Goal: Task Accomplishment & Management: Complete application form

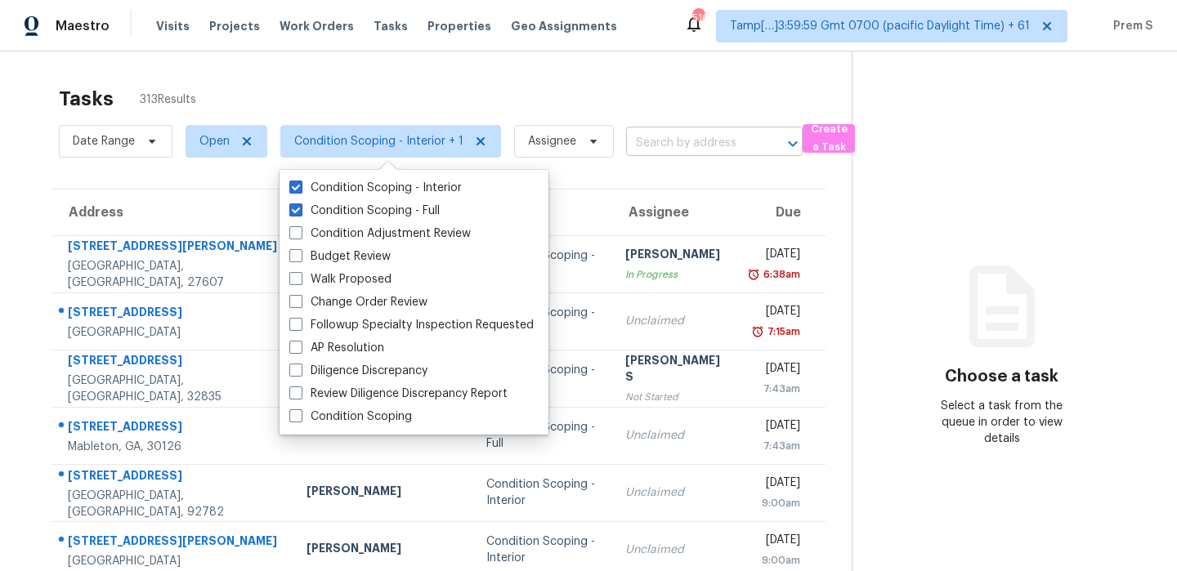
click at [708, 142] on input "text" at bounding box center [691, 143] width 131 height 25
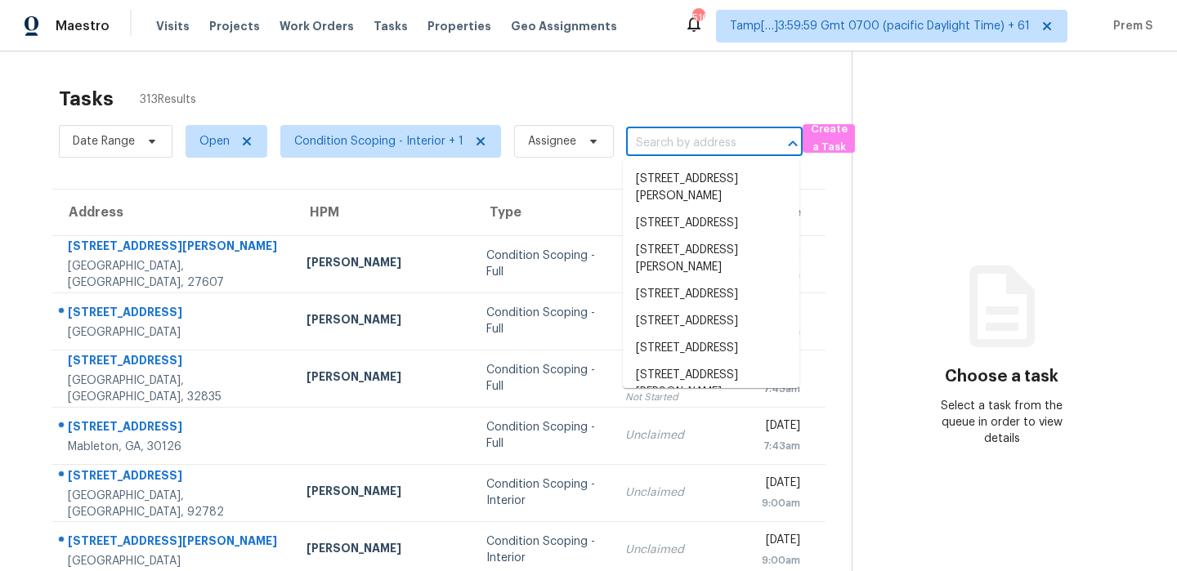
paste input "[STREET_ADDRESS][PERSON_NAME]"
type input "[STREET_ADDRESS][PERSON_NAME]"
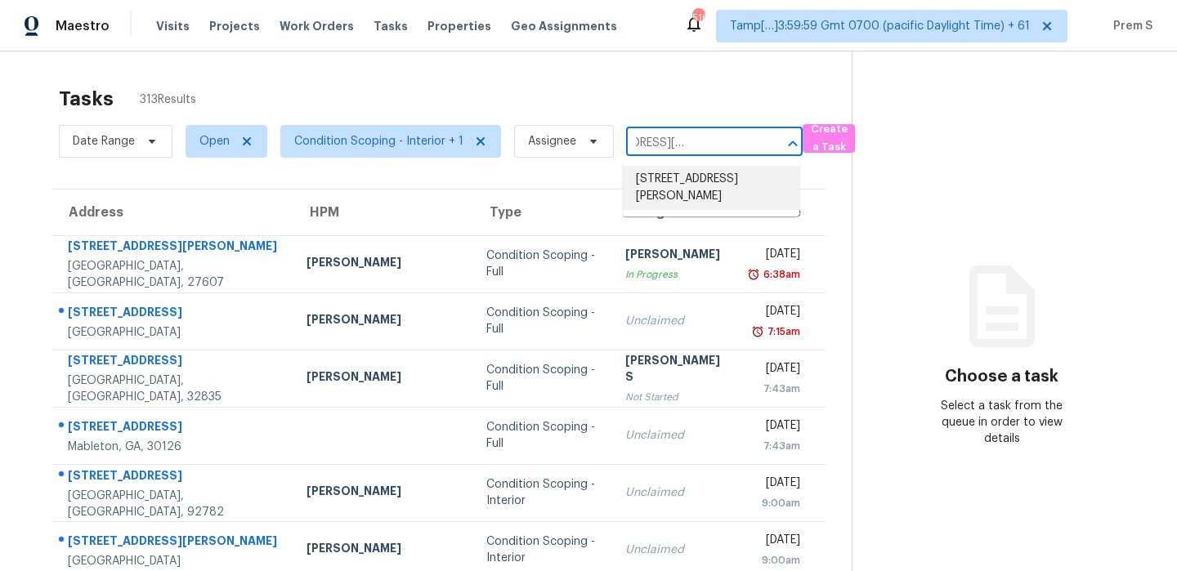
click at [681, 182] on li "[STREET_ADDRESS][PERSON_NAME]" at bounding box center [711, 188] width 177 height 44
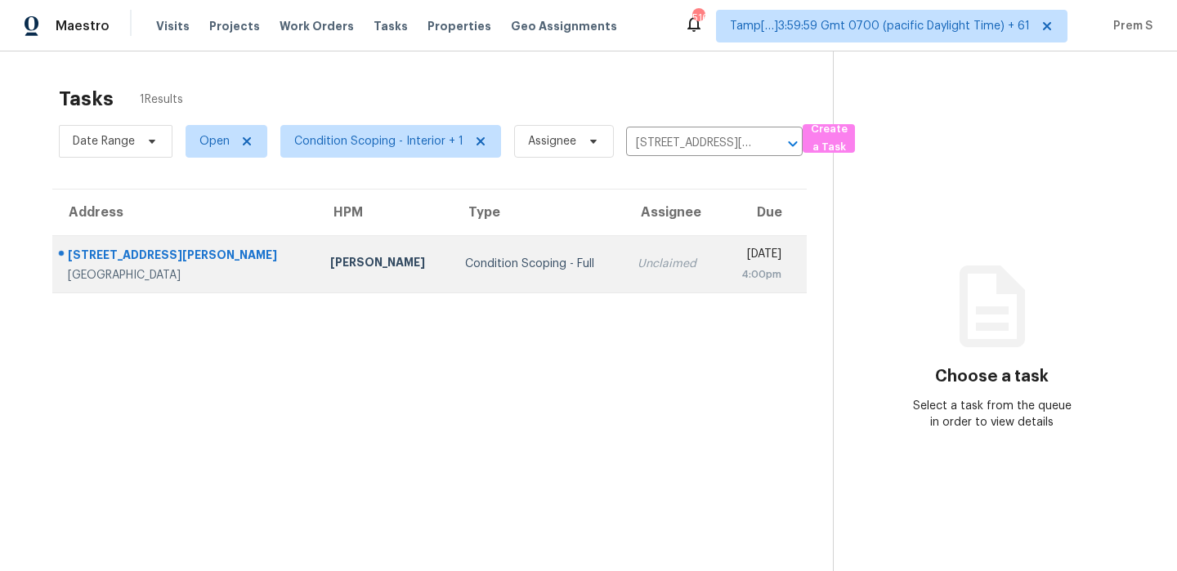
click at [637, 263] on div "Unclaimed" at bounding box center [671, 264] width 69 height 16
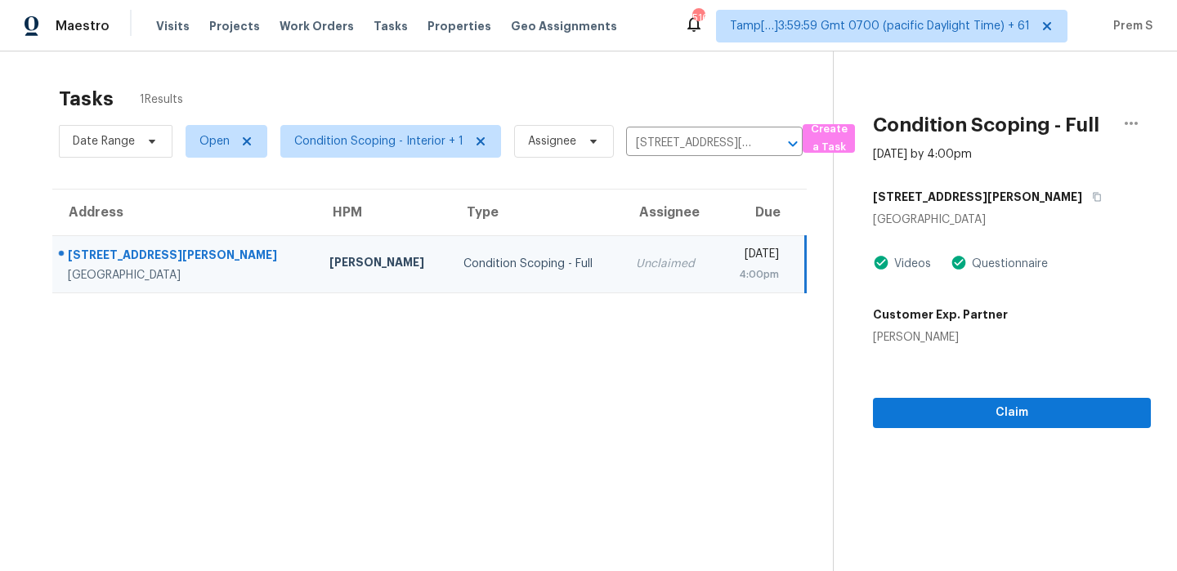
scroll to position [51, 0]
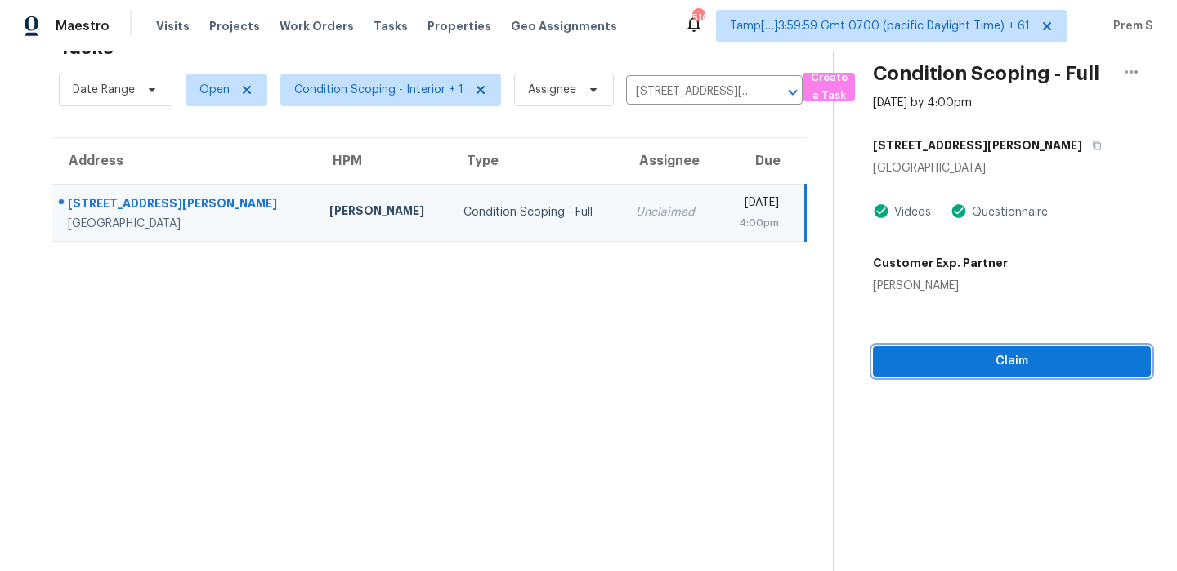
click at [951, 360] on span "Claim" at bounding box center [1012, 361] width 252 height 20
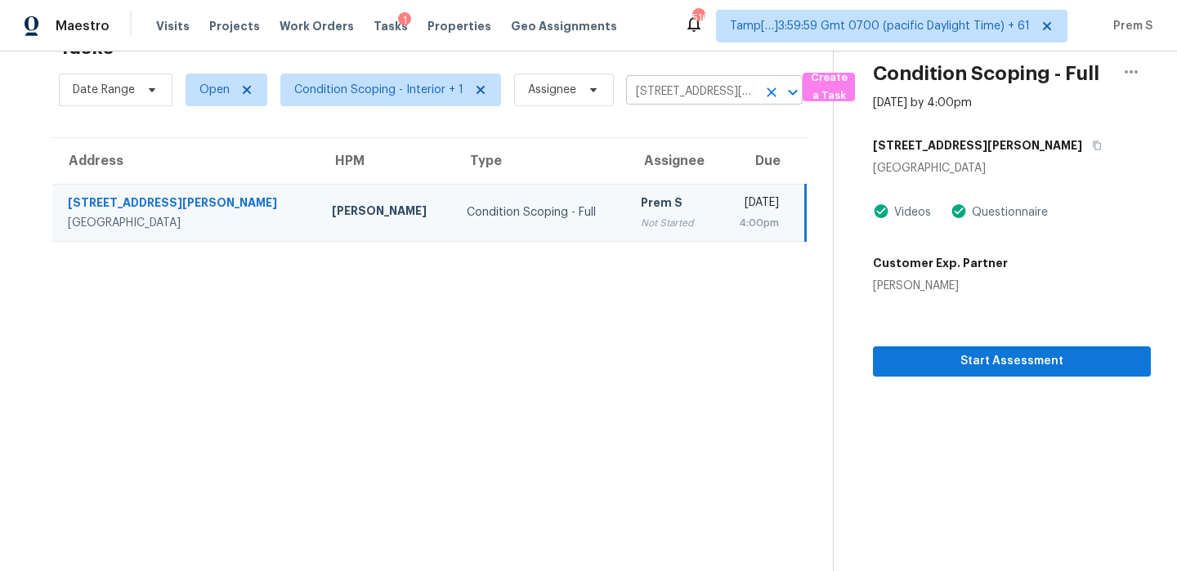
click at [763, 92] on icon "Clear" at bounding box center [771, 92] width 16 height 16
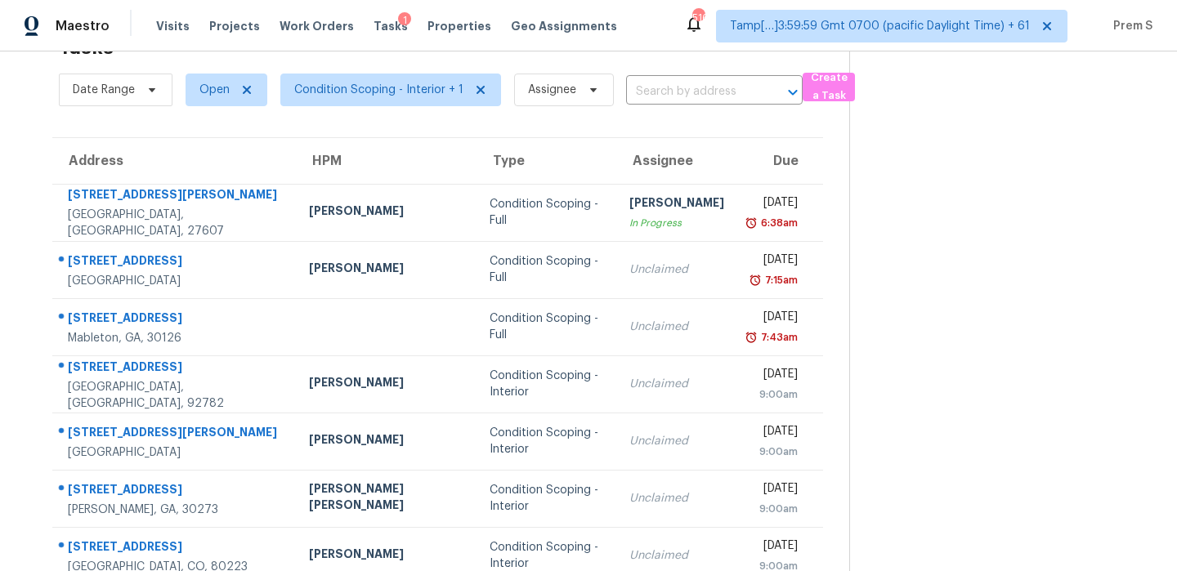
click at [683, 87] on input "text" at bounding box center [691, 91] width 131 height 25
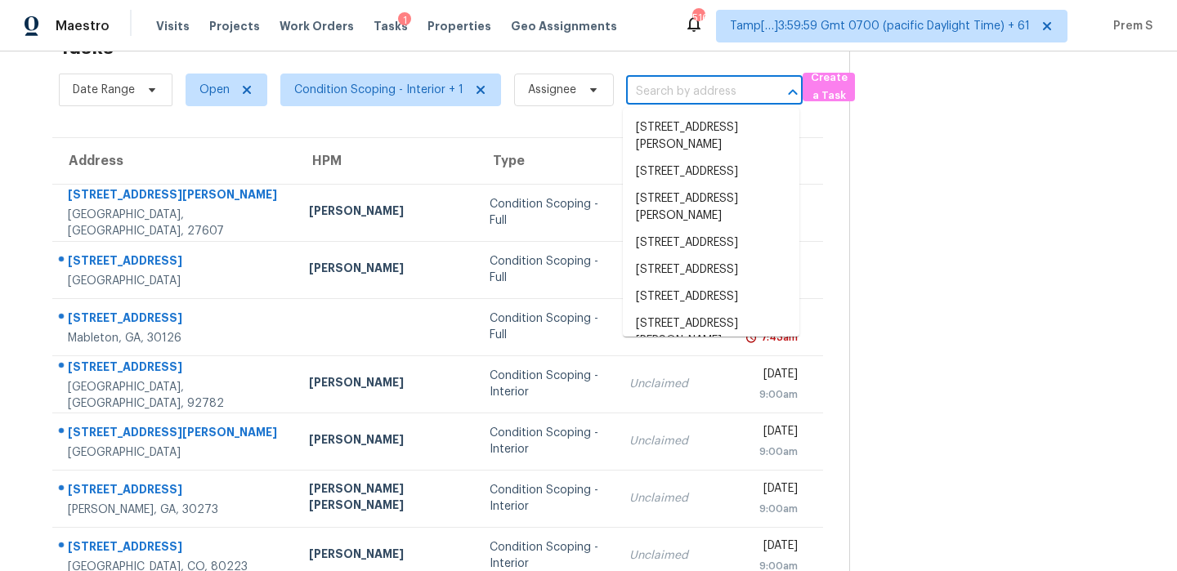
paste input "[STREET_ADDRESS][PERSON_NAME]"
type input "[STREET_ADDRESS][PERSON_NAME]"
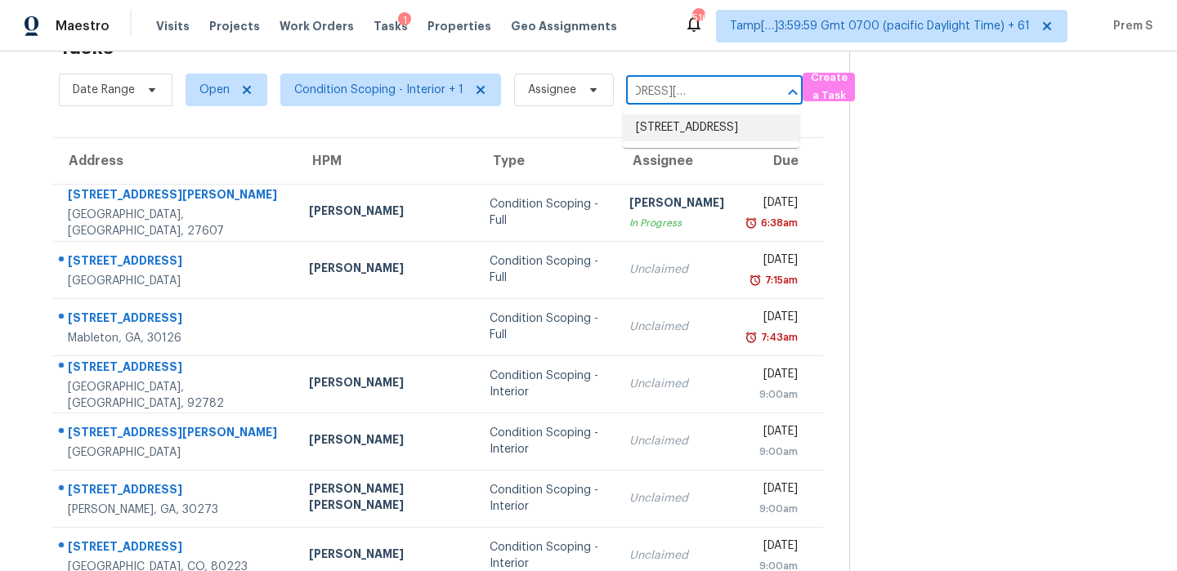
click at [680, 140] on li "[STREET_ADDRESS]" at bounding box center [711, 127] width 177 height 27
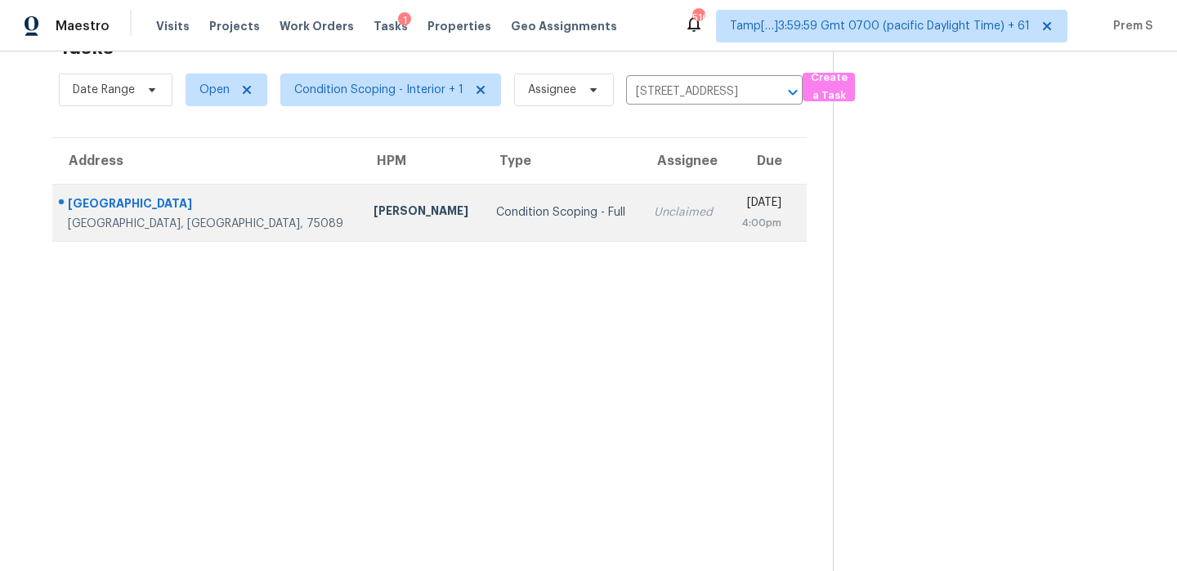
click at [641, 222] on td "Unclaimed" at bounding box center [684, 212] width 86 height 57
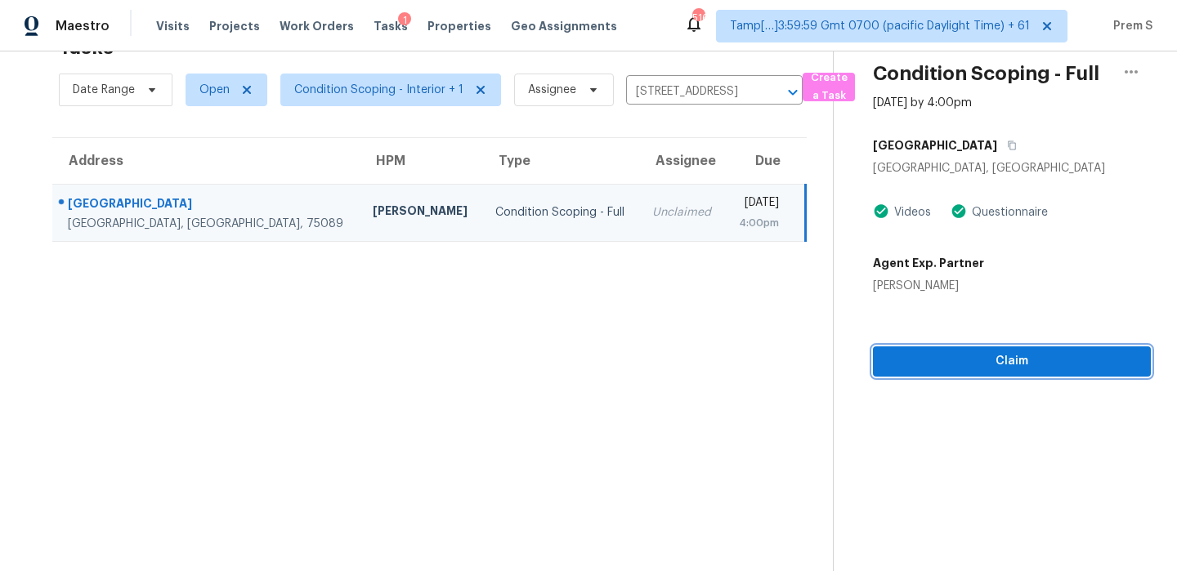
click at [940, 354] on span "Claim" at bounding box center [1012, 361] width 252 height 20
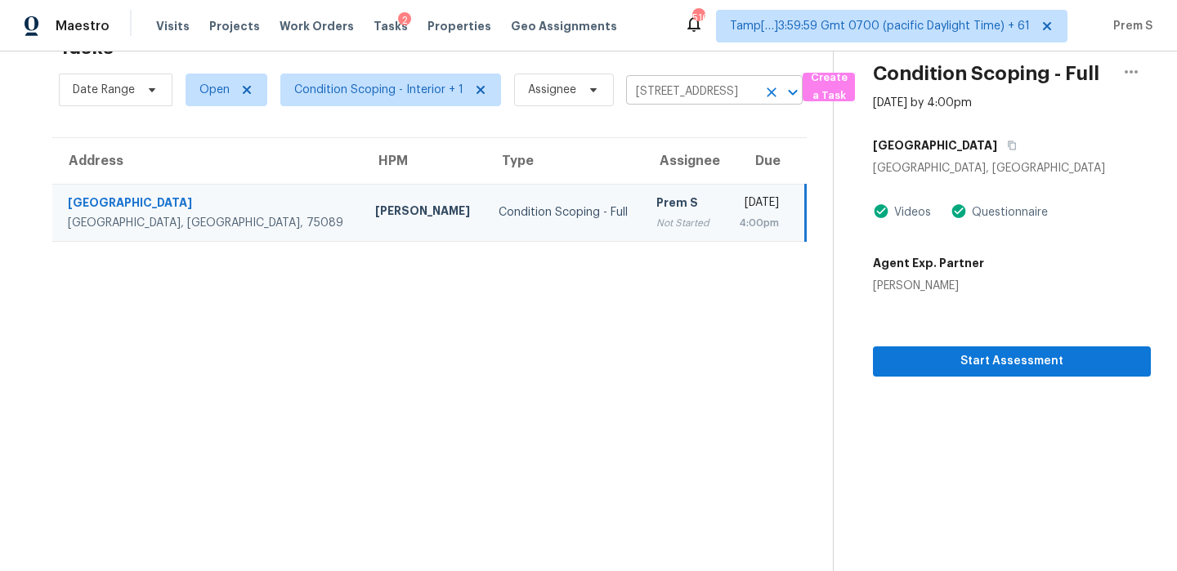
click at [775, 86] on icon "Clear" at bounding box center [771, 92] width 16 height 16
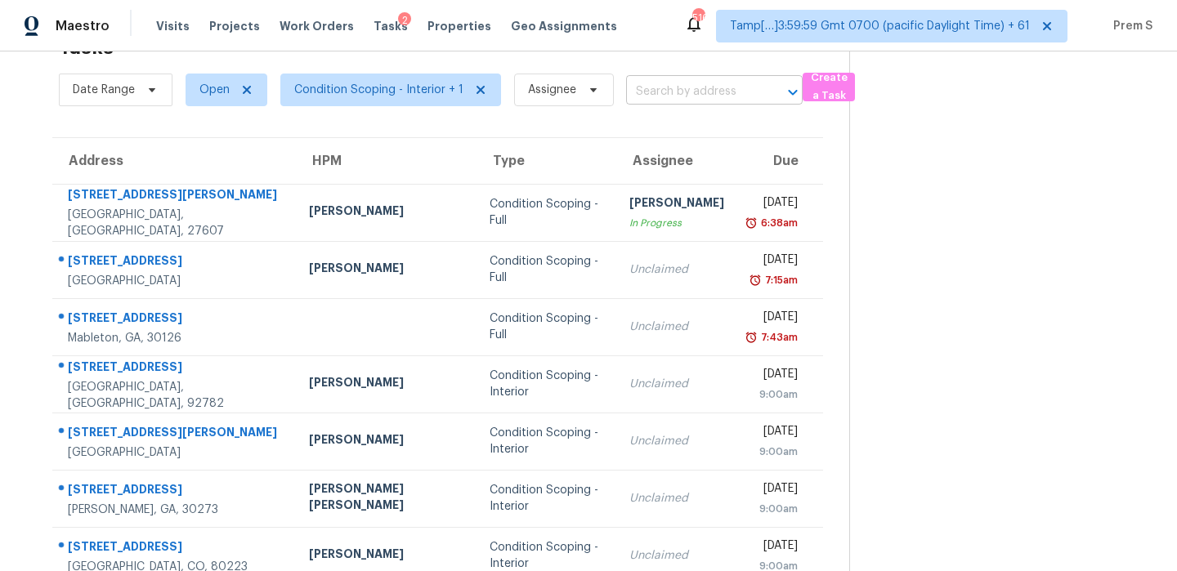
click at [681, 97] on input "text" at bounding box center [691, 91] width 131 height 25
paste input "[STREET_ADDRESS][PERSON_NAME]"
type input "[STREET_ADDRESS][PERSON_NAME]"
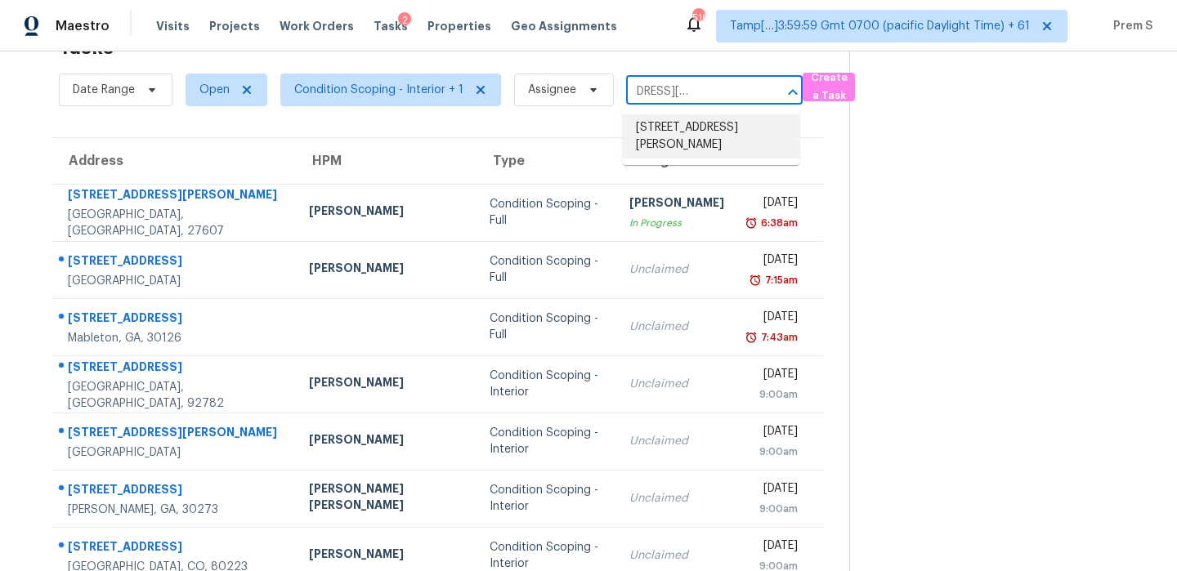
click at [664, 136] on li "[STREET_ADDRESS][PERSON_NAME]" at bounding box center [711, 136] width 177 height 44
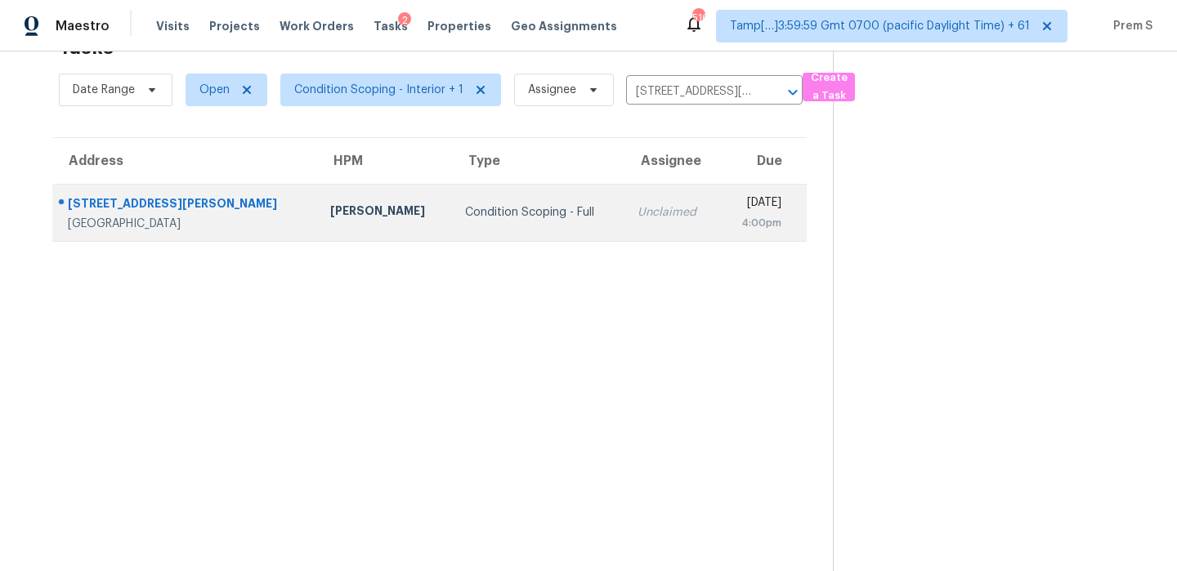
click at [732, 230] on div "4:00pm" at bounding box center [756, 223] width 49 height 16
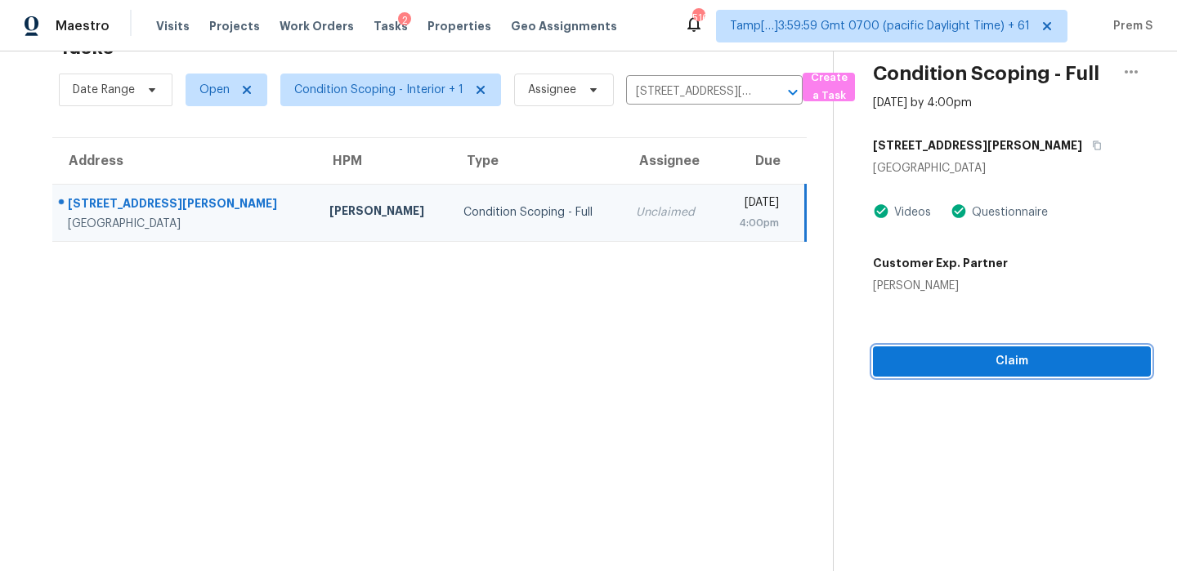
click at [1004, 376] on button "Claim" at bounding box center [1012, 362] width 278 height 30
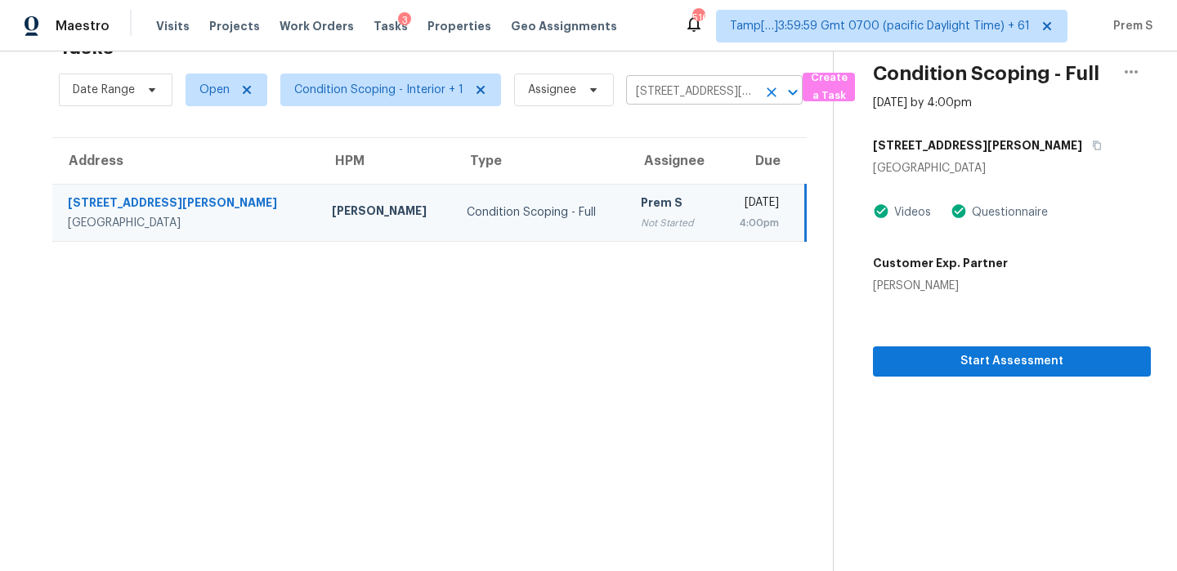
click at [769, 92] on icon "Clear" at bounding box center [771, 92] width 16 height 16
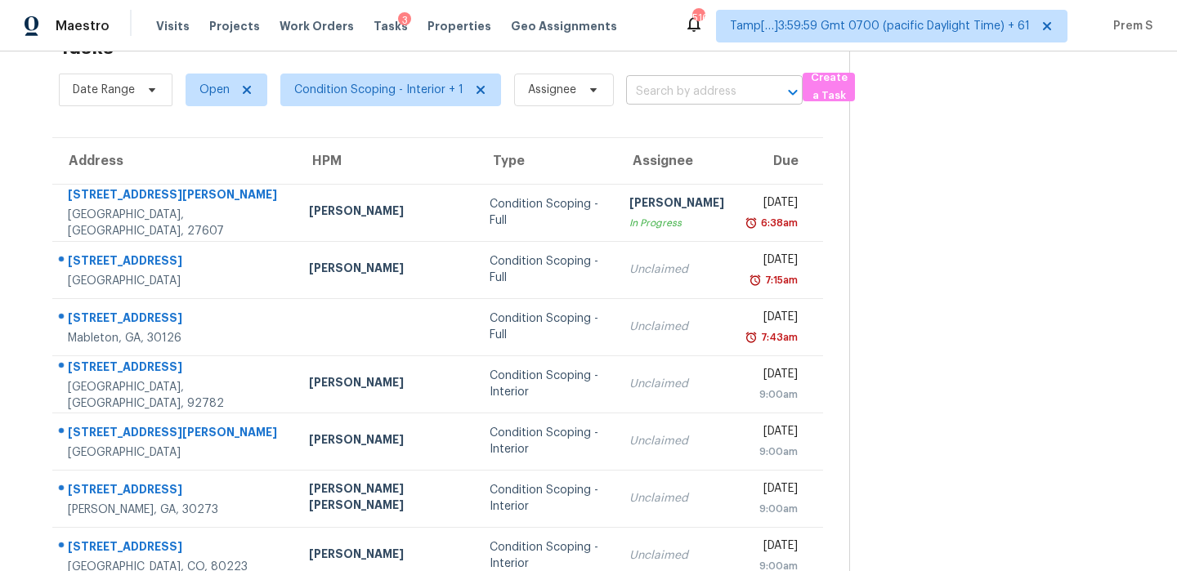
click at [705, 86] on input "text" at bounding box center [691, 91] width 131 height 25
paste input "[STREET_ADDRESS]"
type input "[STREET_ADDRESS]"
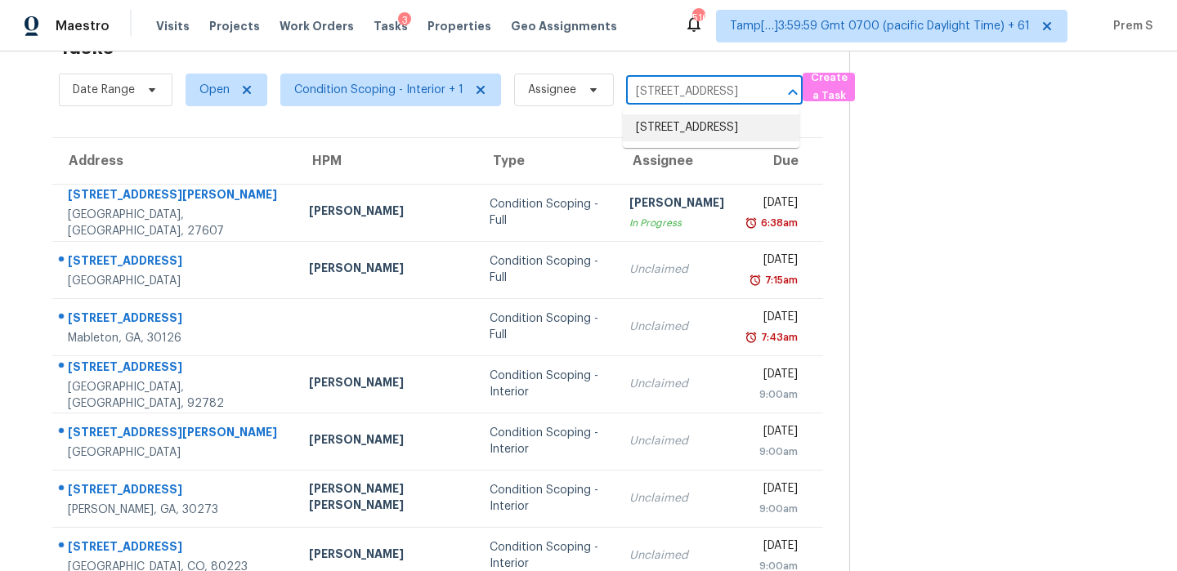
click at [682, 131] on li "[STREET_ADDRESS]" at bounding box center [711, 127] width 177 height 27
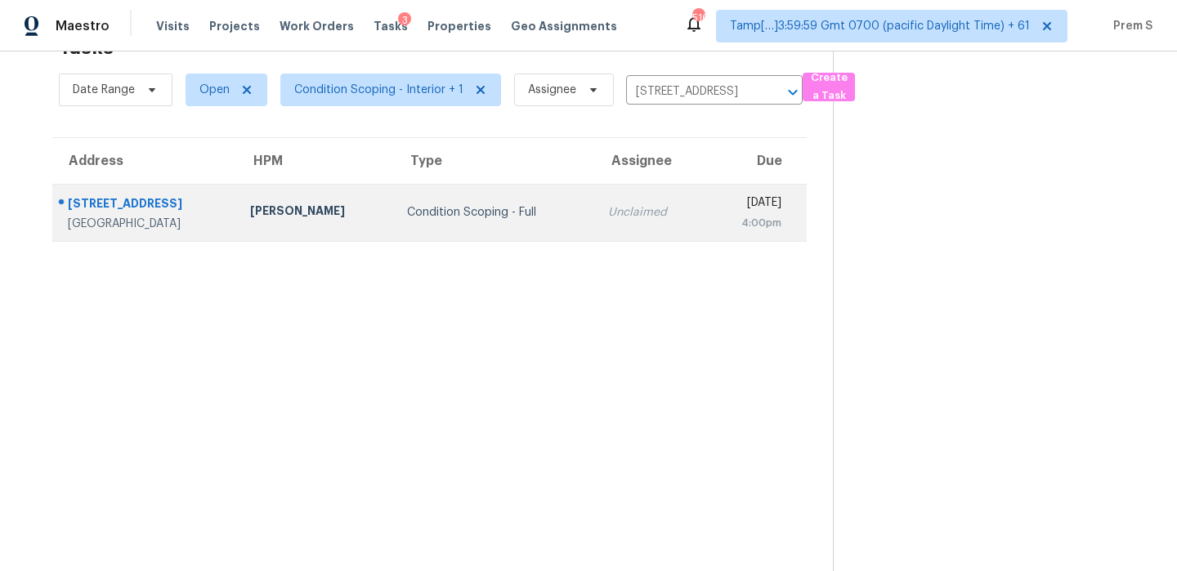
click at [613, 229] on td "Unclaimed" at bounding box center [650, 212] width 110 height 57
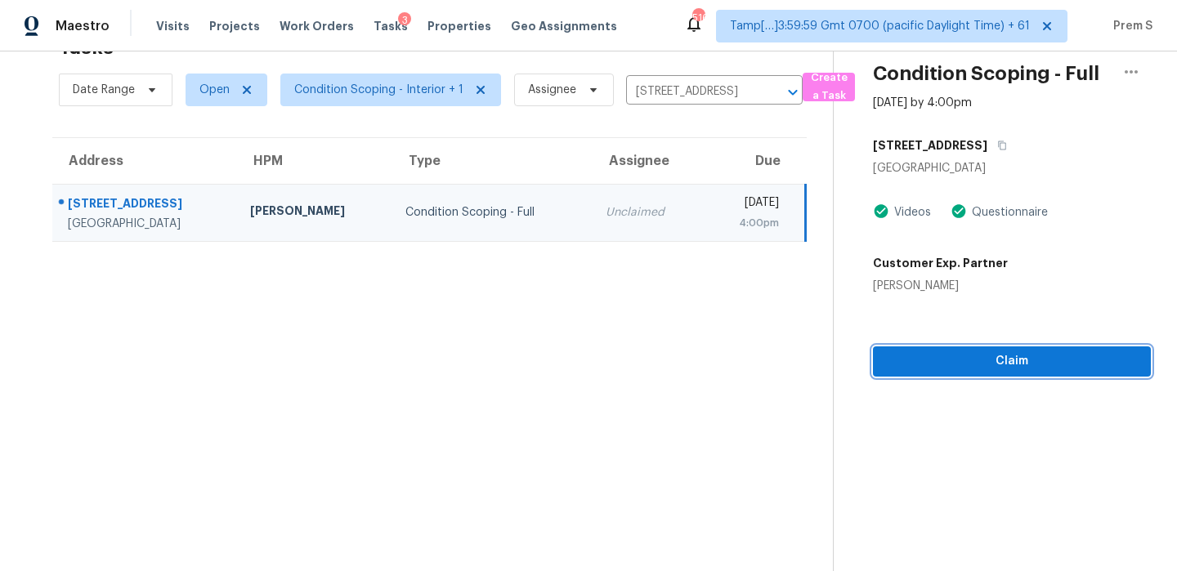
click at [959, 361] on span "Claim" at bounding box center [1012, 361] width 252 height 20
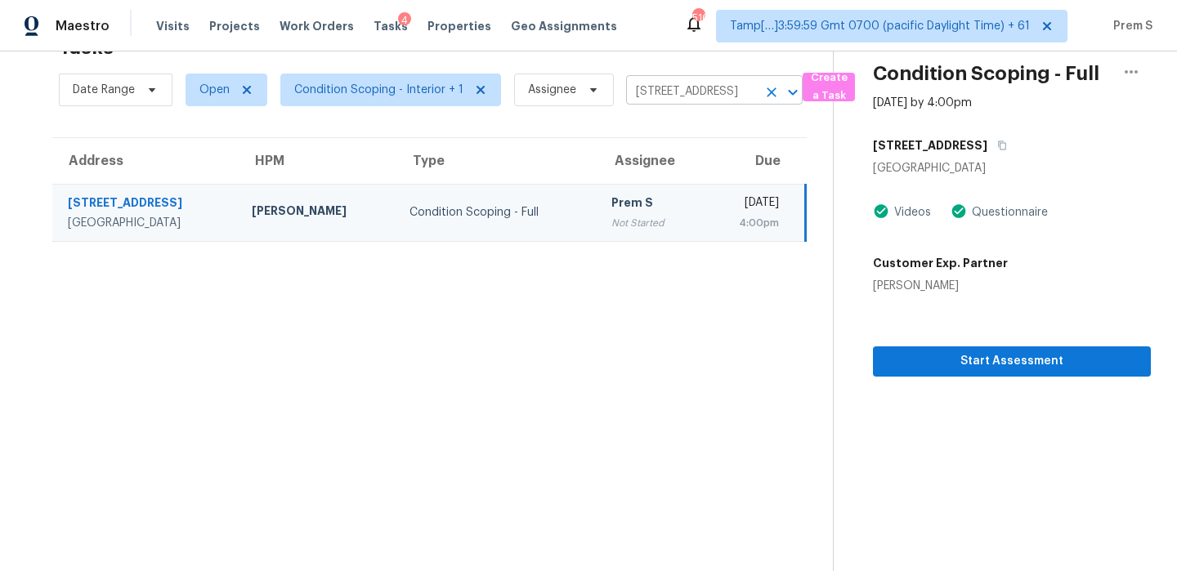
click at [763, 91] on icon "Clear" at bounding box center [771, 92] width 16 height 16
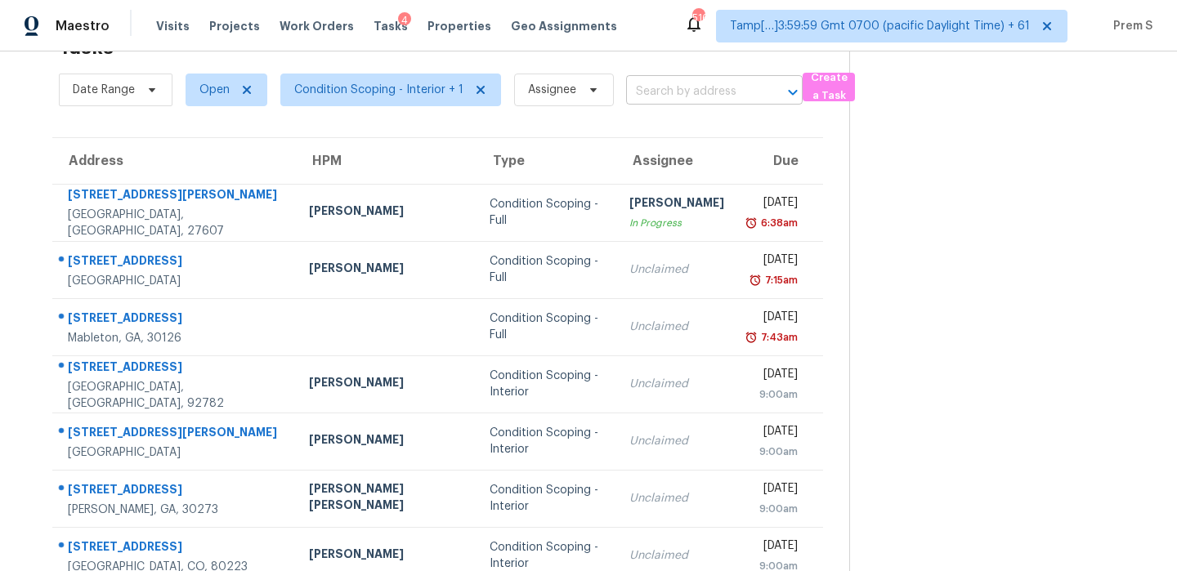
click at [696, 102] on input "text" at bounding box center [691, 91] width 131 height 25
paste input "[STREET_ADDRESS]"
type input "[STREET_ADDRESS]"
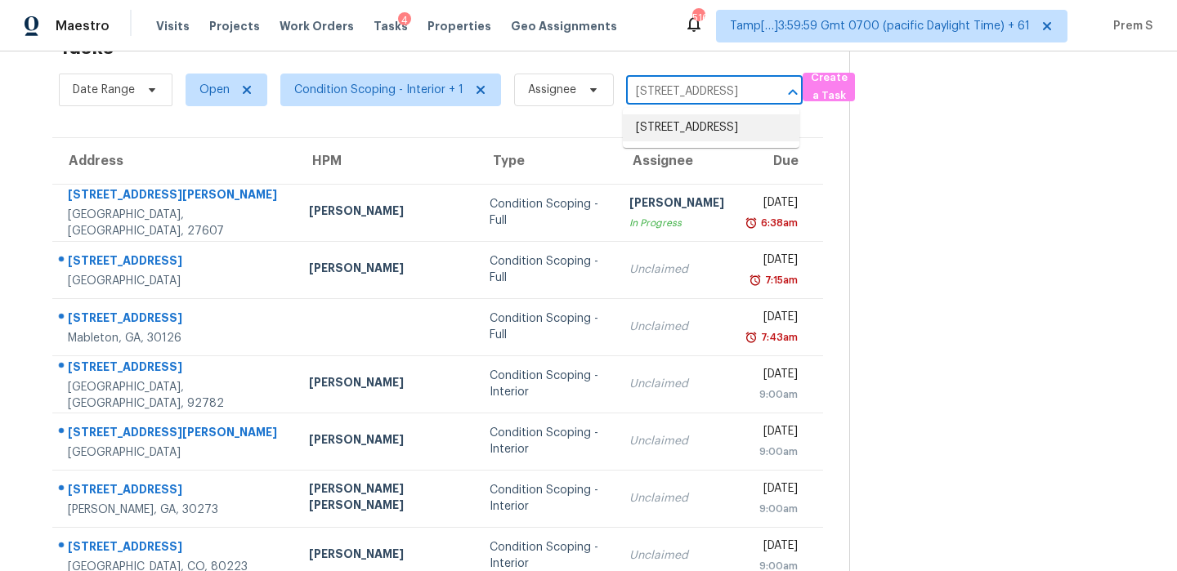
click at [682, 131] on li "[STREET_ADDRESS]" at bounding box center [711, 127] width 177 height 27
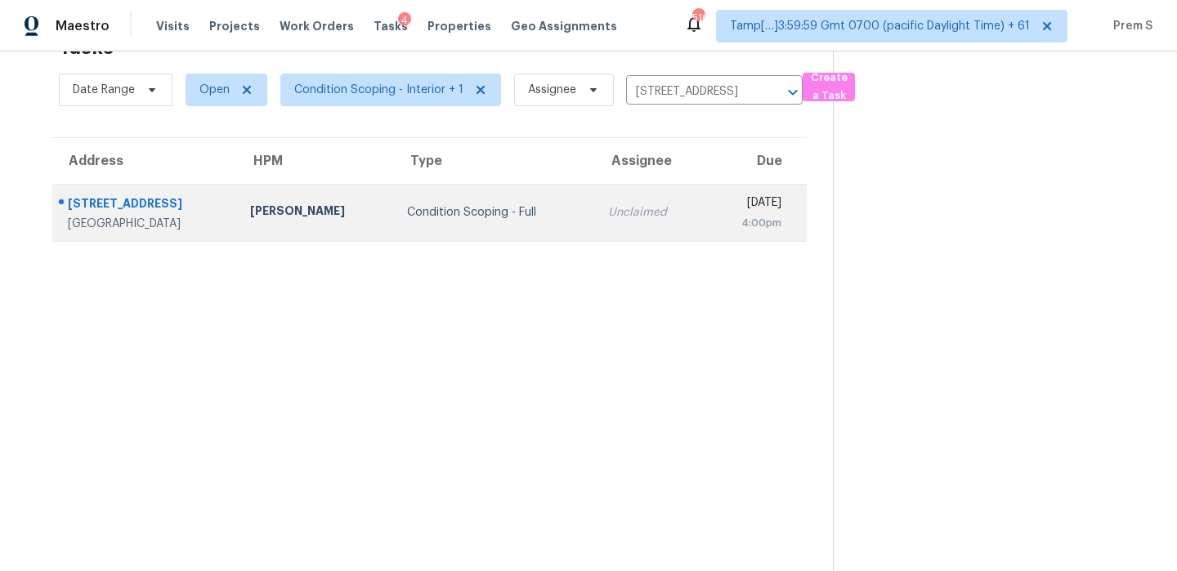
click at [718, 230] on div "4:00pm" at bounding box center [749, 223] width 63 height 16
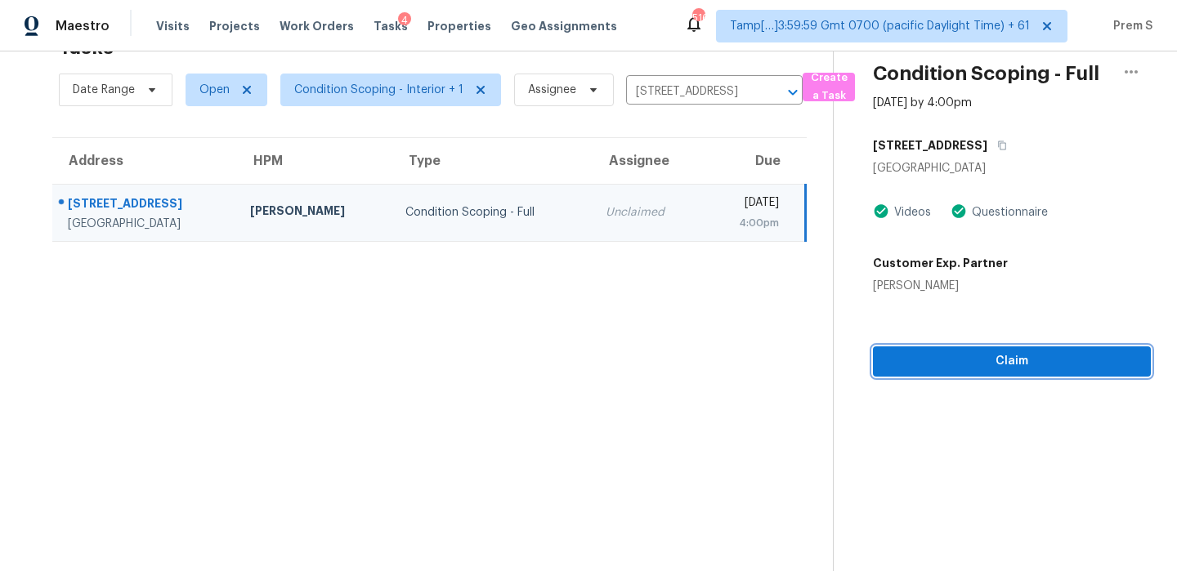
click at [938, 351] on span "Claim" at bounding box center [1012, 361] width 252 height 20
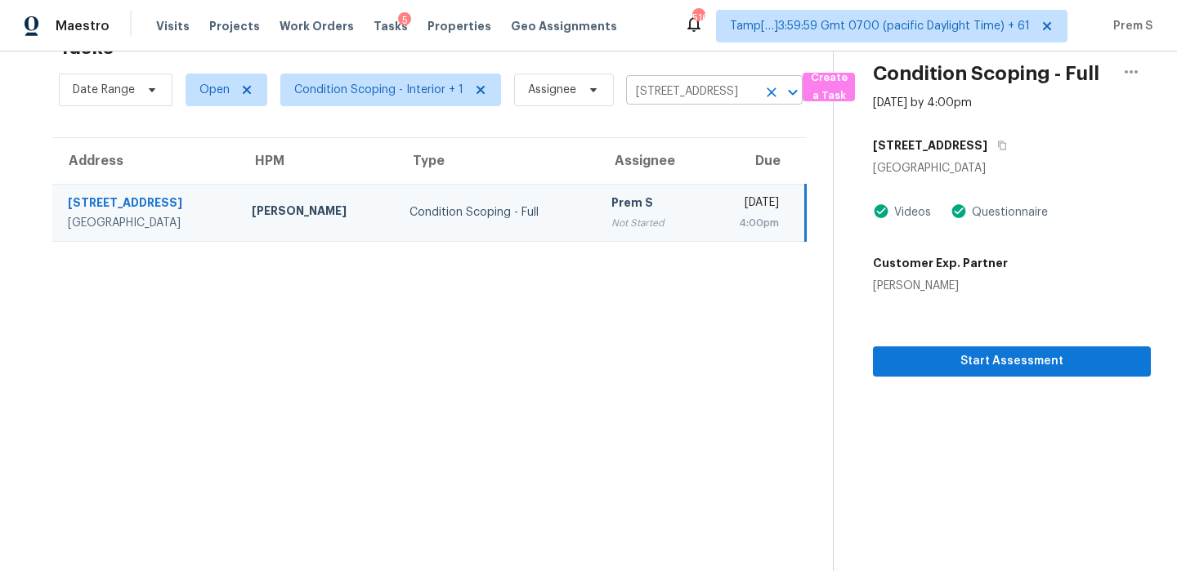
click at [771, 85] on icon "Clear" at bounding box center [771, 92] width 16 height 16
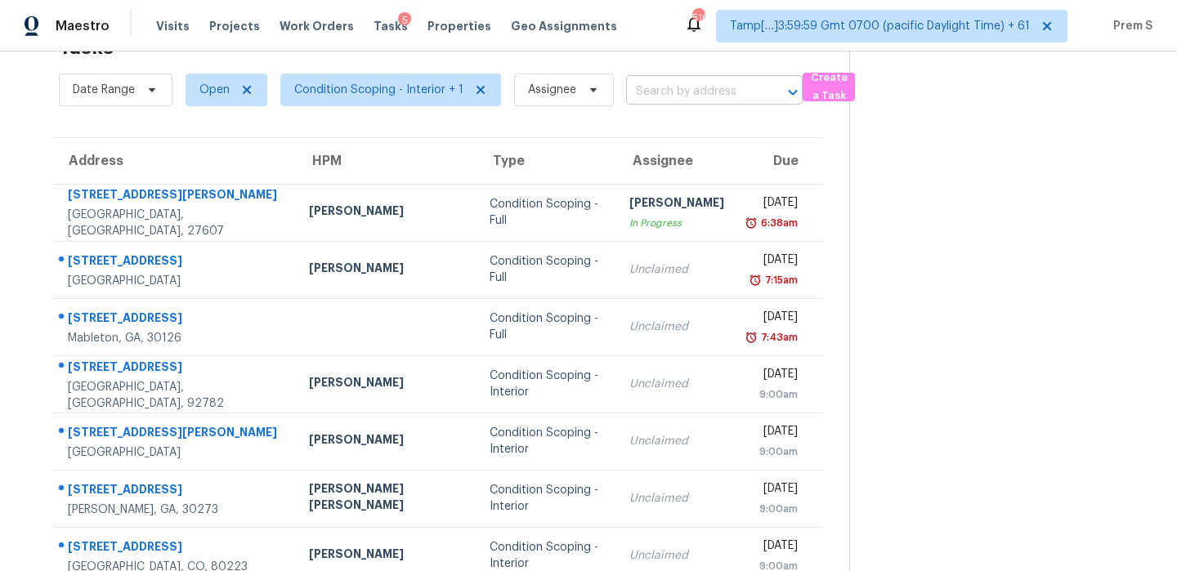
click at [755, 92] on div "​" at bounding box center [714, 91] width 177 height 25
paste input "[STREET_ADDRESS]"
type input "[STREET_ADDRESS]"
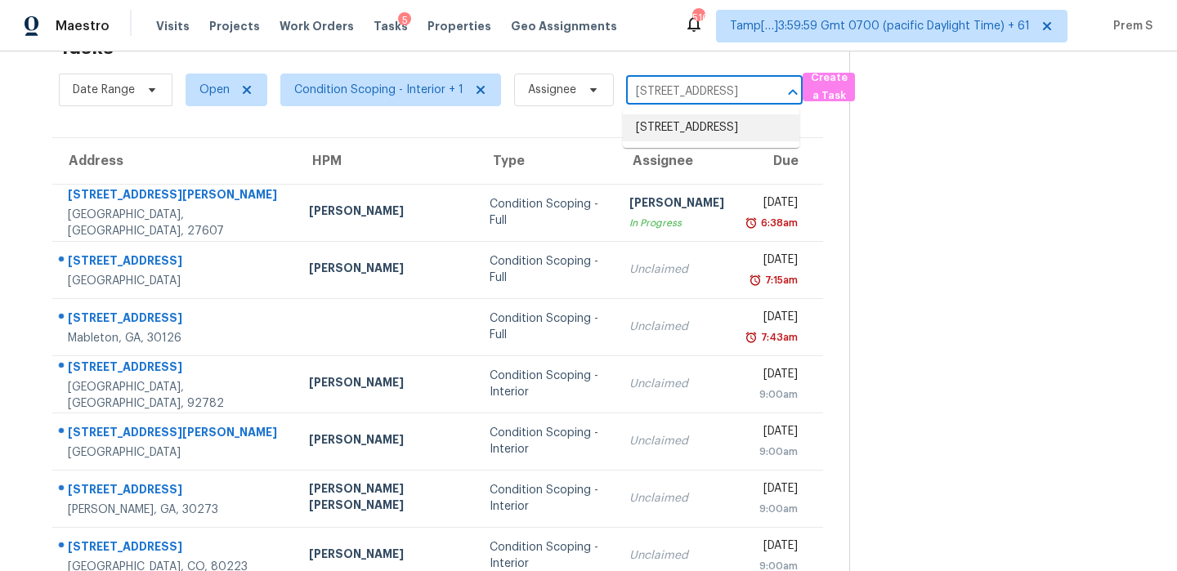
click at [712, 141] on li "[STREET_ADDRESS]" at bounding box center [711, 127] width 177 height 27
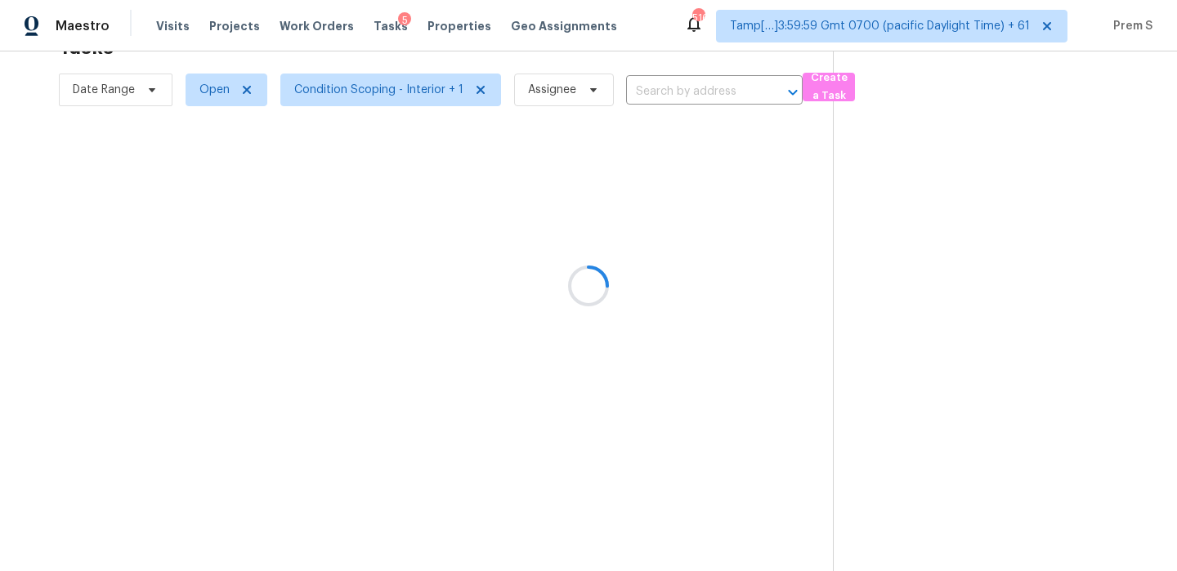
type input "[STREET_ADDRESS]"
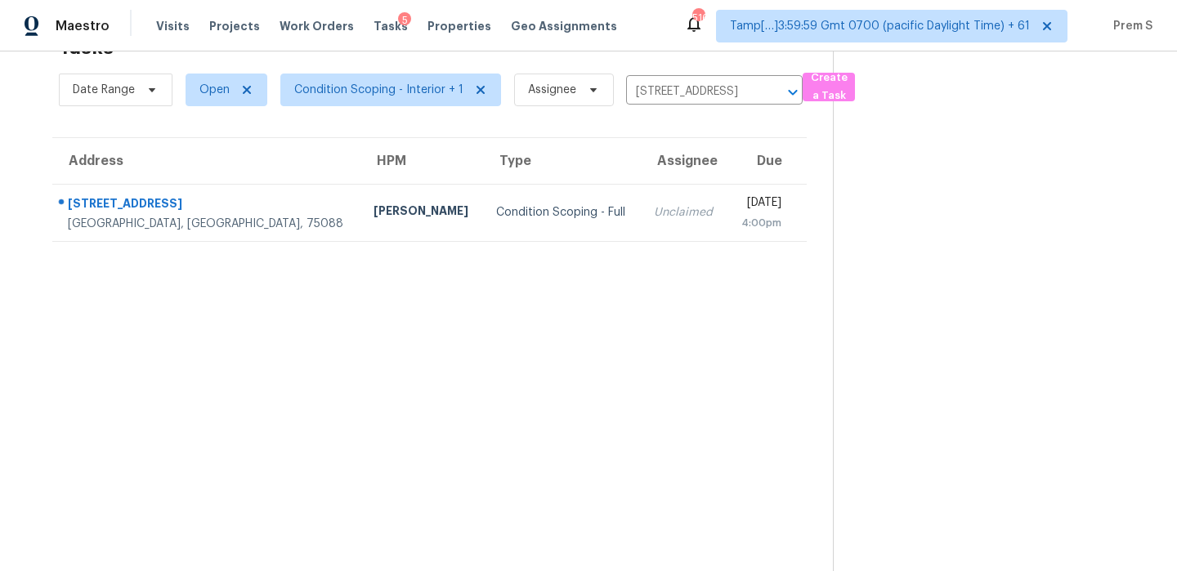
click at [641, 226] on td "Unclaimed" at bounding box center [684, 212] width 86 height 57
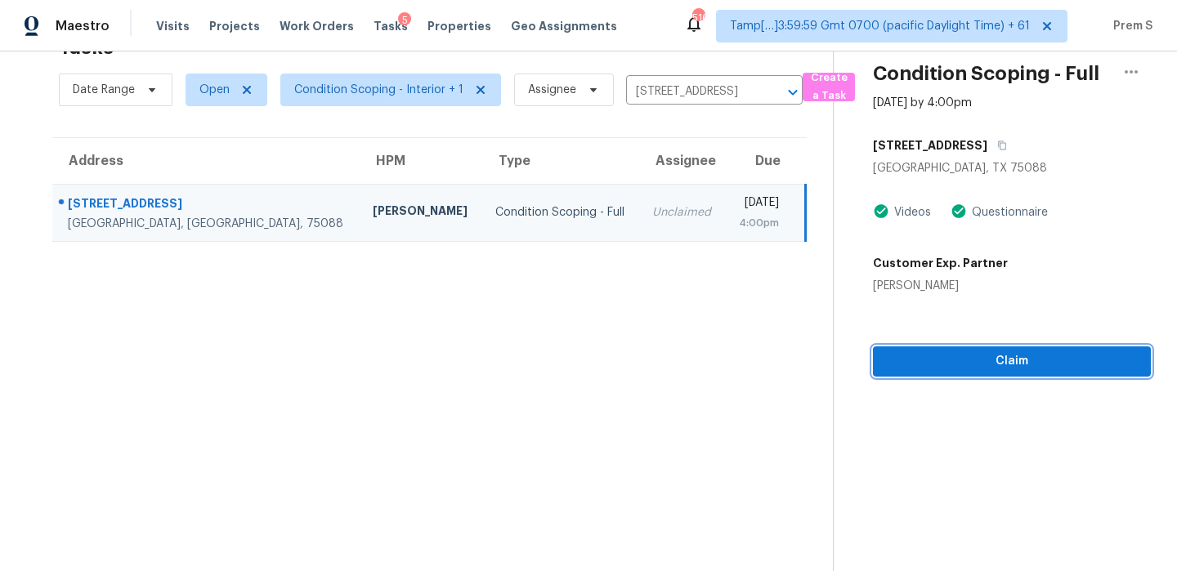
click at [979, 370] on div "Condition Scoping - Full [DATE] by 4:00pm [STREET_ADDRESS][PERSON_NAME] Videos …" at bounding box center [992, 188] width 317 height 377
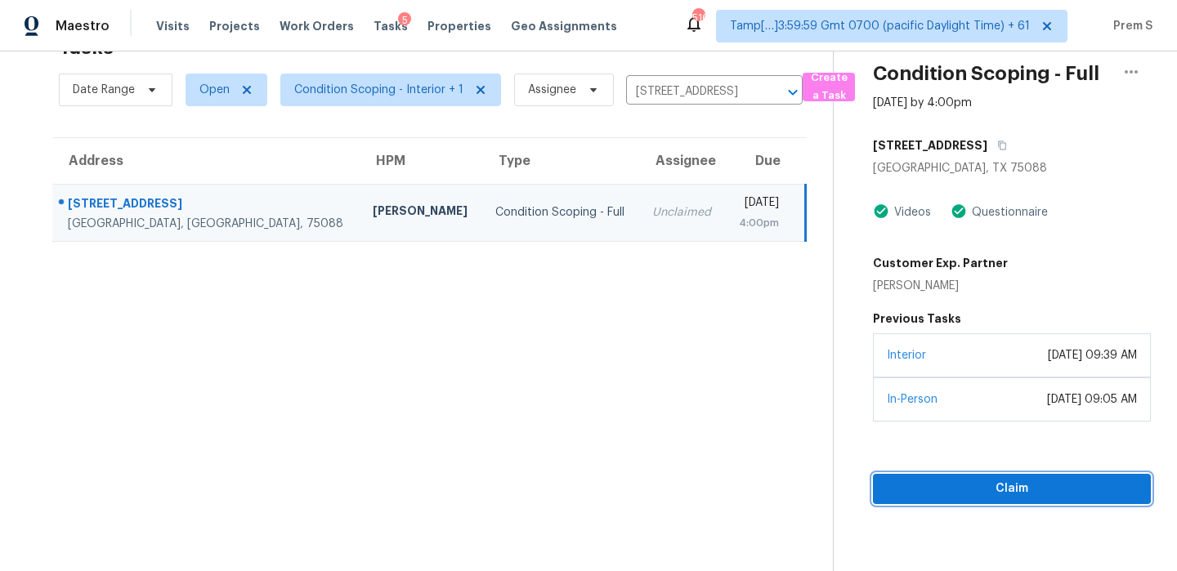
click at [963, 488] on span "Claim" at bounding box center [1012, 489] width 252 height 20
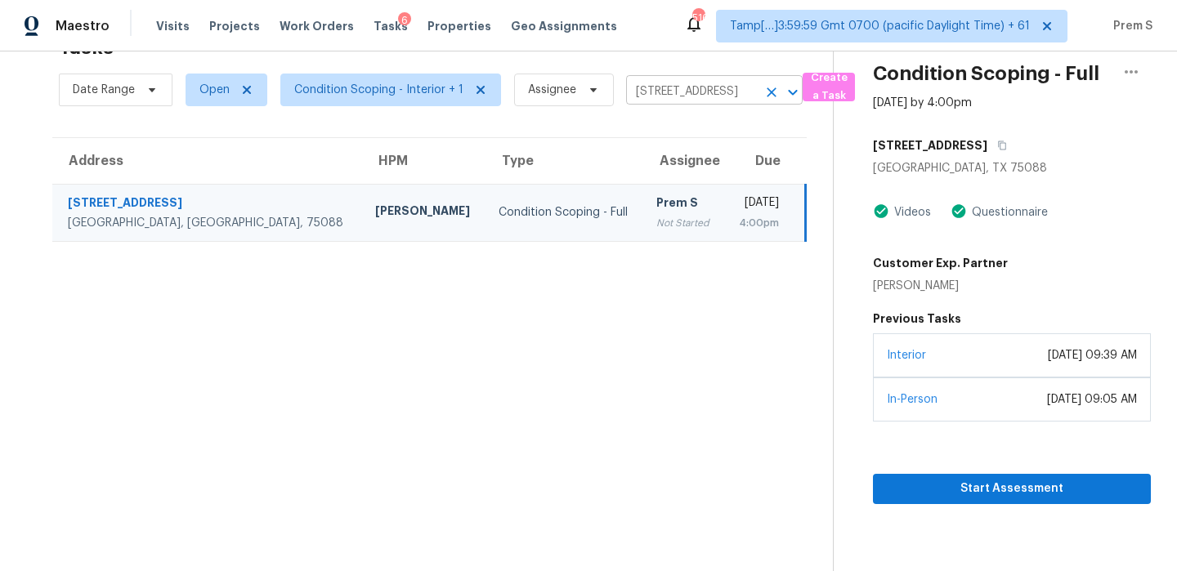
click at [766, 87] on icon "Clear" at bounding box center [771, 92] width 16 height 16
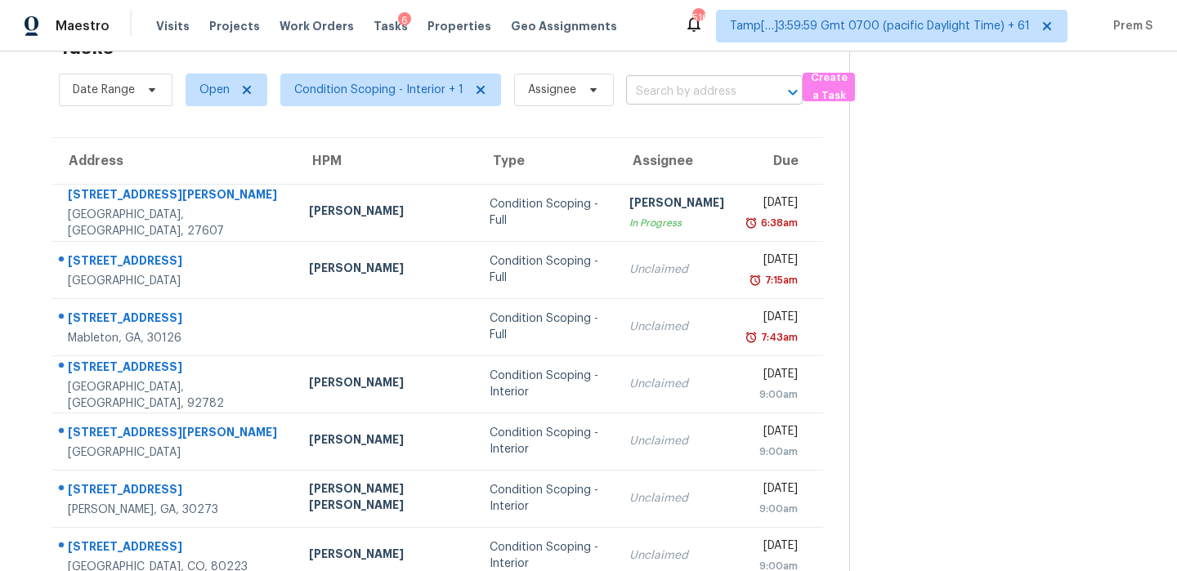
click at [700, 97] on input "text" at bounding box center [691, 91] width 131 height 25
paste input "[STREET_ADDRESS][PERSON_NAME]"
type input "[STREET_ADDRESS][PERSON_NAME]"
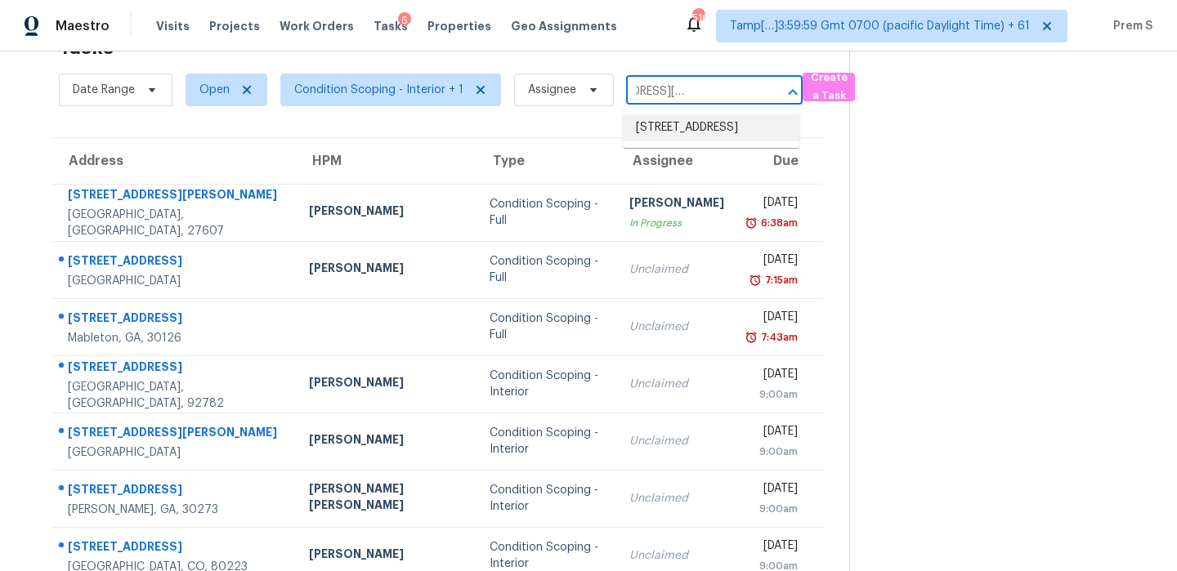
click at [699, 121] on li "[STREET_ADDRESS]" at bounding box center [711, 127] width 177 height 27
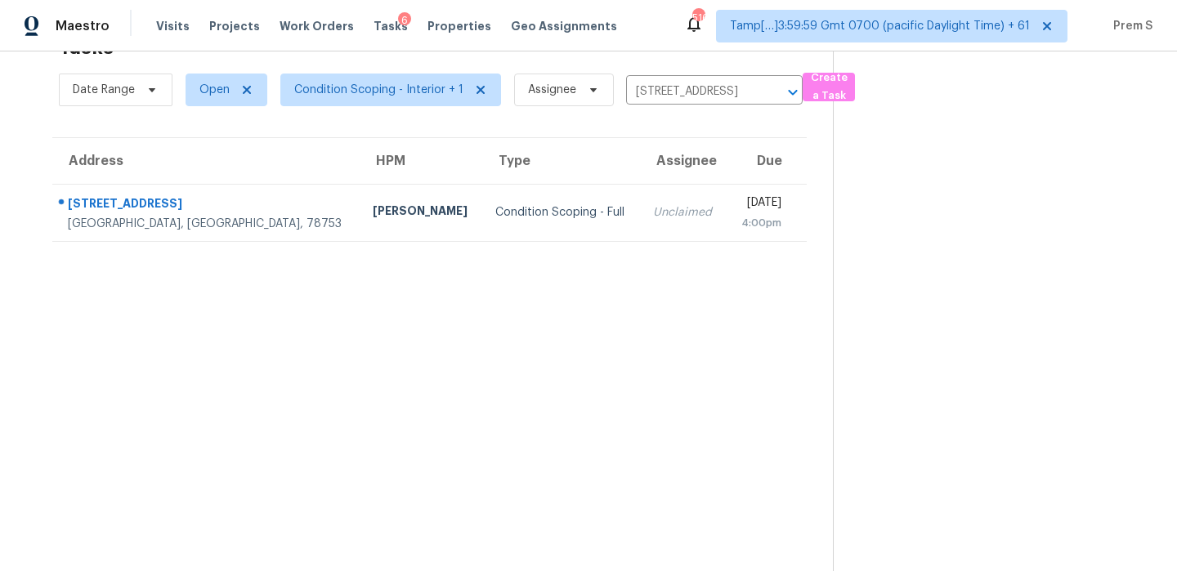
click at [622, 255] on section "Tasks 1 Results Date Range Open Condition Scoping - Interior + 1 Assignee [STRE…" at bounding box center [429, 298] width 807 height 545
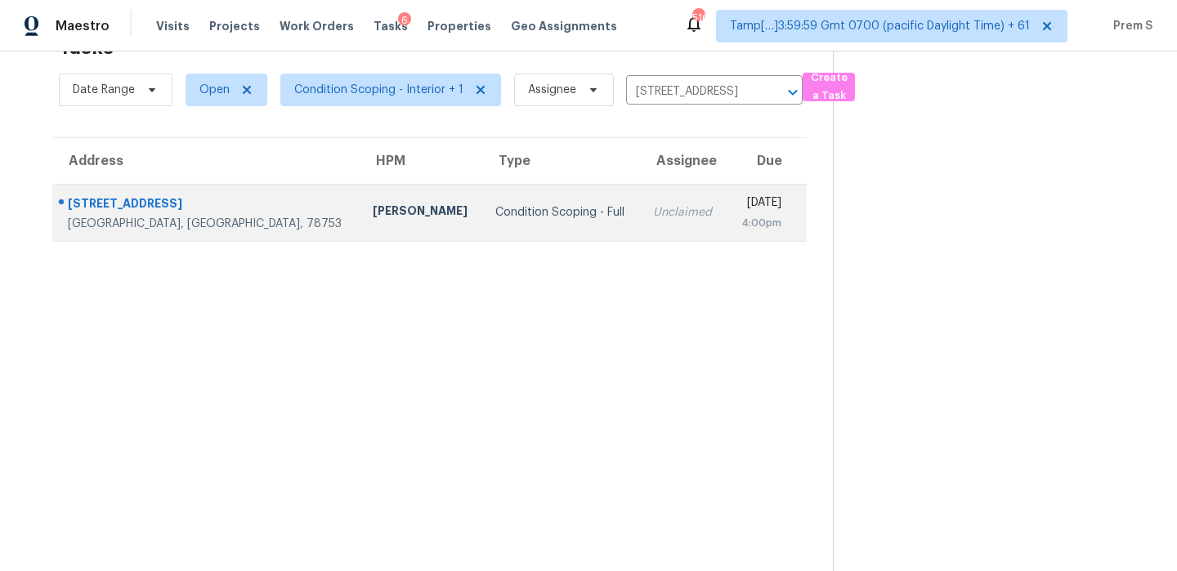
click at [740, 205] on div "[DATE]" at bounding box center [761, 205] width 42 height 20
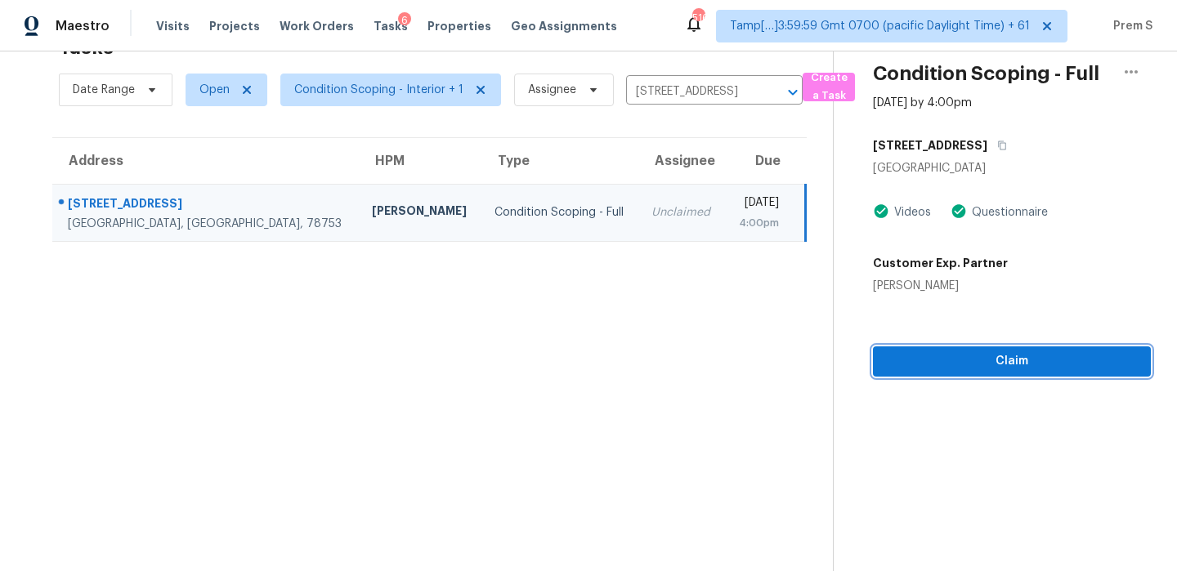
click at [991, 369] on span "Claim" at bounding box center [1012, 361] width 252 height 20
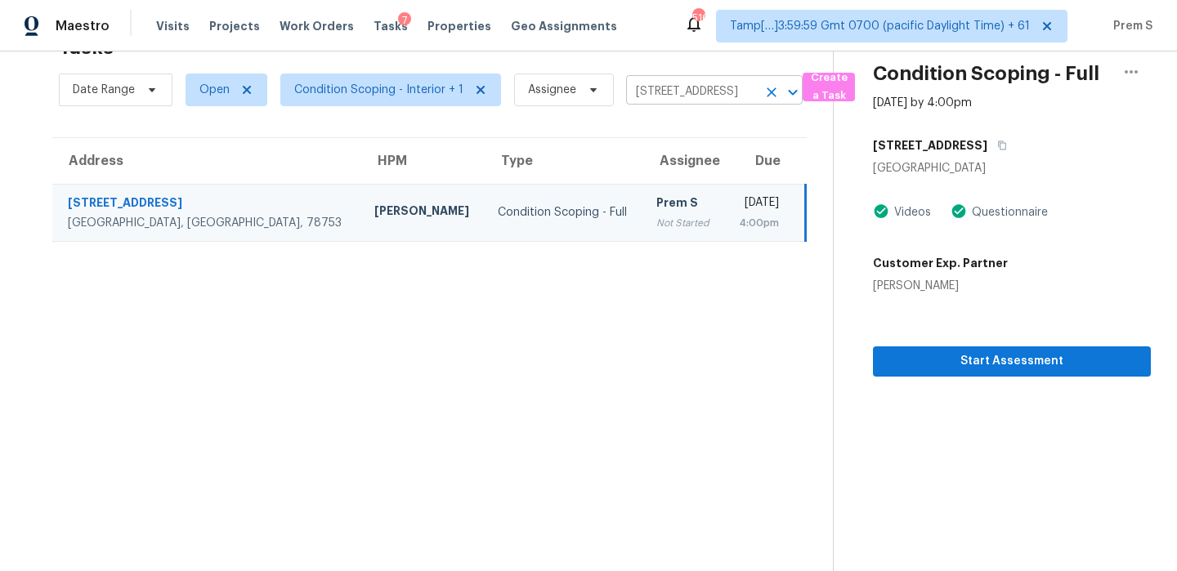
click at [766, 88] on icon "Clear" at bounding box center [771, 92] width 16 height 16
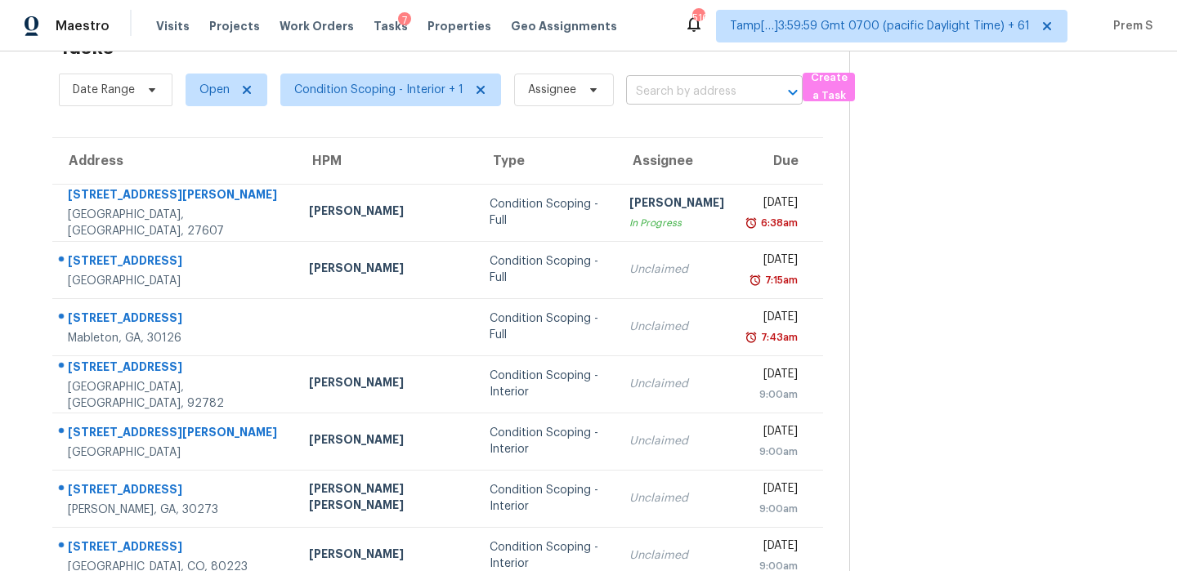
click at [659, 92] on input "text" at bounding box center [691, 91] width 131 height 25
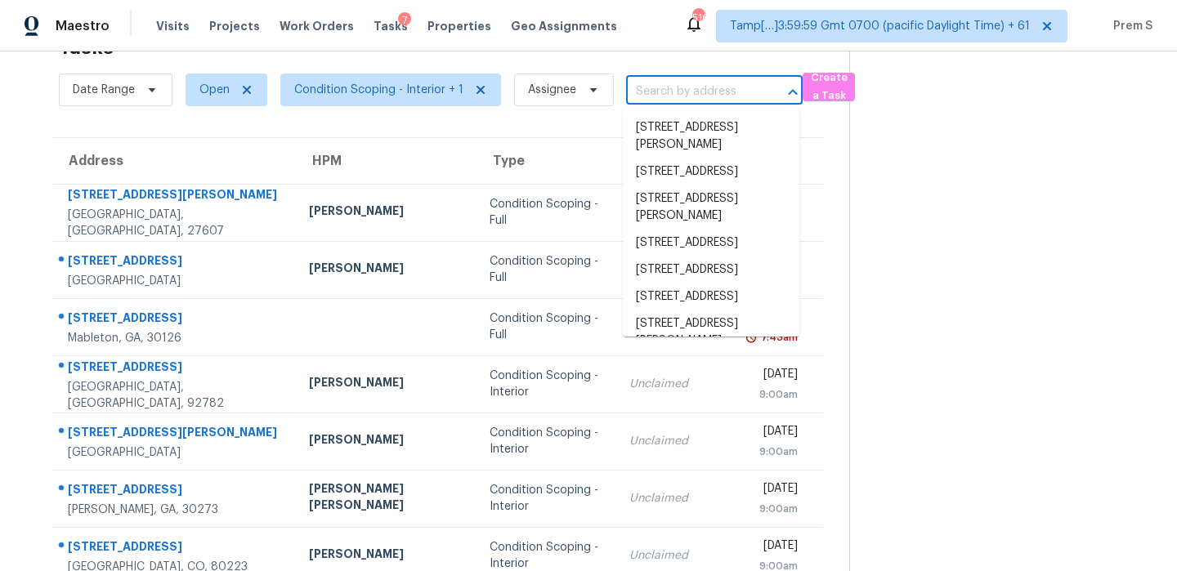
paste input "[STREET_ADDRESS]"
type input "[STREET_ADDRESS]"
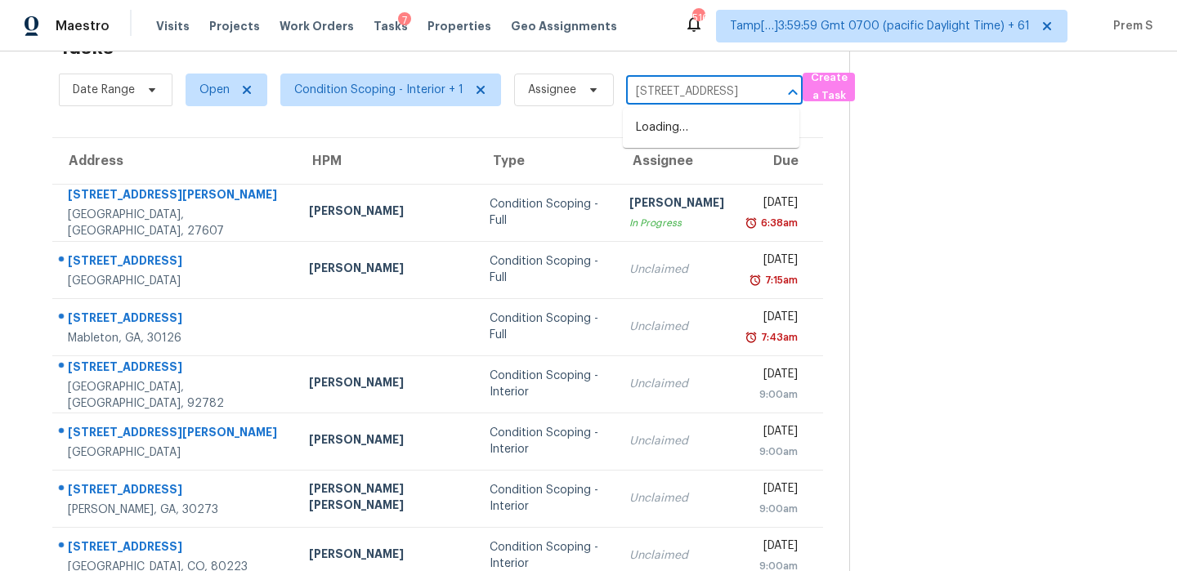
scroll to position [0, 108]
click at [648, 135] on li "[STREET_ADDRESS]" at bounding box center [711, 127] width 177 height 27
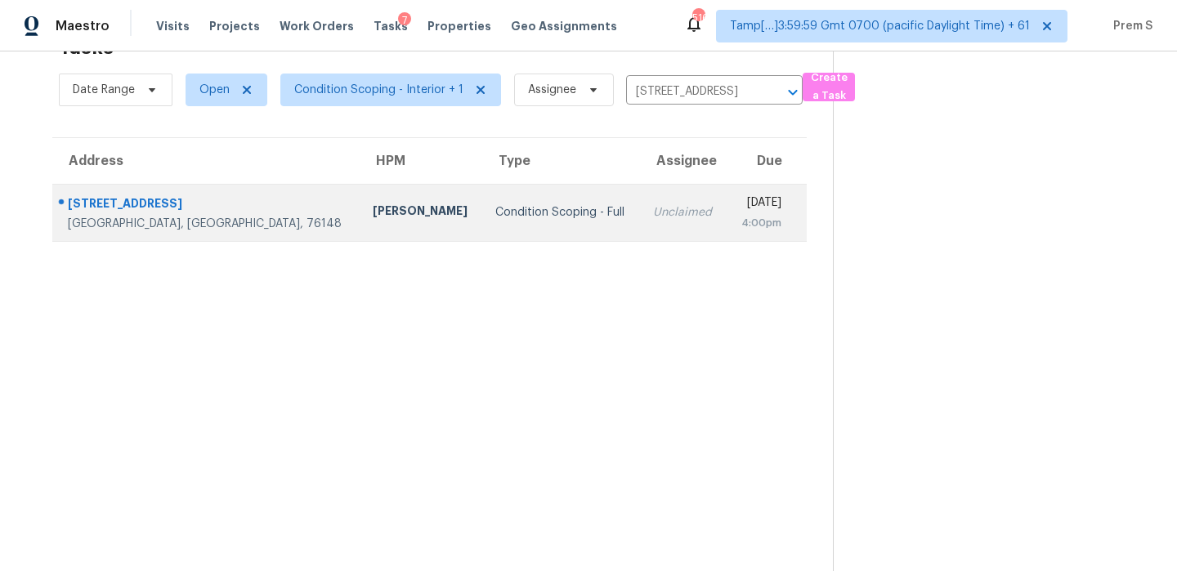
click at [740, 208] on div "[DATE]" at bounding box center [761, 205] width 42 height 20
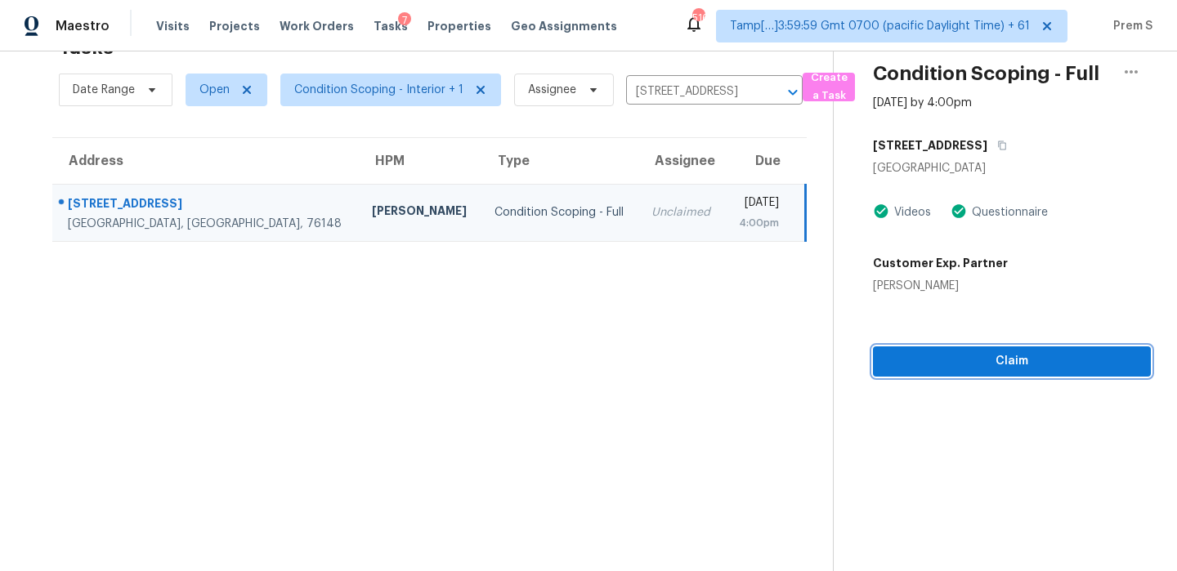
click at [989, 366] on span "Claim" at bounding box center [1012, 361] width 252 height 20
click at [770, 95] on icon "Clear" at bounding box center [771, 92] width 16 height 16
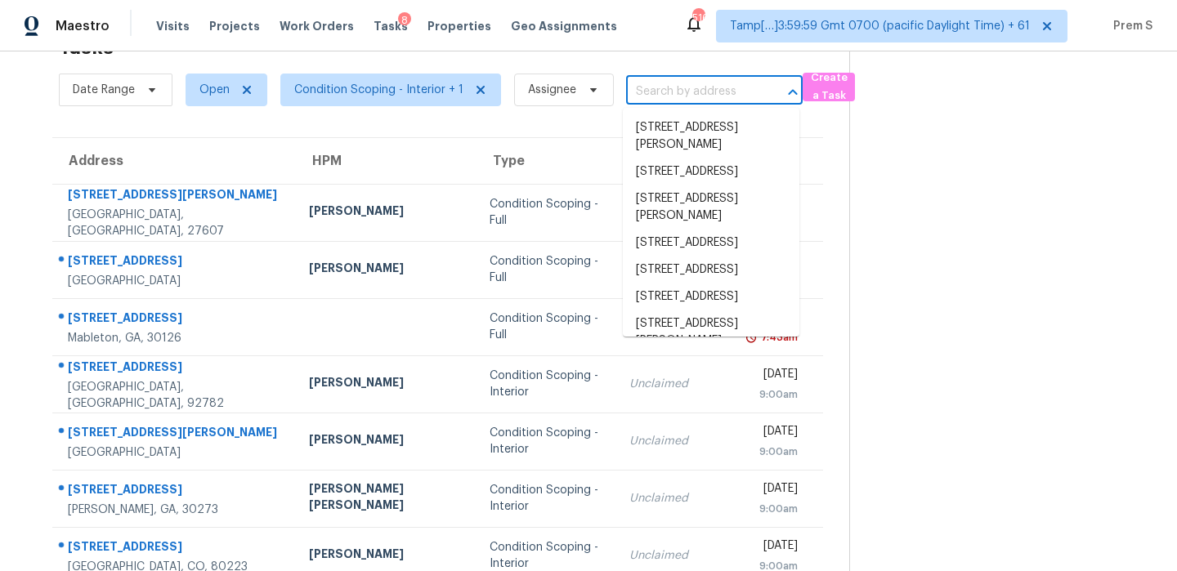
click at [682, 94] on input "text" at bounding box center [691, 91] width 131 height 25
paste input "[STREET_ADDRESS]"
type input "[STREET_ADDRESS]"
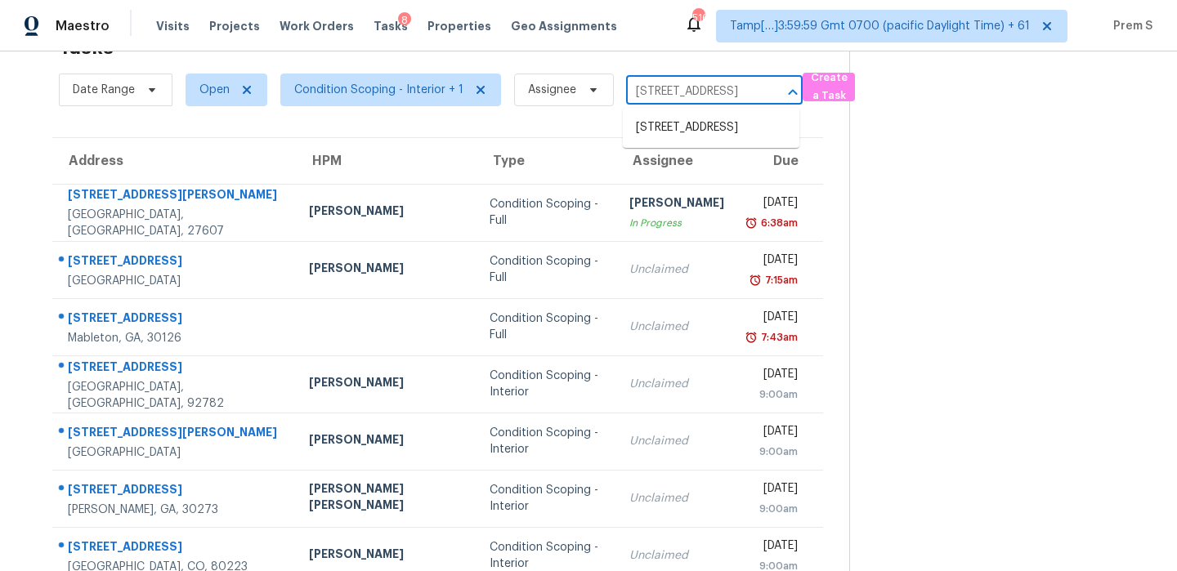
scroll to position [0, 108]
click at [703, 133] on li "[STREET_ADDRESS]" at bounding box center [711, 127] width 177 height 27
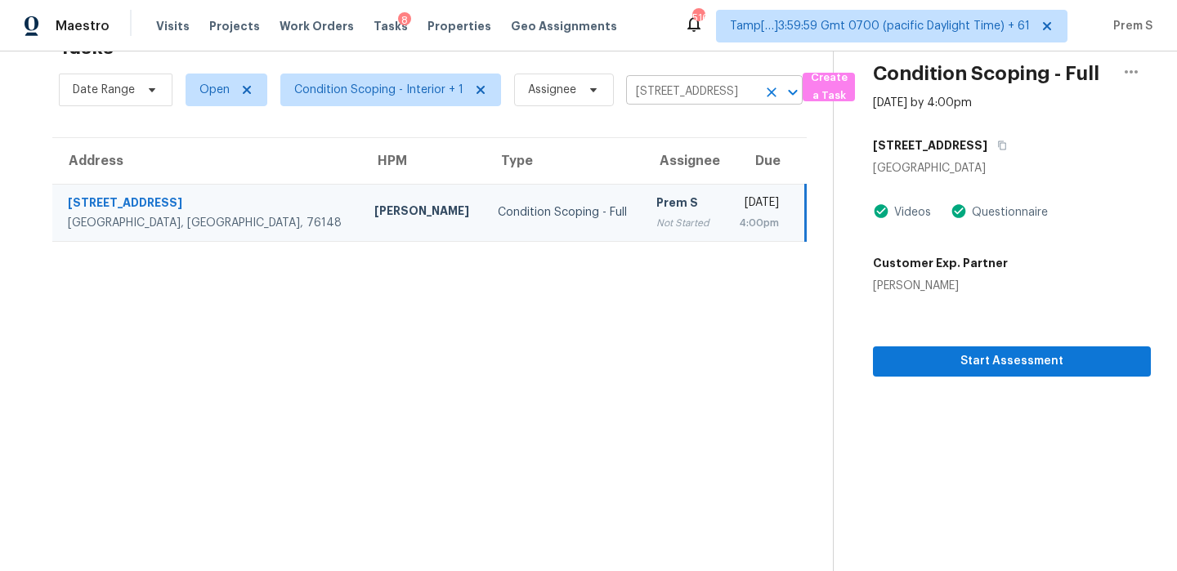
click at [768, 94] on icon "Clear" at bounding box center [771, 92] width 16 height 16
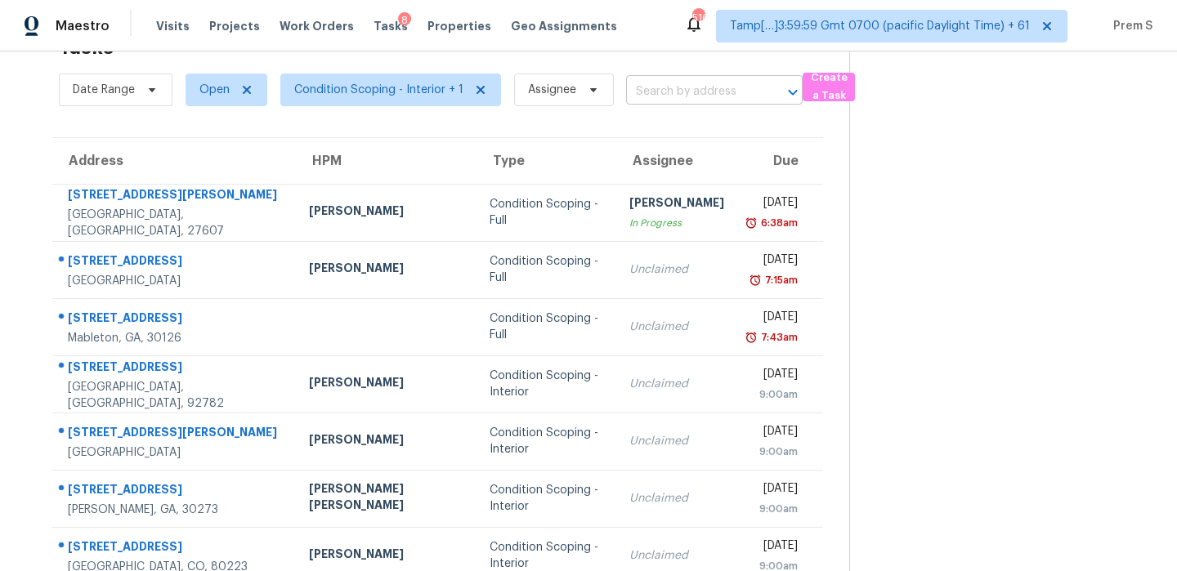
click at [740, 86] on input "text" at bounding box center [691, 91] width 131 height 25
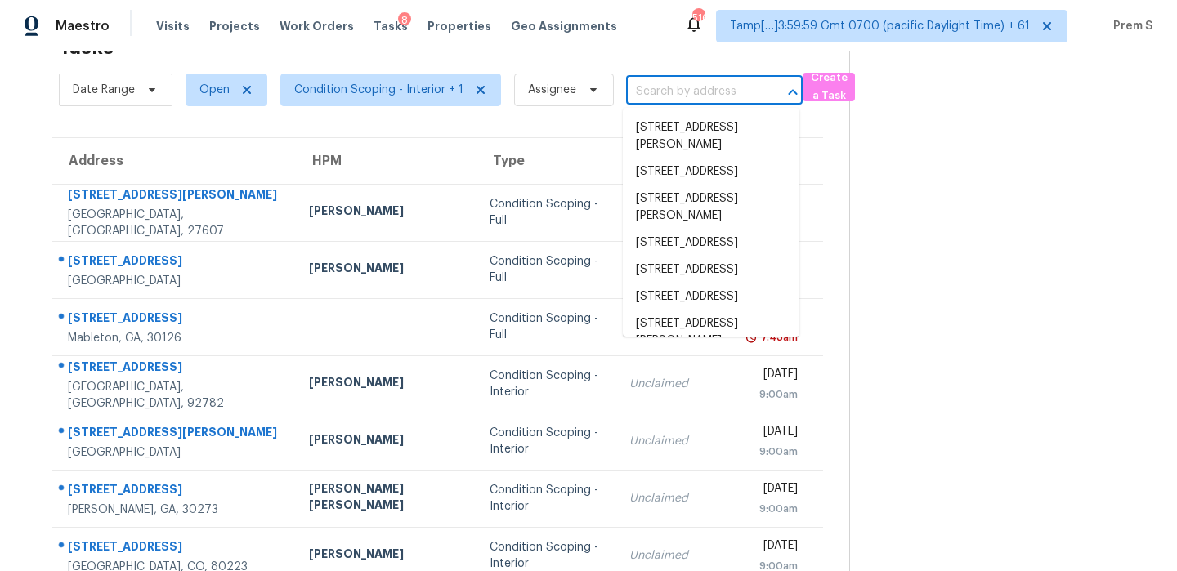
paste input "[STREET_ADDRESS][PERSON_NAME]"
type input "[STREET_ADDRESS][PERSON_NAME]"
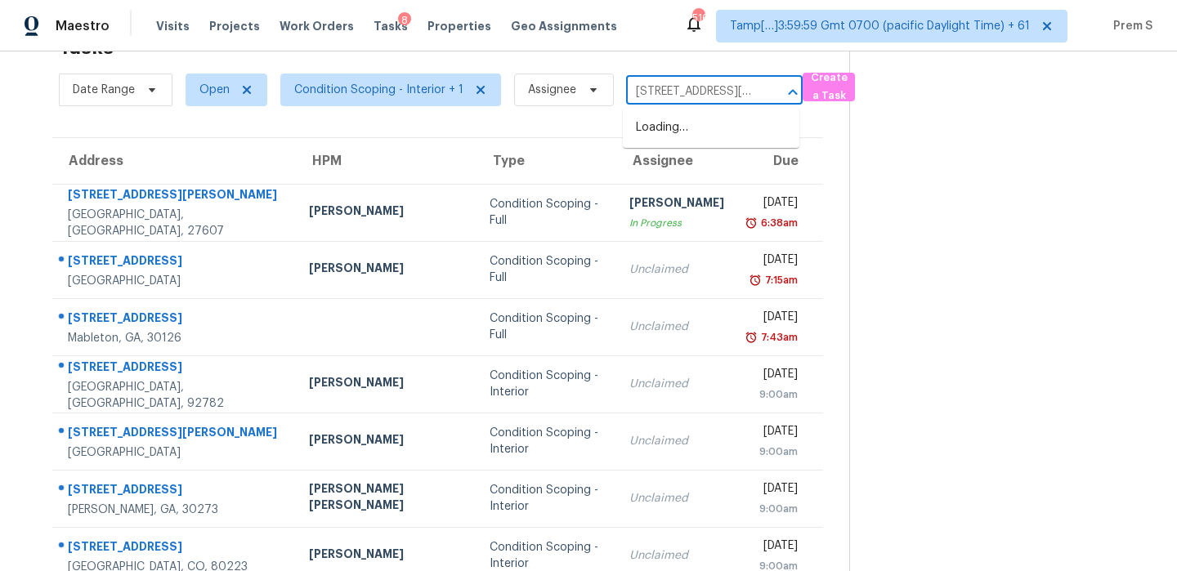
scroll to position [0, 66]
click at [684, 145] on li "[STREET_ADDRESS][PERSON_NAME]" at bounding box center [711, 136] width 177 height 44
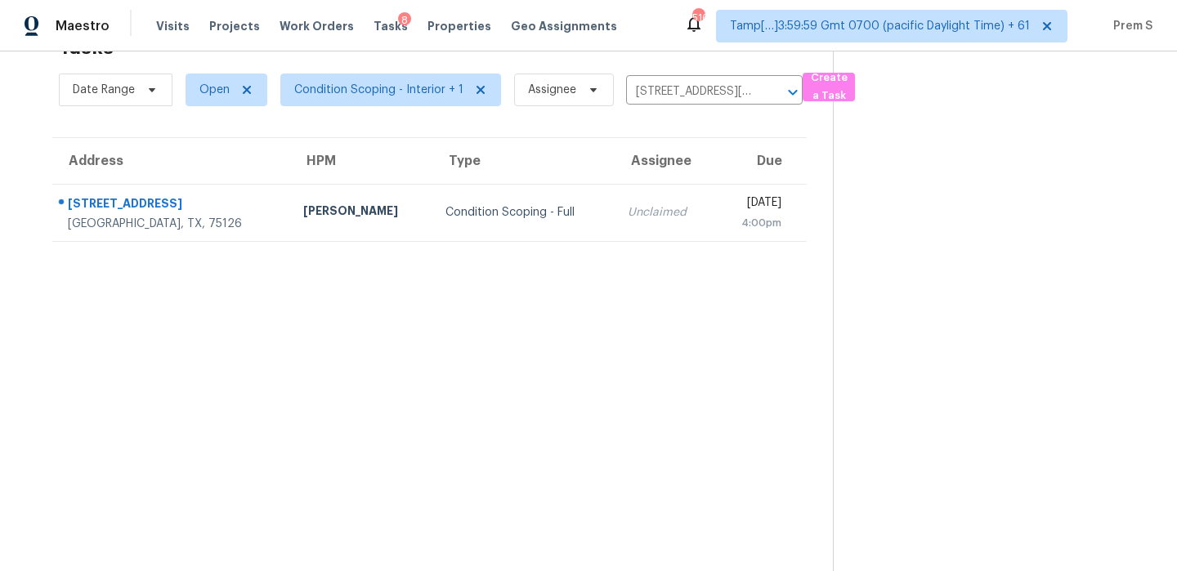
click at [727, 212] on div "[DATE]" at bounding box center [754, 205] width 54 height 20
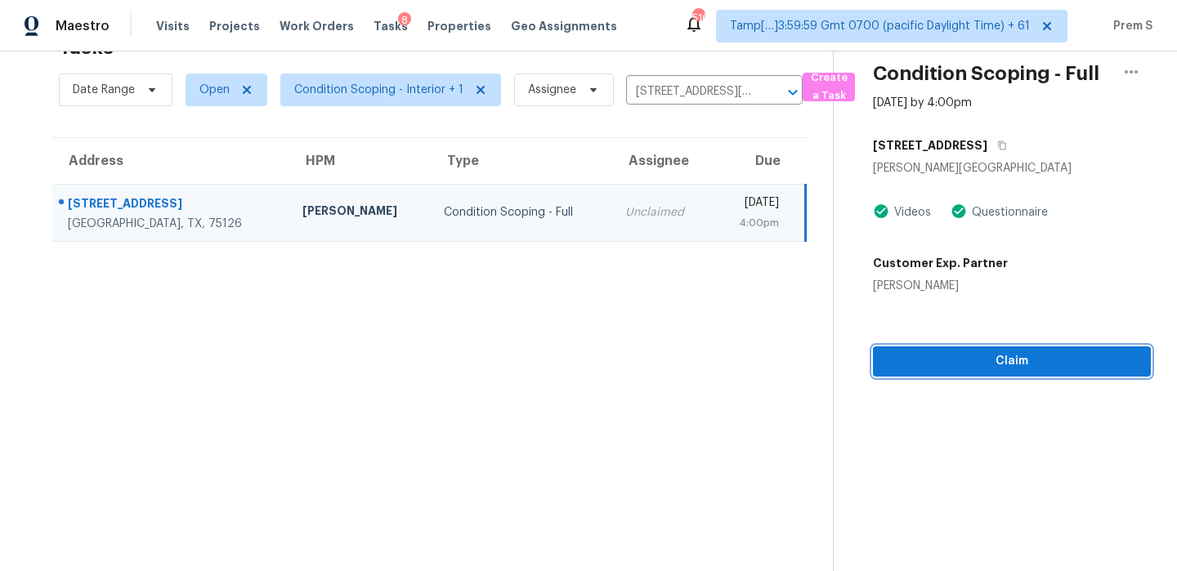
click at [1038, 369] on span "Claim" at bounding box center [1012, 361] width 252 height 20
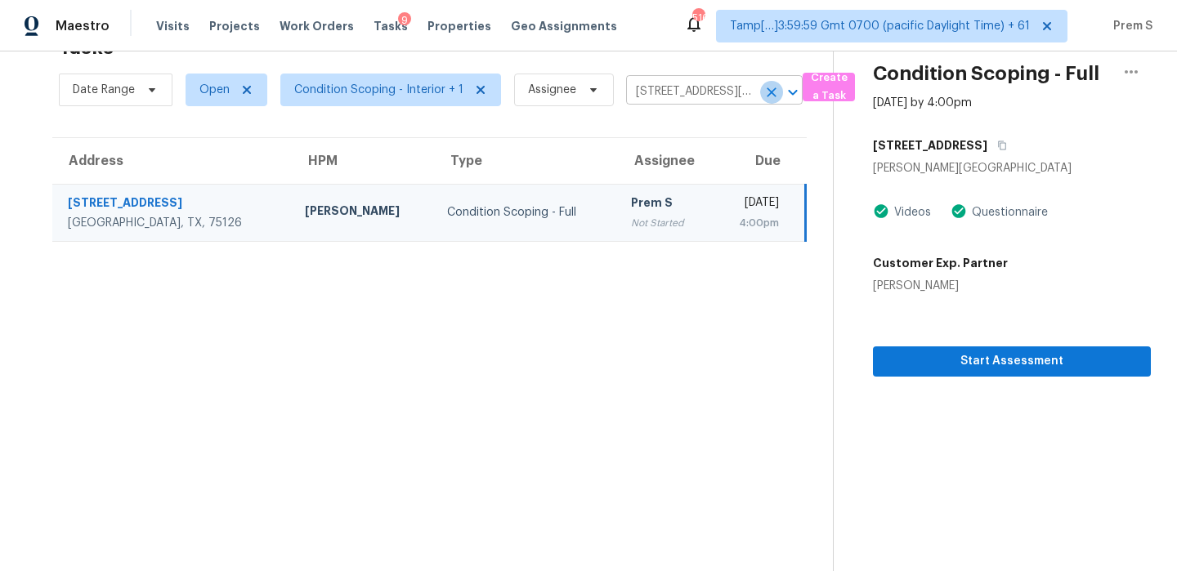
click at [775, 92] on icon "Clear" at bounding box center [771, 92] width 16 height 16
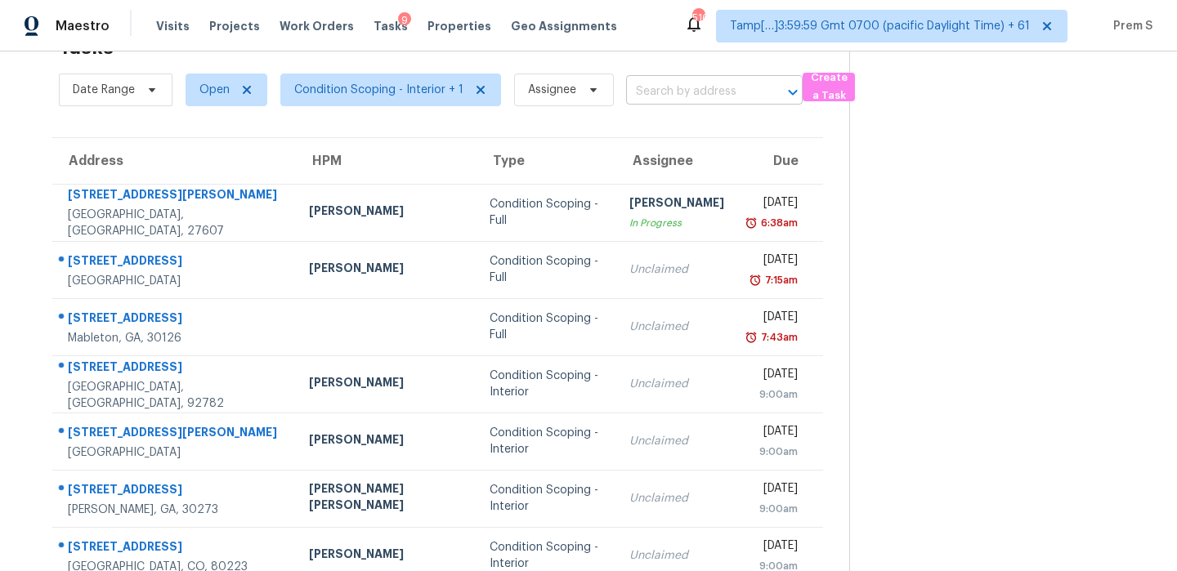
click at [694, 96] on input "text" at bounding box center [691, 91] width 131 height 25
paste input "[STREET_ADDRESS][PERSON_NAME]"
type input "[STREET_ADDRESS][PERSON_NAME]"
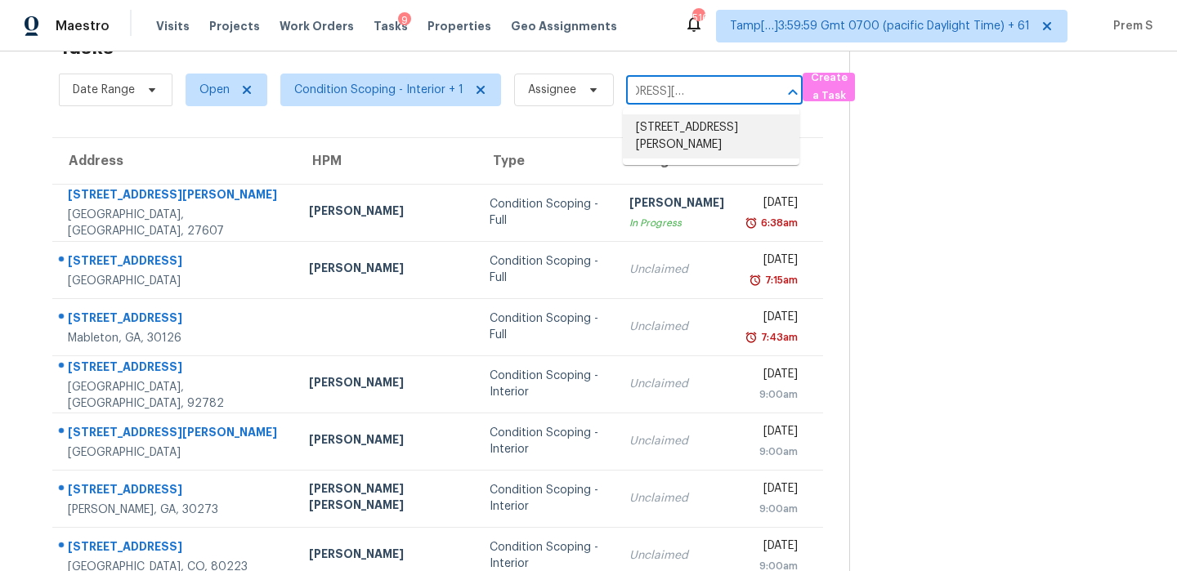
click at [691, 121] on li "[STREET_ADDRESS][PERSON_NAME]" at bounding box center [711, 136] width 177 height 44
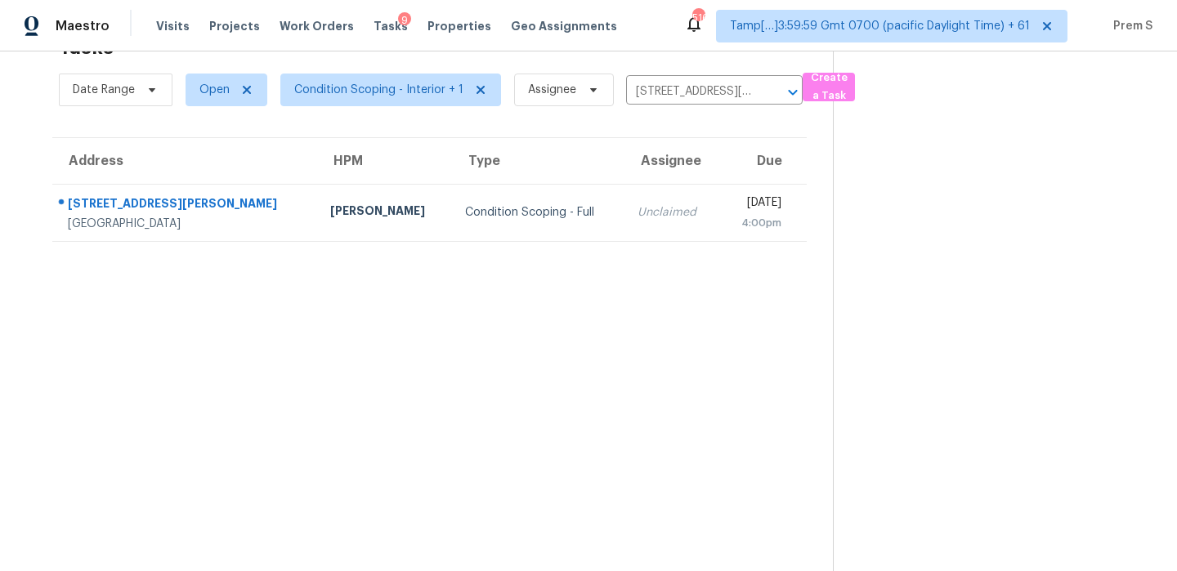
click at [637, 216] on div "Unclaimed" at bounding box center [671, 212] width 69 height 16
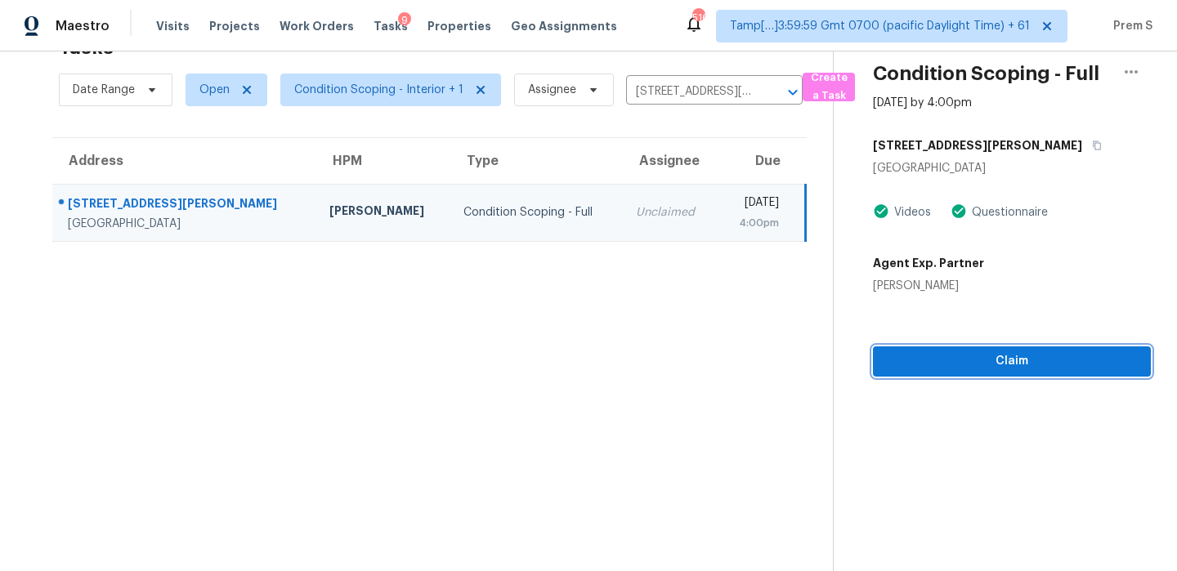
click at [1001, 351] on span "Claim" at bounding box center [1012, 361] width 252 height 20
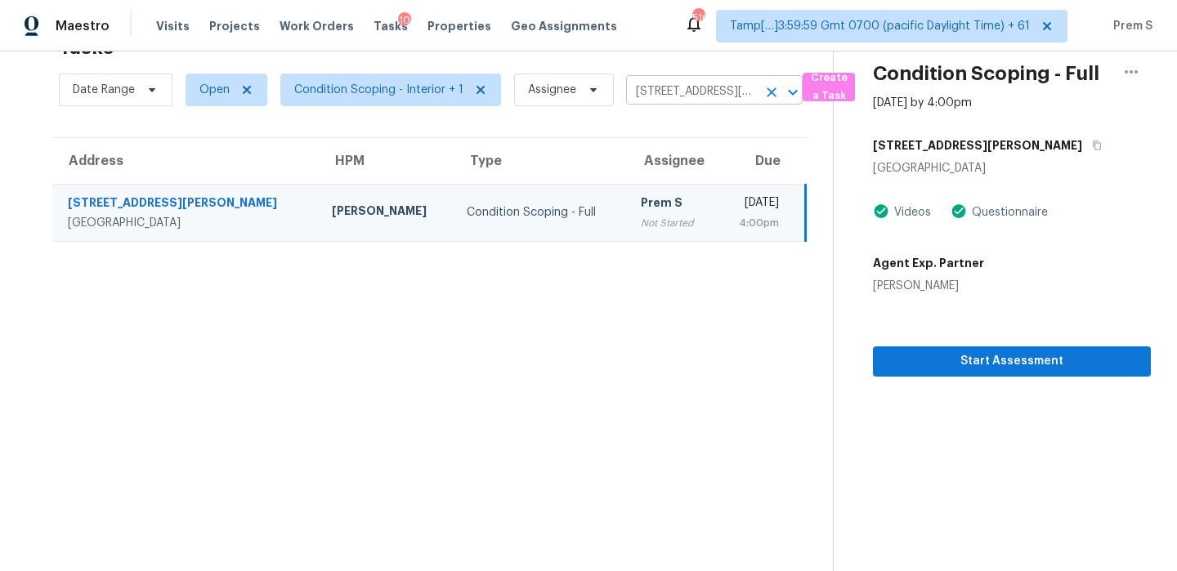
click at [777, 96] on button "Clear" at bounding box center [771, 92] width 23 height 23
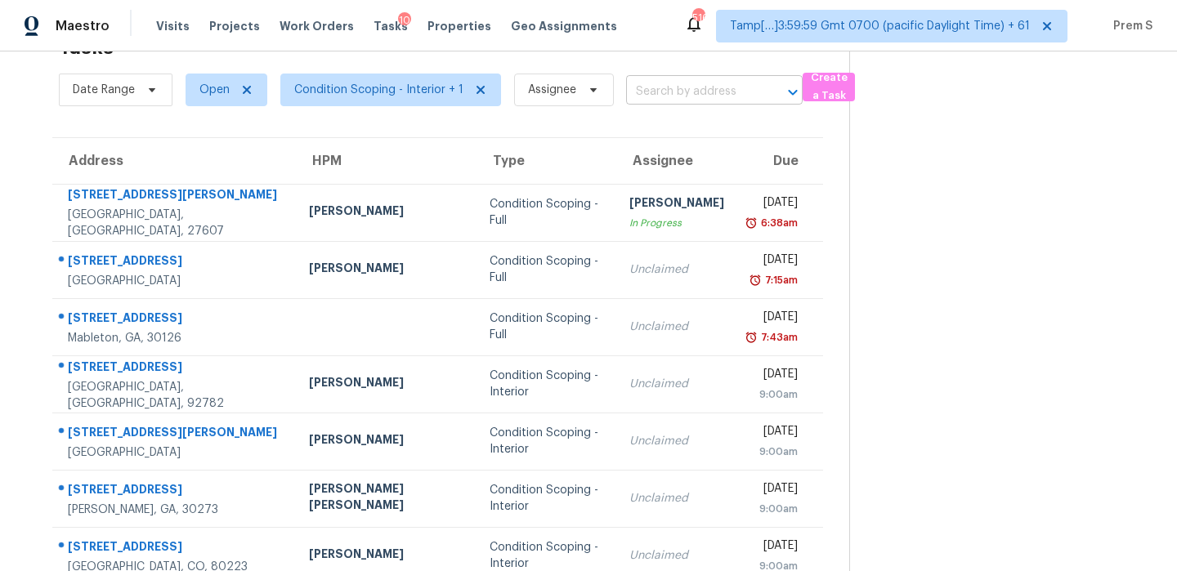
click at [760, 98] on div at bounding box center [781, 92] width 42 height 23
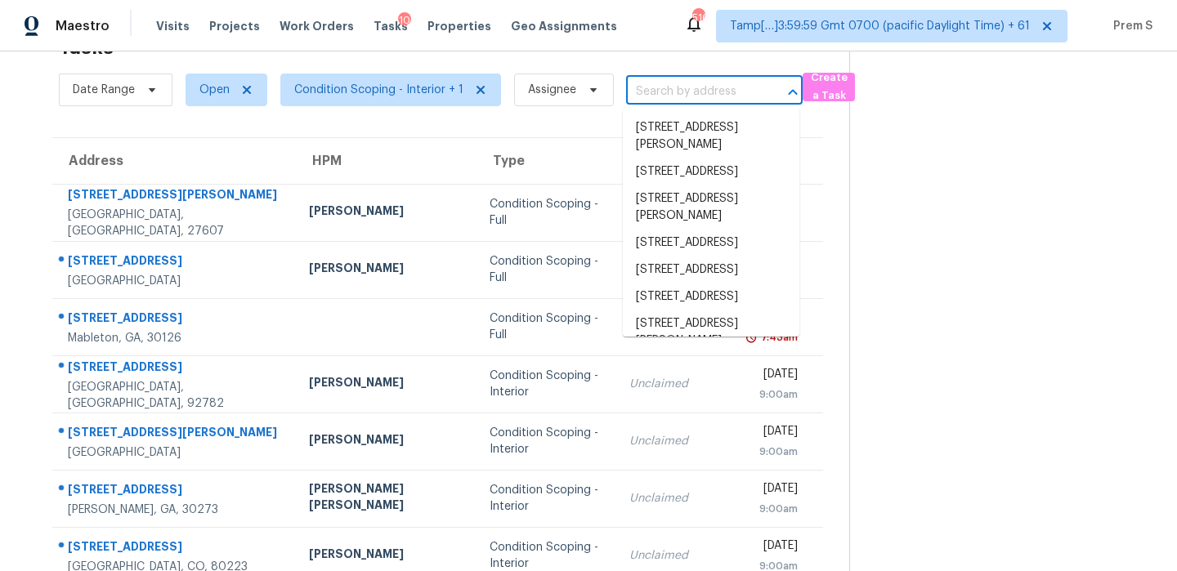
paste input "[STREET_ADDRESS][PERSON_NAME]"
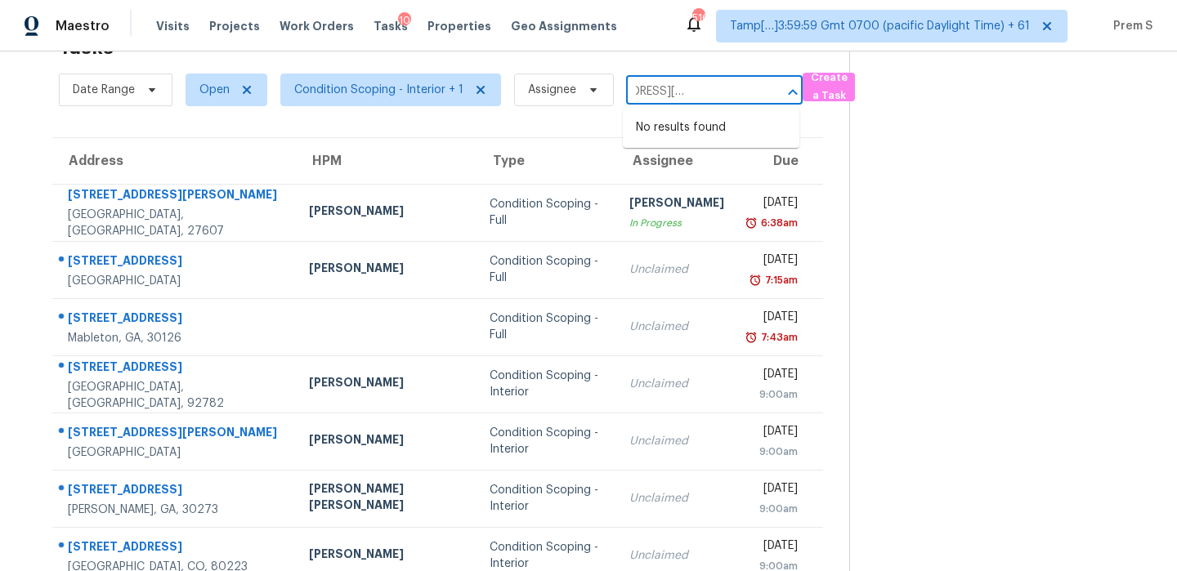
type input "[STREET_ADDRESS][PERSON_NAME]"
click at [670, 82] on input "text" at bounding box center [691, 91] width 131 height 25
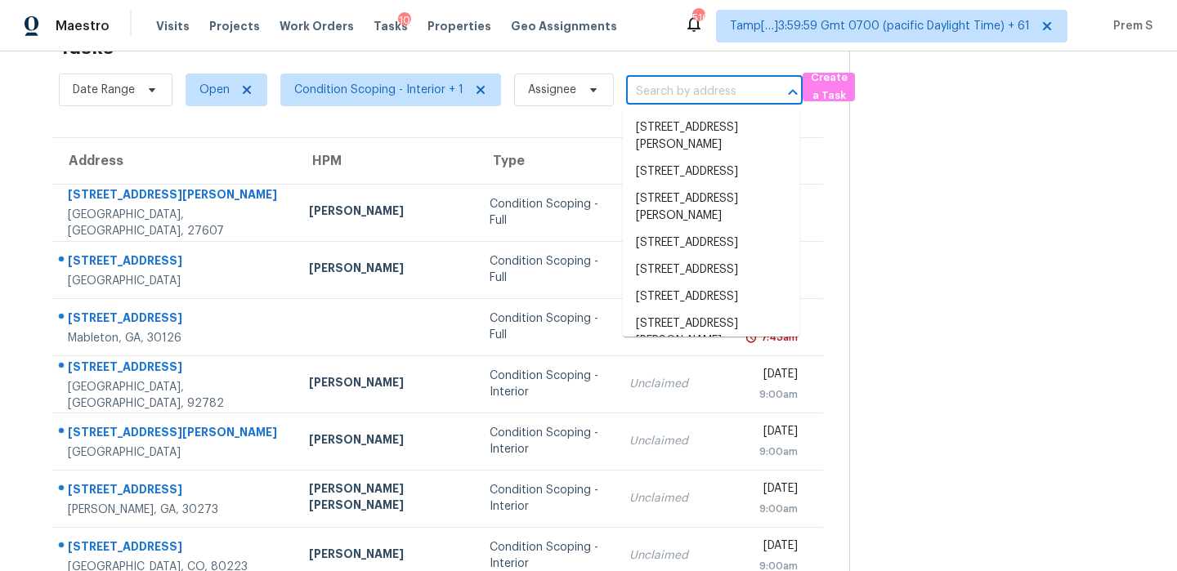
click at [670, 82] on input "text" at bounding box center [691, 91] width 131 height 25
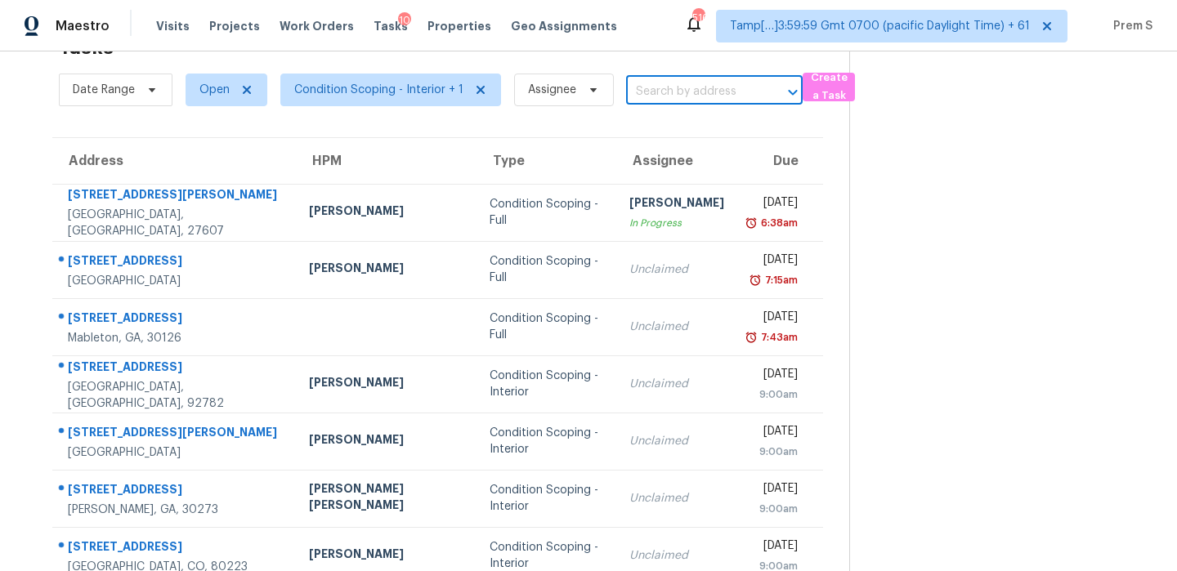
paste input "[STREET_ADDRESS][PERSON_NAME]"
drag, startPoint x: 642, startPoint y: 94, endPoint x: 816, endPoint y: 92, distance: 173.3
click at [816, 93] on div "Date Range Open Condition Scoping - Interior + 1 Assignee [STREET_ADDRESS][PERS…" at bounding box center [454, 90] width 790 height 42
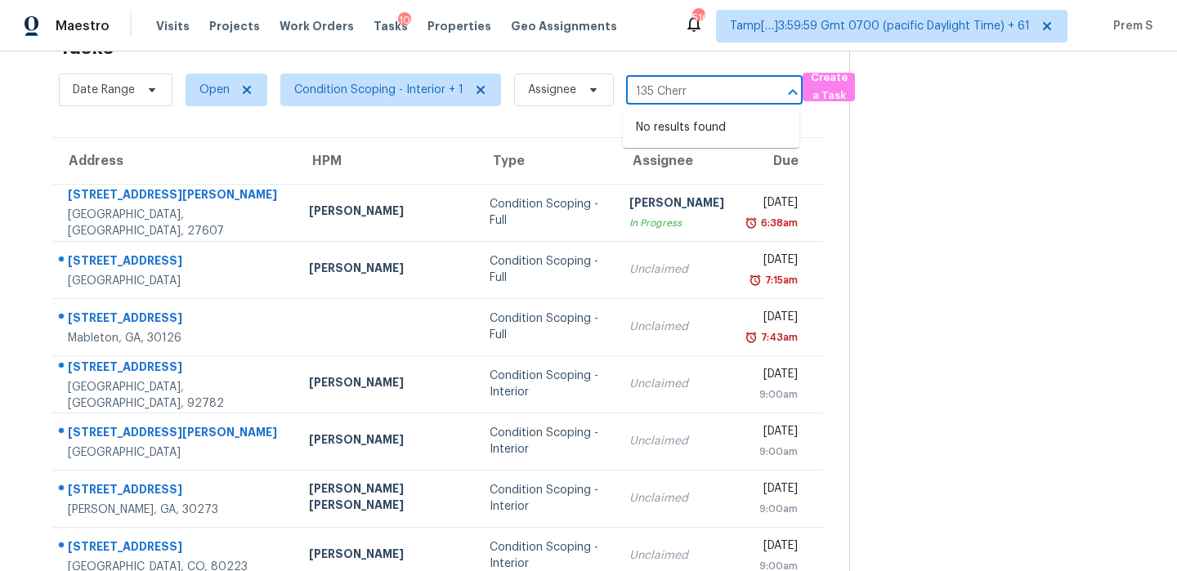
type input "135 Cherr"
click at [244, 91] on icon at bounding box center [247, 90] width 8 height 8
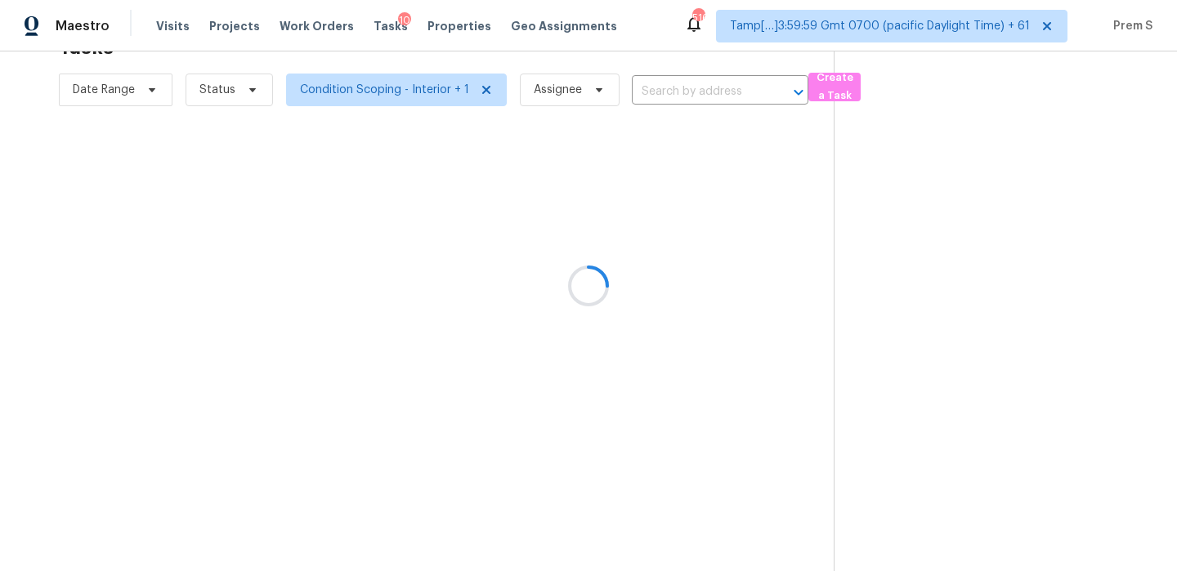
click at [247, 94] on div at bounding box center [588, 285] width 1177 height 571
click at [239, 87] on div at bounding box center [588, 285] width 1177 height 571
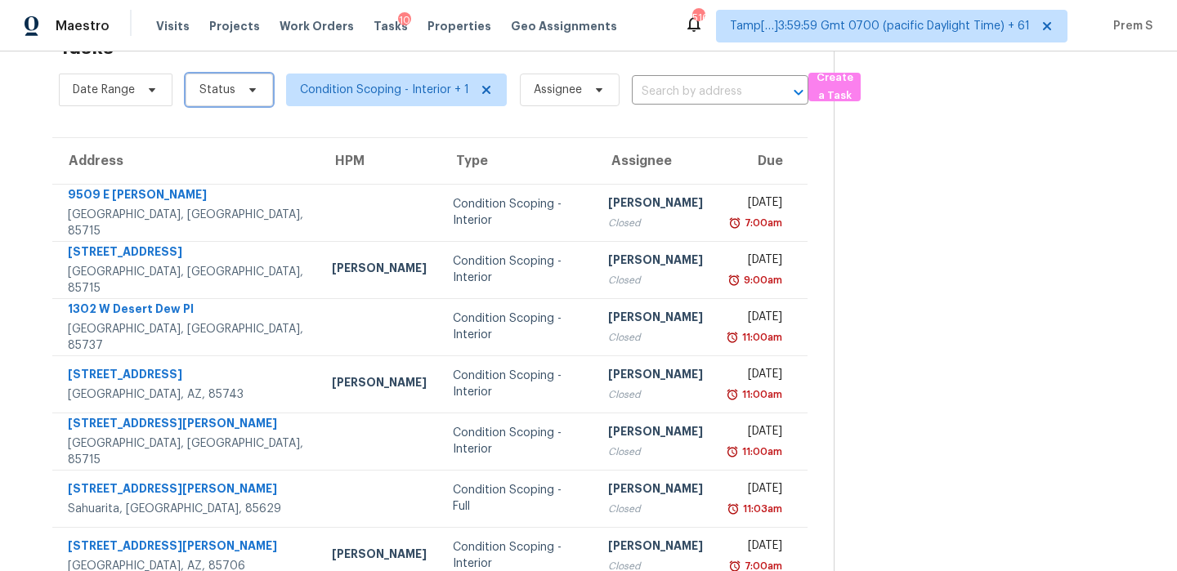
click at [241, 87] on span at bounding box center [250, 89] width 18 height 13
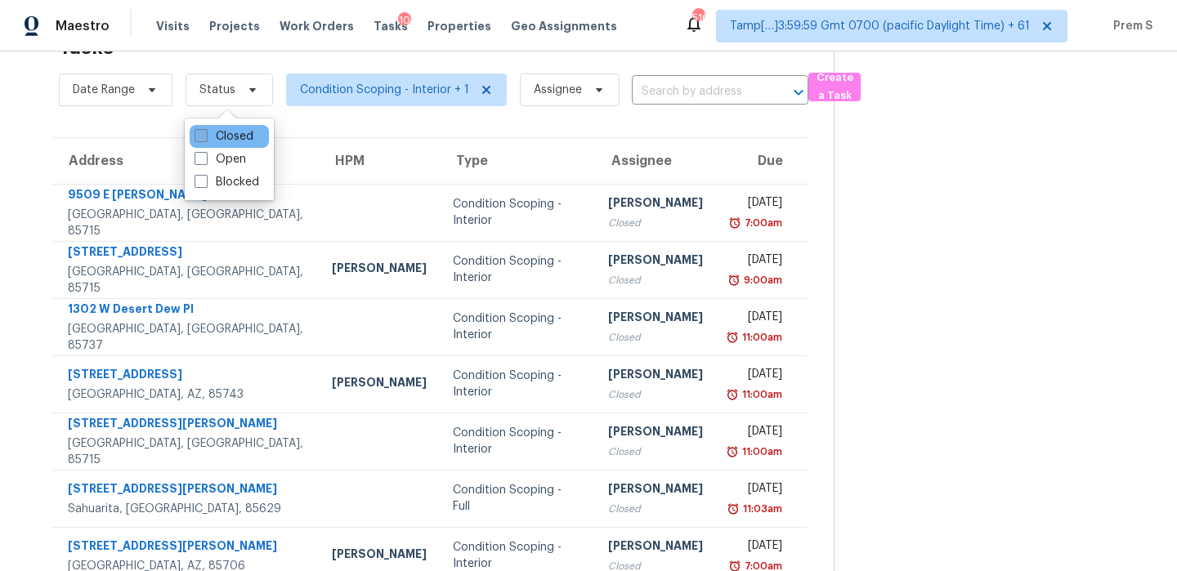
click at [225, 139] on label "Closed" at bounding box center [224, 136] width 59 height 16
click at [205, 139] on input "Closed" at bounding box center [200, 133] width 11 height 11
checkbox input "true"
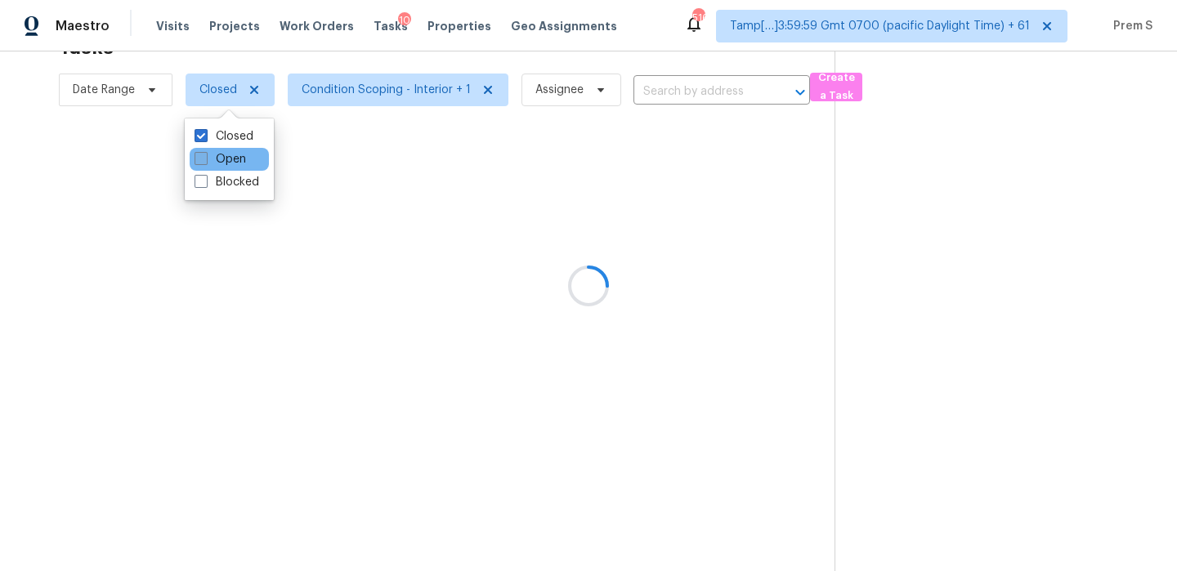
click at [219, 159] on label "Open" at bounding box center [220, 159] width 51 height 16
click at [205, 159] on input "Open" at bounding box center [200, 156] width 11 height 11
checkbox input "true"
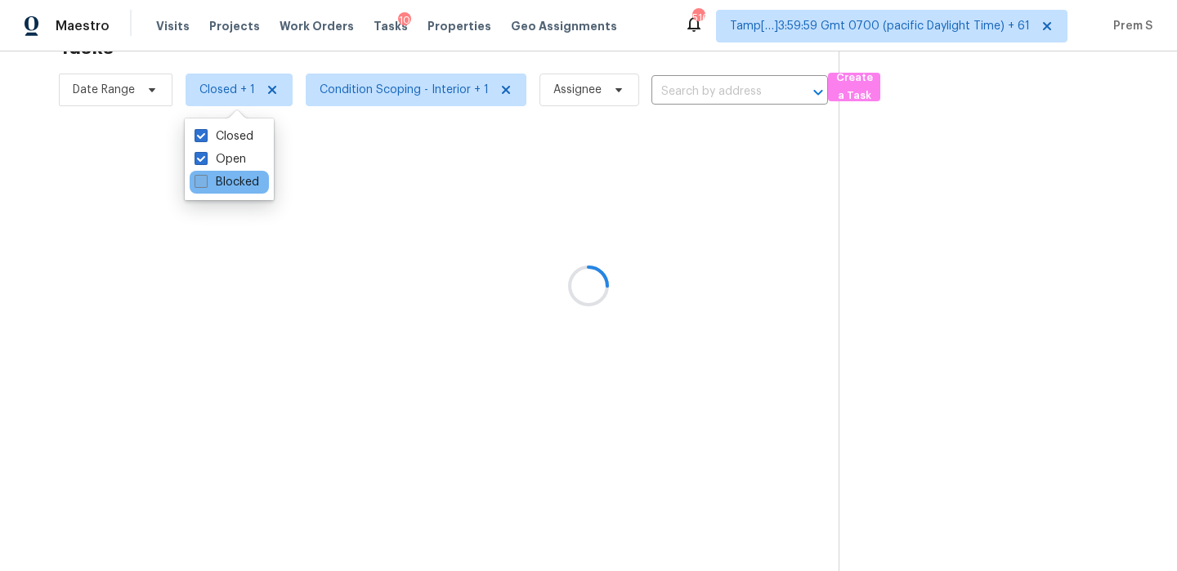
click at [213, 175] on label "Blocked" at bounding box center [227, 182] width 65 height 16
click at [205, 175] on input "Blocked" at bounding box center [200, 179] width 11 height 11
checkbox input "true"
click at [680, 80] on div at bounding box center [588, 285] width 1177 height 571
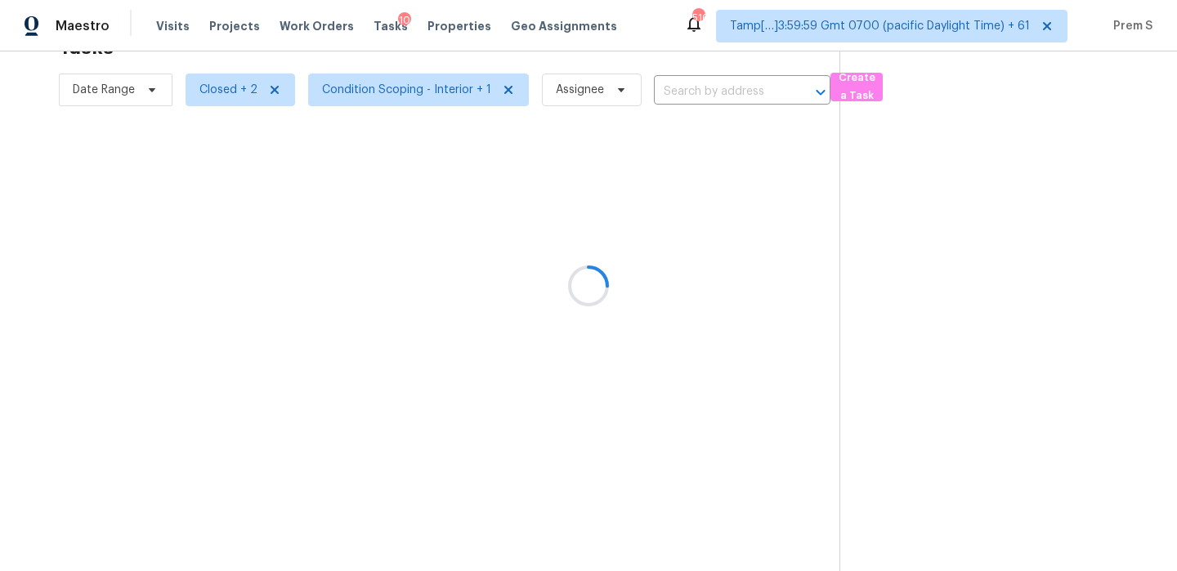
click at [735, 98] on div at bounding box center [588, 285] width 1177 height 571
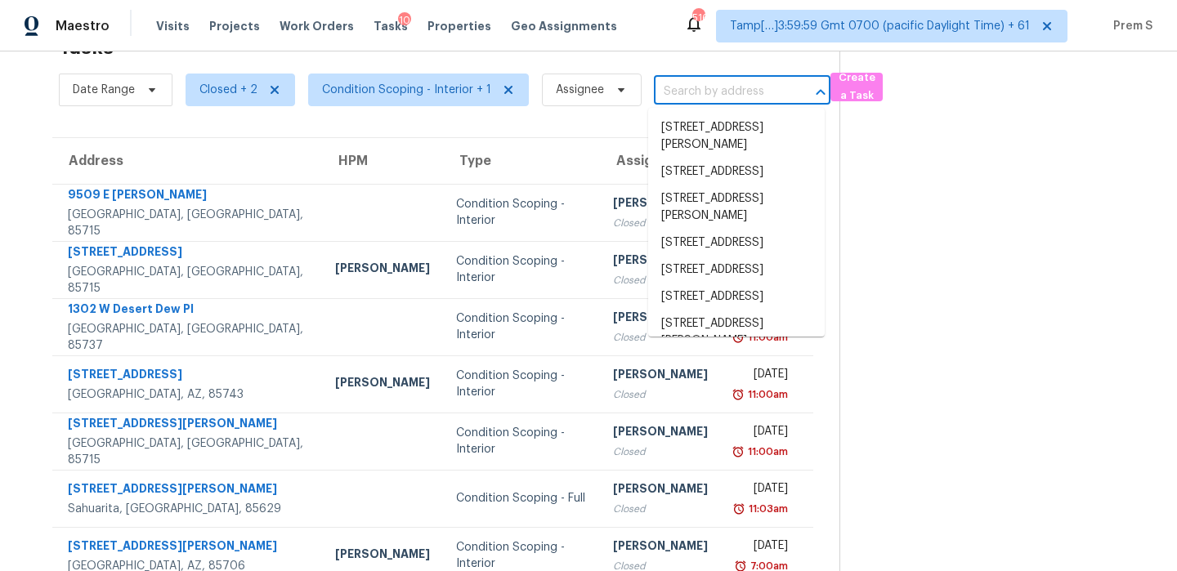
click at [721, 95] on input "text" at bounding box center [719, 91] width 131 height 25
paste input "[STREET_ADDRESS][PERSON_NAME]"
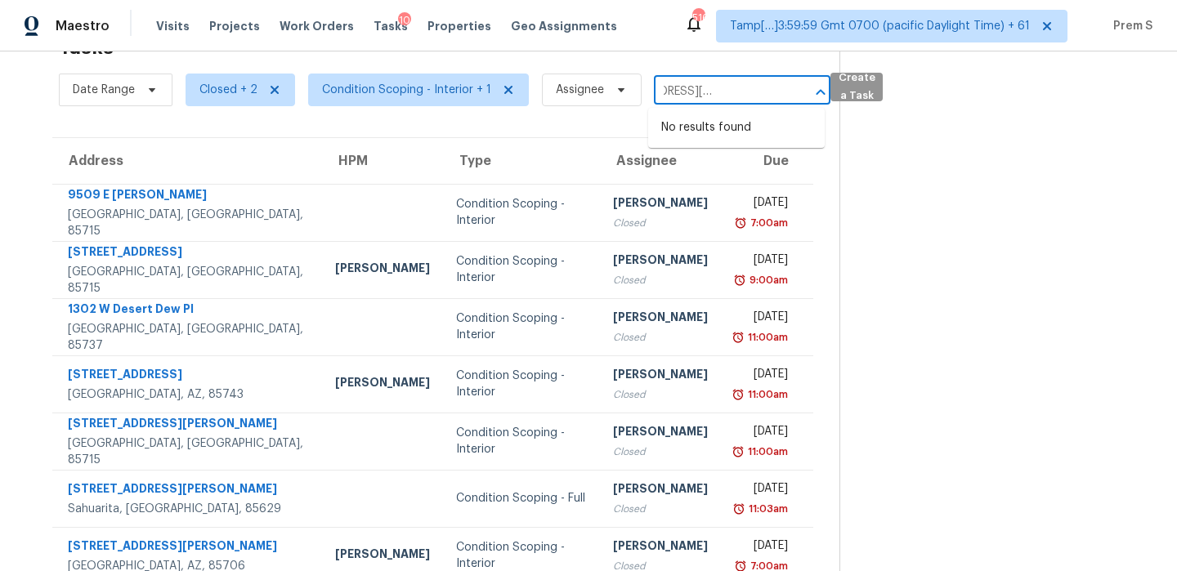
scroll to position [0, 69]
drag, startPoint x: 694, startPoint y: 87, endPoint x: 875, endPoint y: 96, distance: 181.7
click at [839, 96] on div "Date Range Closed + 2 Condition Scoping - Interior + 1 Assignee [STREET_ADDRESS…" at bounding box center [449, 90] width 780 height 42
type input "135 Cherrytre"
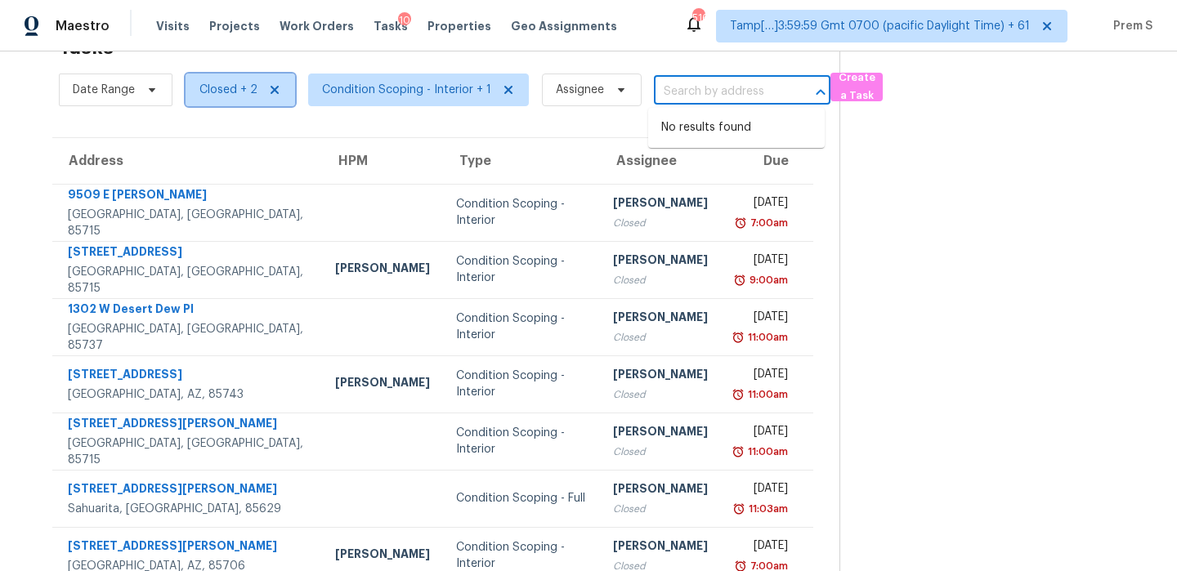
click at [241, 90] on span "Closed + 2" at bounding box center [228, 90] width 58 height 16
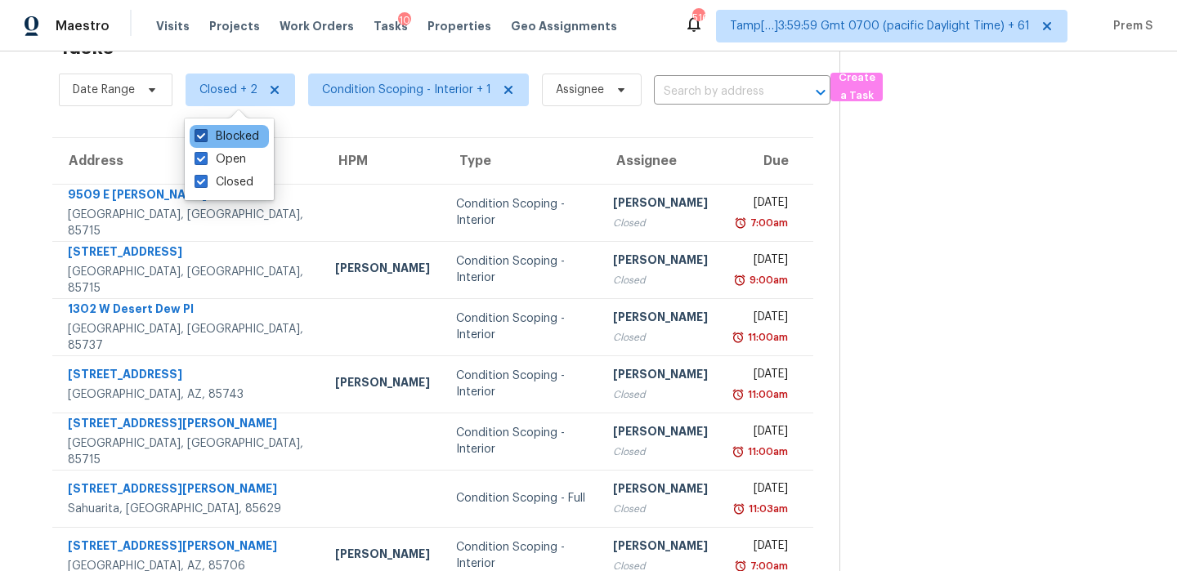
click at [236, 139] on label "Blocked" at bounding box center [227, 136] width 65 height 16
click at [205, 139] on input "Blocked" at bounding box center [200, 133] width 11 height 11
checkbox input "false"
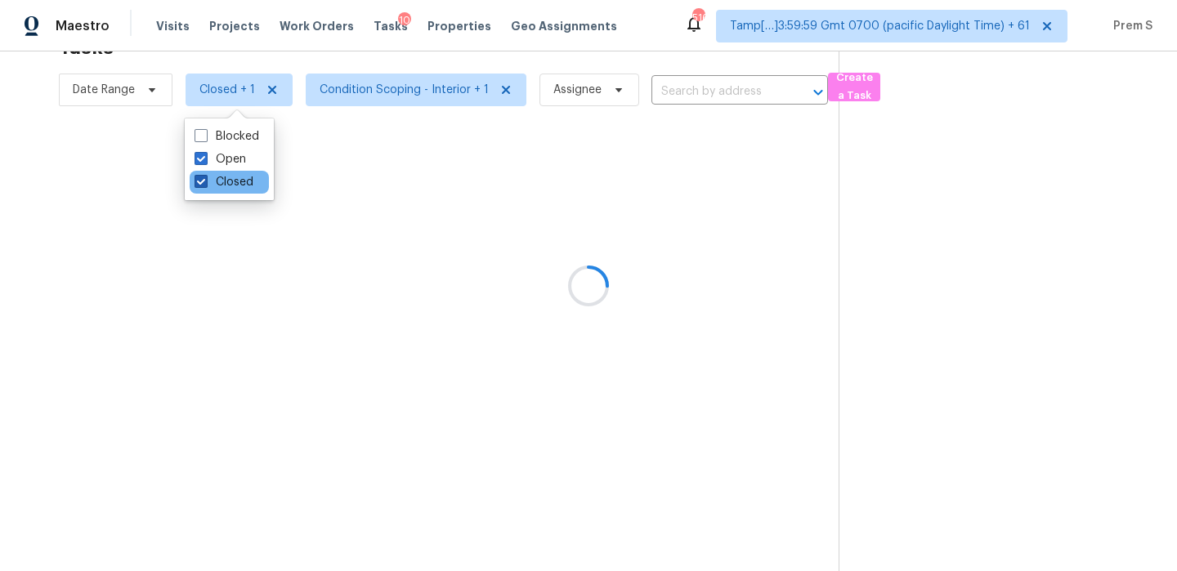
click at [215, 188] on label "Closed" at bounding box center [224, 182] width 59 height 16
click at [205, 185] on input "Closed" at bounding box center [200, 179] width 11 height 11
checkbox input "false"
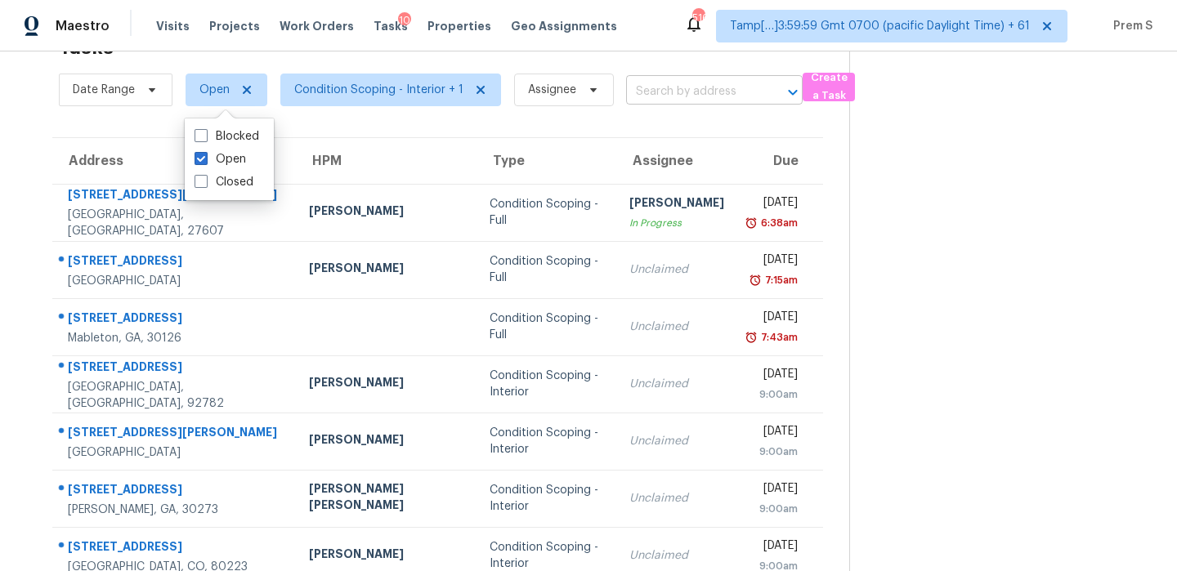
click at [718, 89] on input "text" at bounding box center [691, 91] width 131 height 25
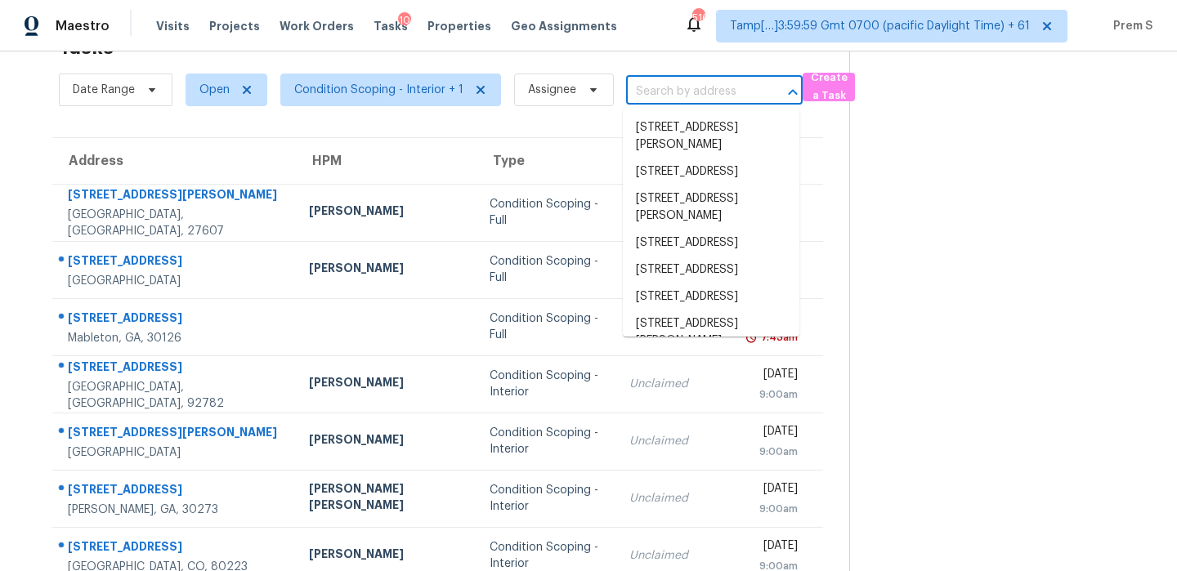
paste input "[STREET_ADDRESS]"
type input "[STREET_ADDRESS]"
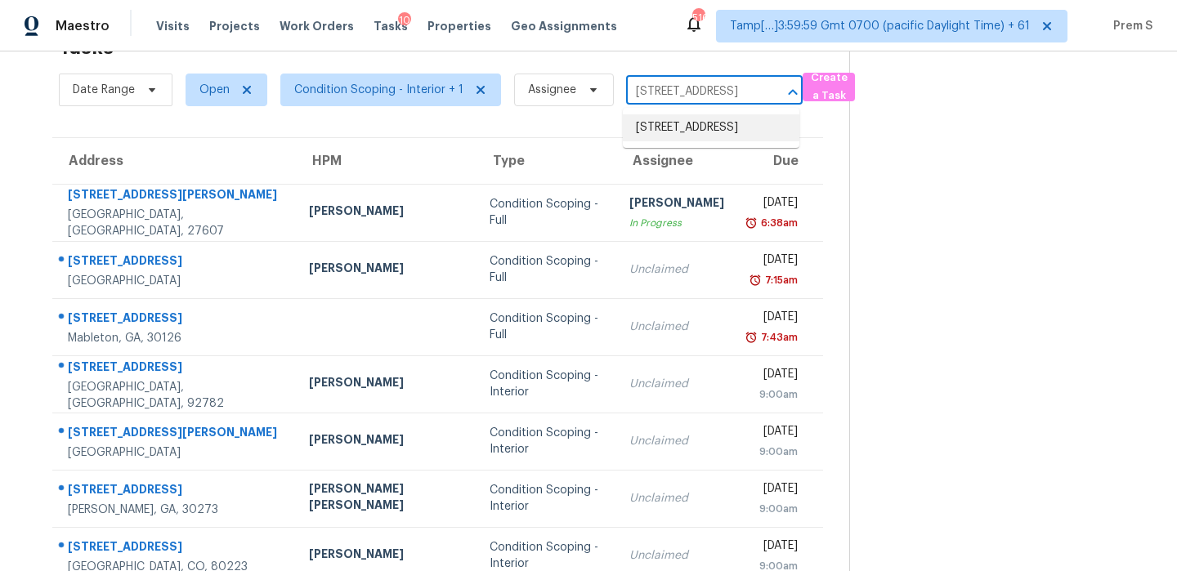
click at [683, 129] on li "[STREET_ADDRESS]" at bounding box center [711, 127] width 177 height 27
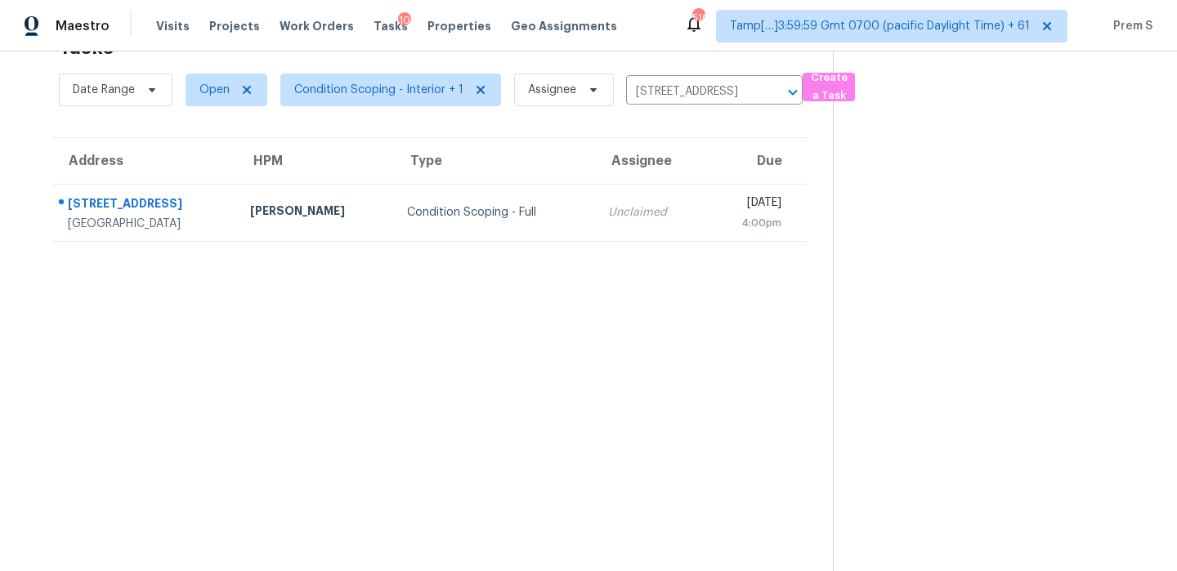
click at [637, 223] on td "Unclaimed" at bounding box center [650, 212] width 110 height 57
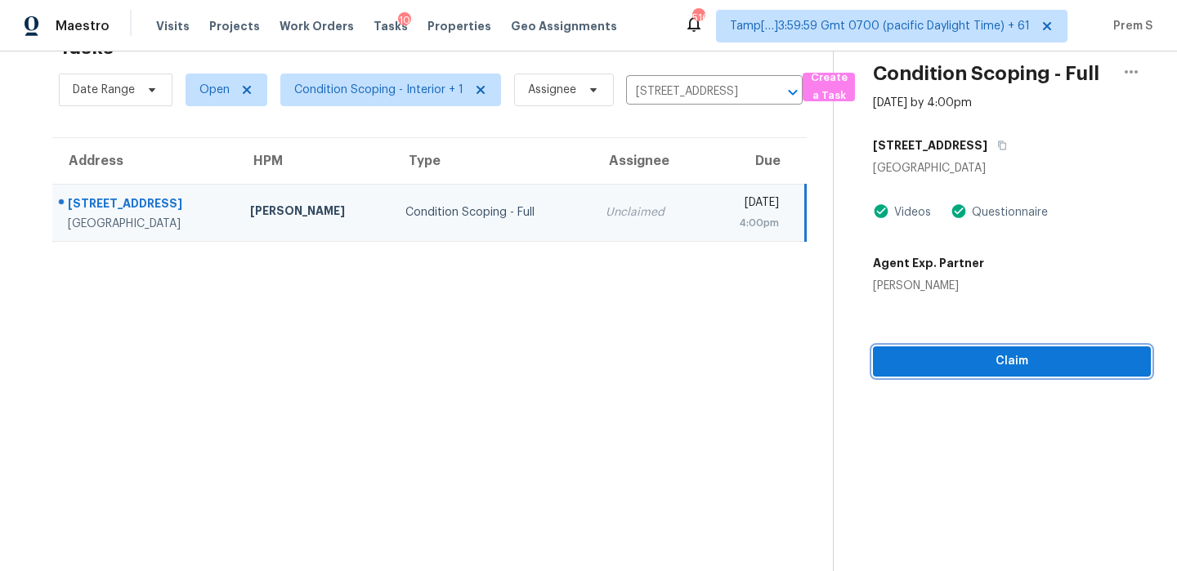
click at [967, 366] on span "Claim" at bounding box center [1012, 361] width 252 height 20
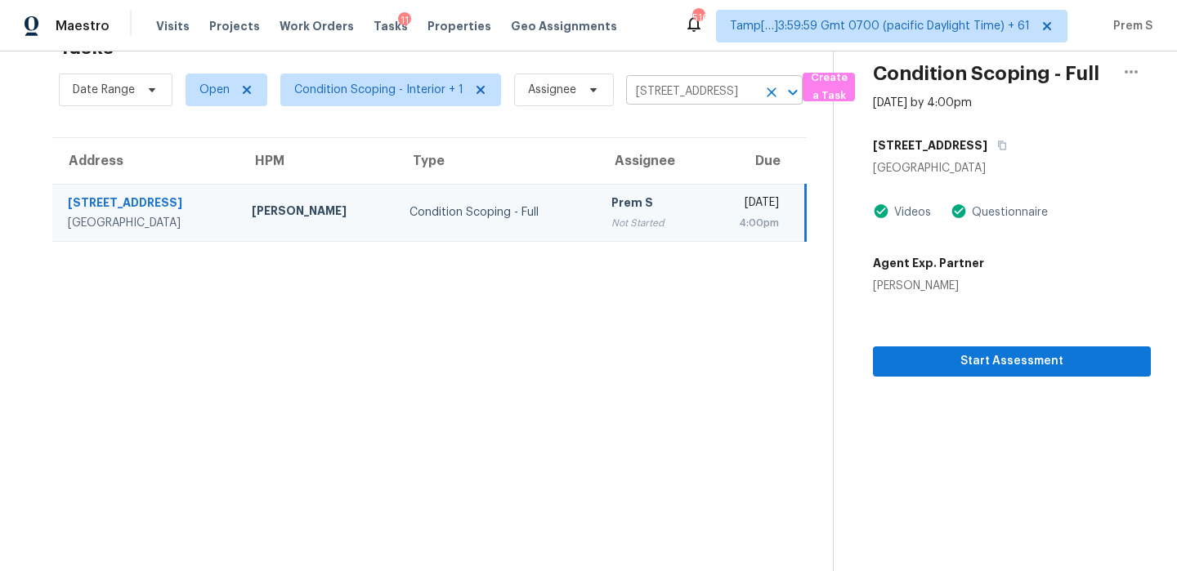
click at [769, 95] on icon "Clear" at bounding box center [771, 92] width 16 height 16
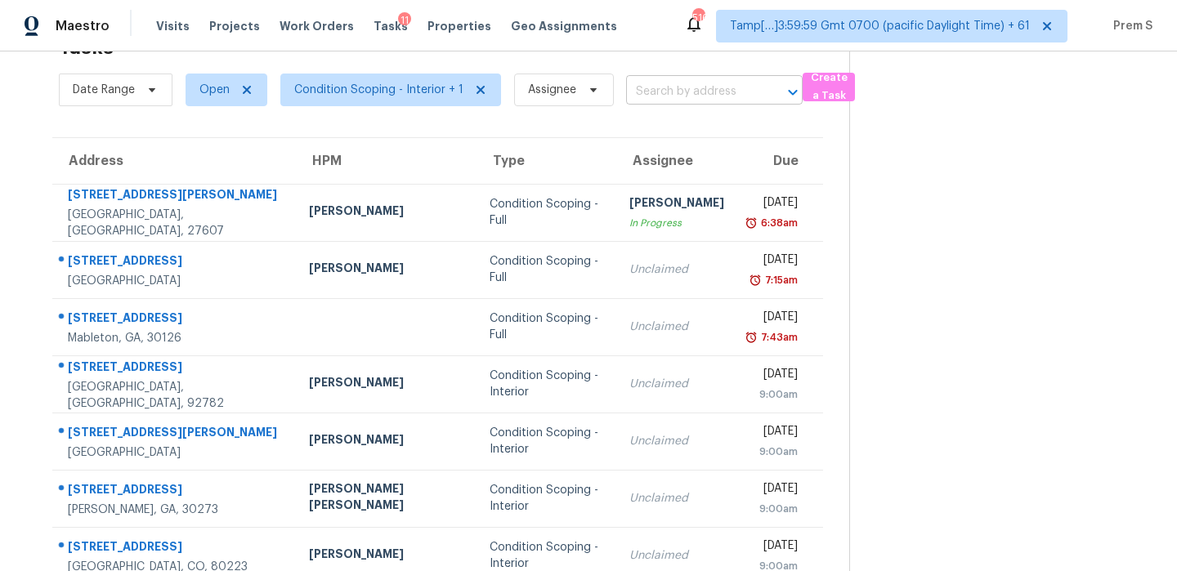
click at [723, 92] on input "text" at bounding box center [691, 91] width 131 height 25
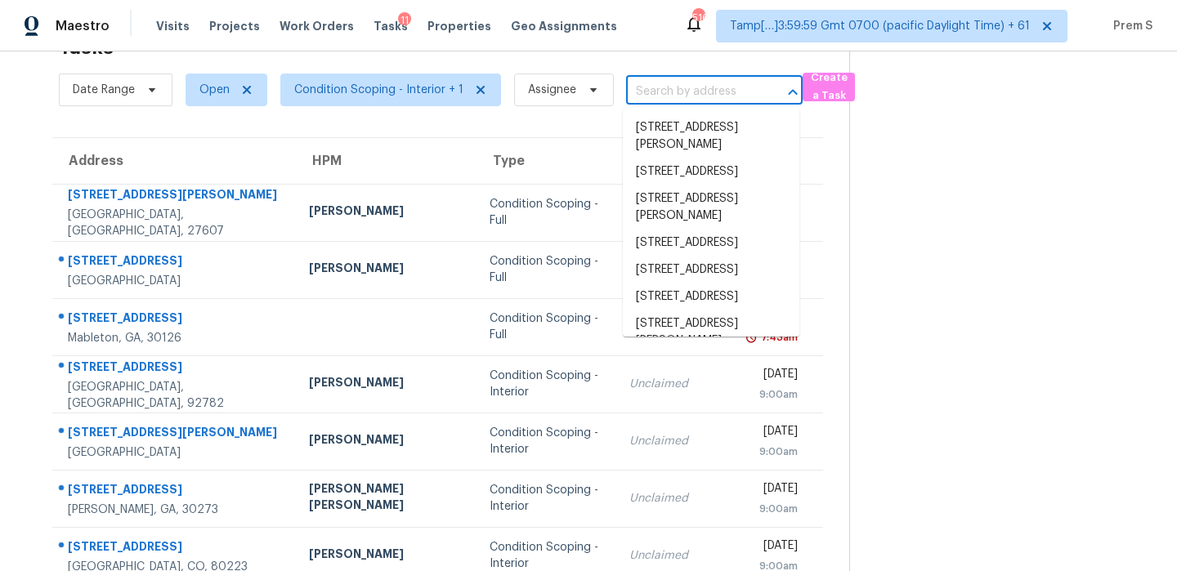
paste input "[STREET_ADDRESS][PERSON_NAME]"
type input "[STREET_ADDRESS][PERSON_NAME]"
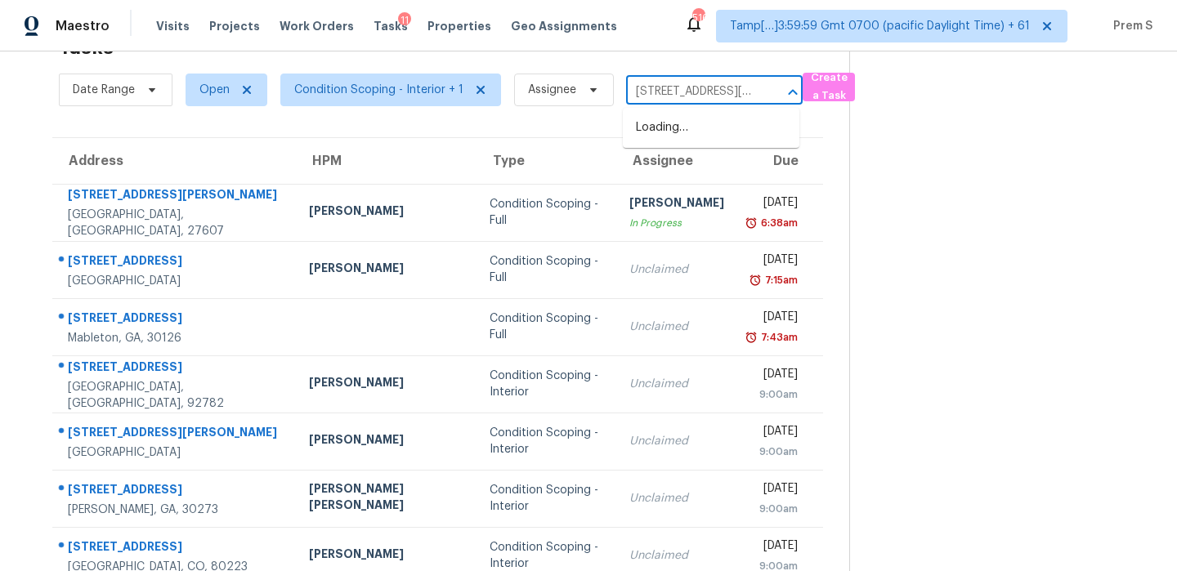
scroll to position [0, 87]
click at [704, 124] on li "[STREET_ADDRESS][PERSON_NAME]" at bounding box center [711, 136] width 177 height 44
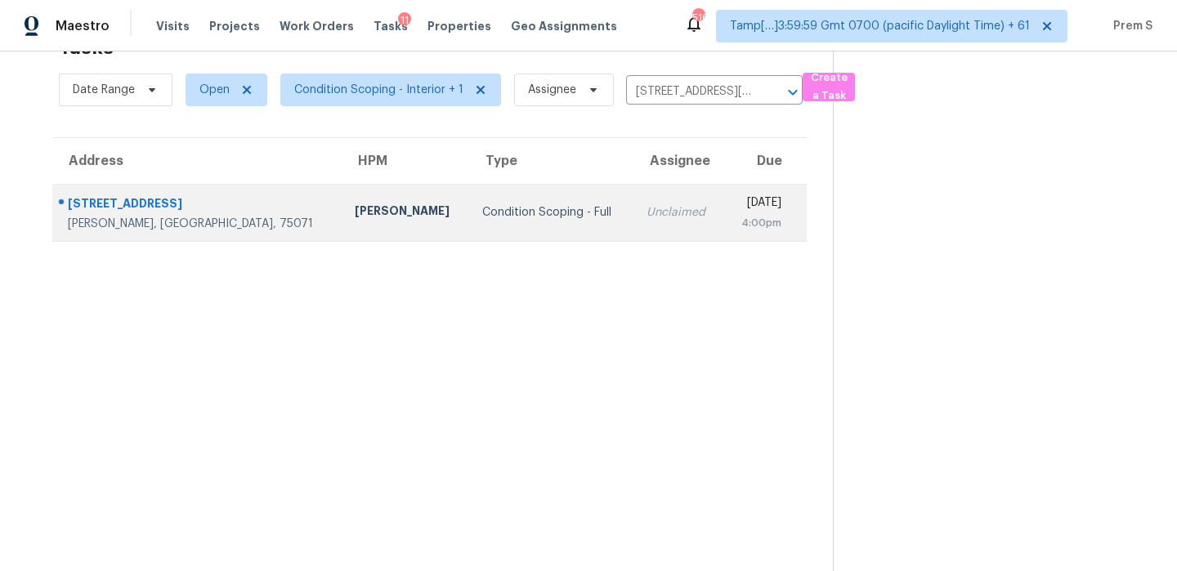
click at [723, 231] on td "[DATE] 4:00pm" at bounding box center [764, 212] width 83 height 57
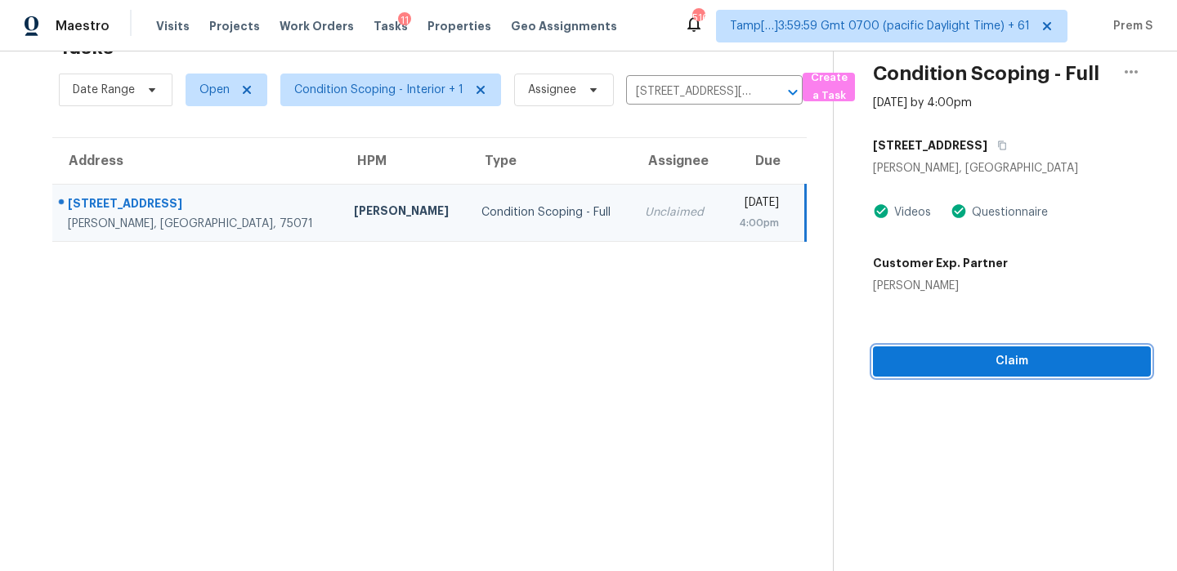
click at [974, 347] on button "Claim" at bounding box center [1012, 362] width 278 height 30
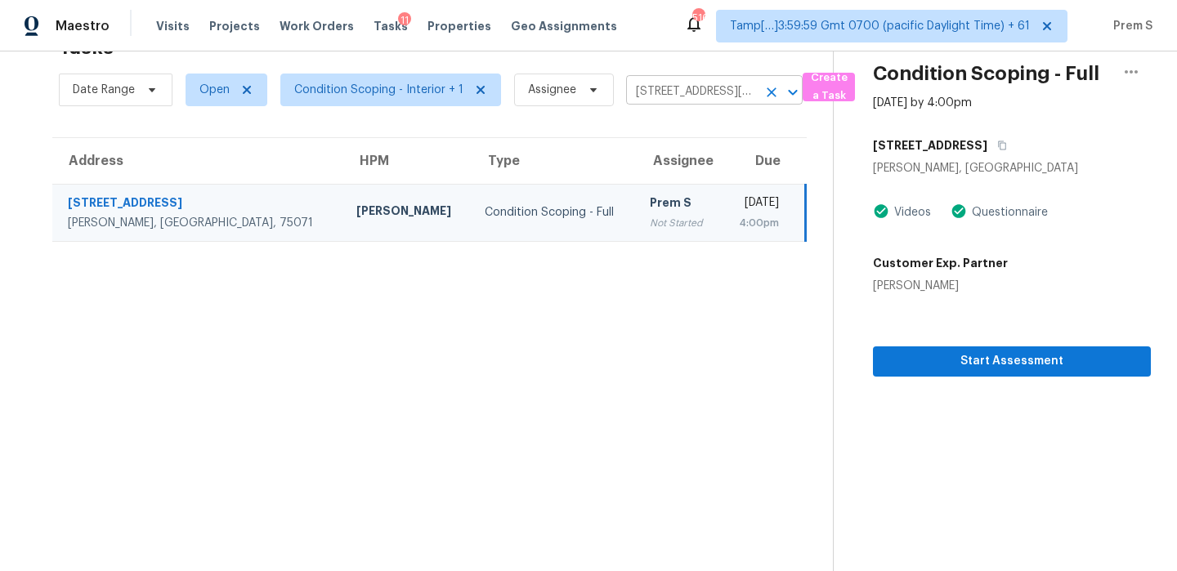
click at [768, 96] on icon "Clear" at bounding box center [771, 92] width 16 height 16
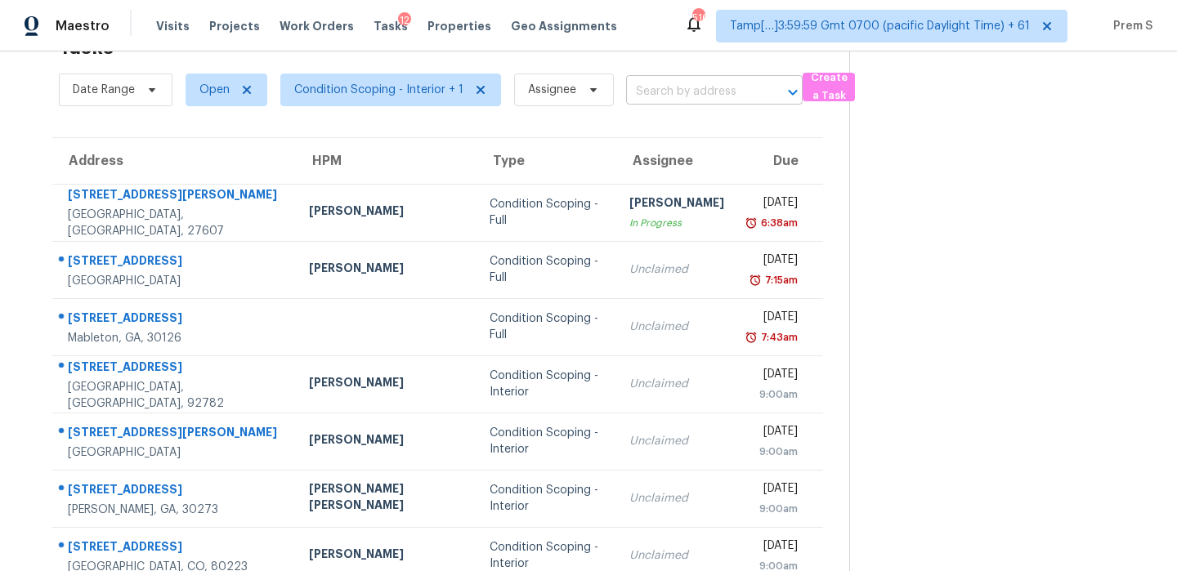
click at [662, 98] on input "text" at bounding box center [691, 91] width 131 height 25
paste input "[STREET_ADDRESS][PERSON_NAME]"
type input "[STREET_ADDRESS][PERSON_NAME]"
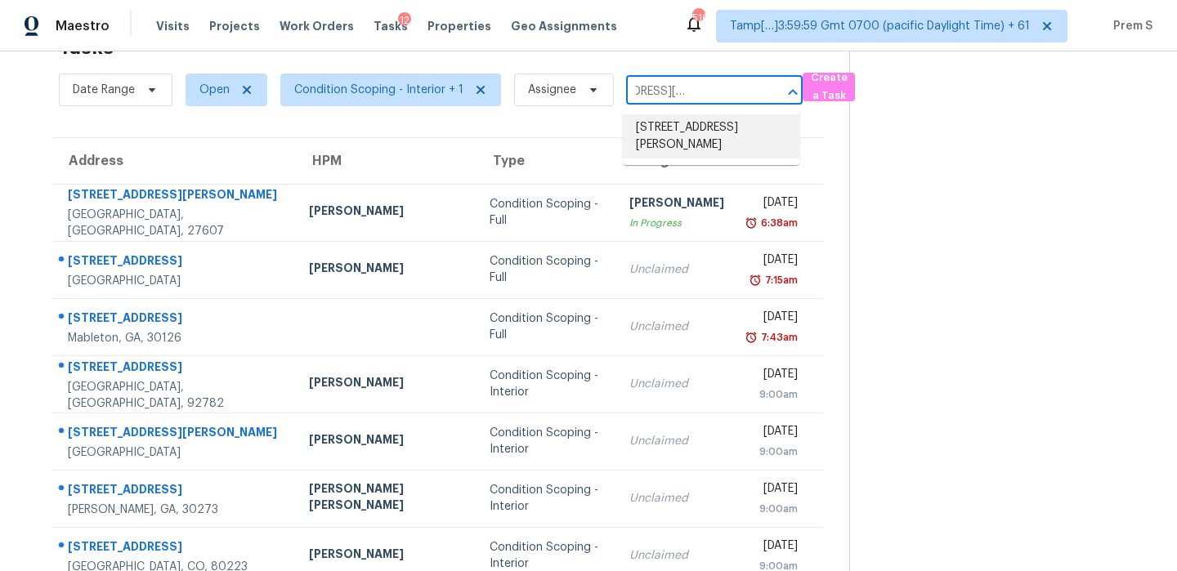
click at [703, 140] on li "[STREET_ADDRESS][PERSON_NAME]" at bounding box center [711, 136] width 177 height 44
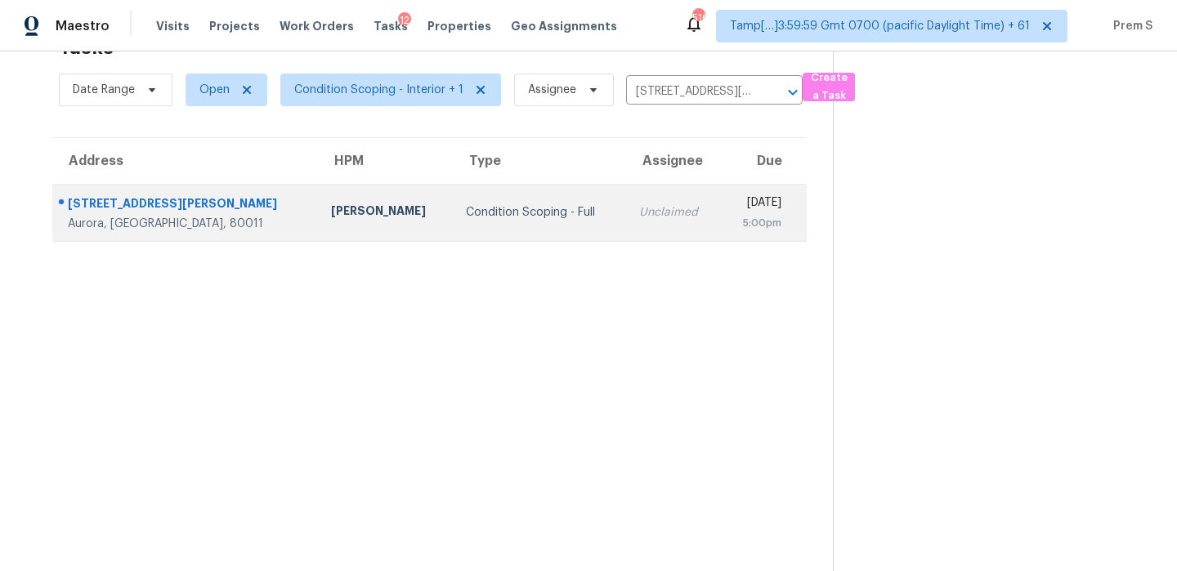
click at [734, 196] on div "[DATE]" at bounding box center [757, 205] width 47 height 20
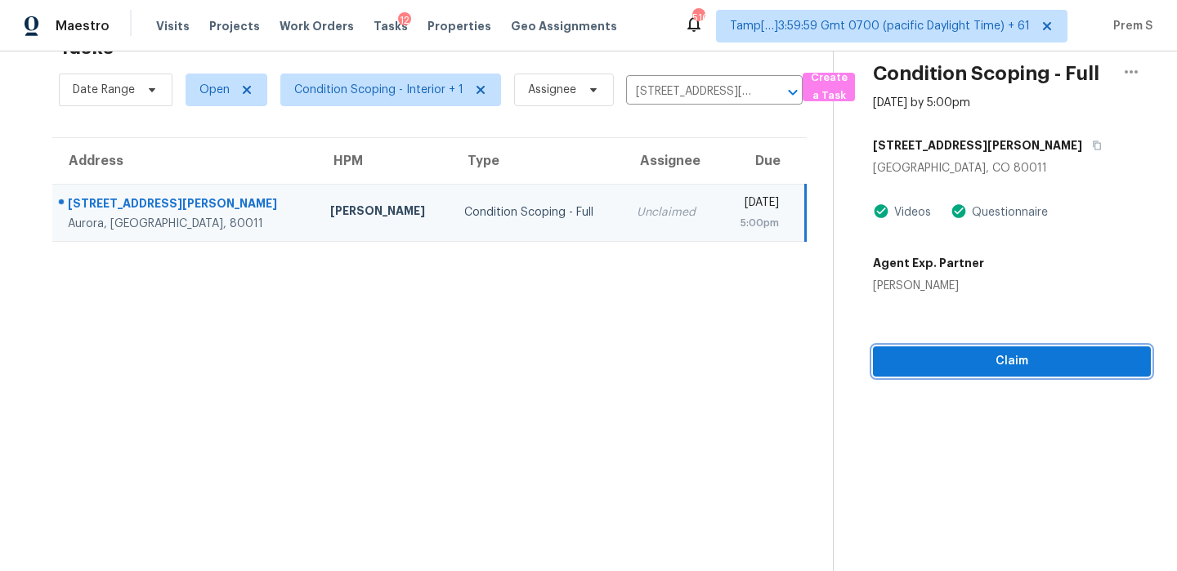
click at [973, 354] on span "Claim" at bounding box center [1012, 361] width 252 height 20
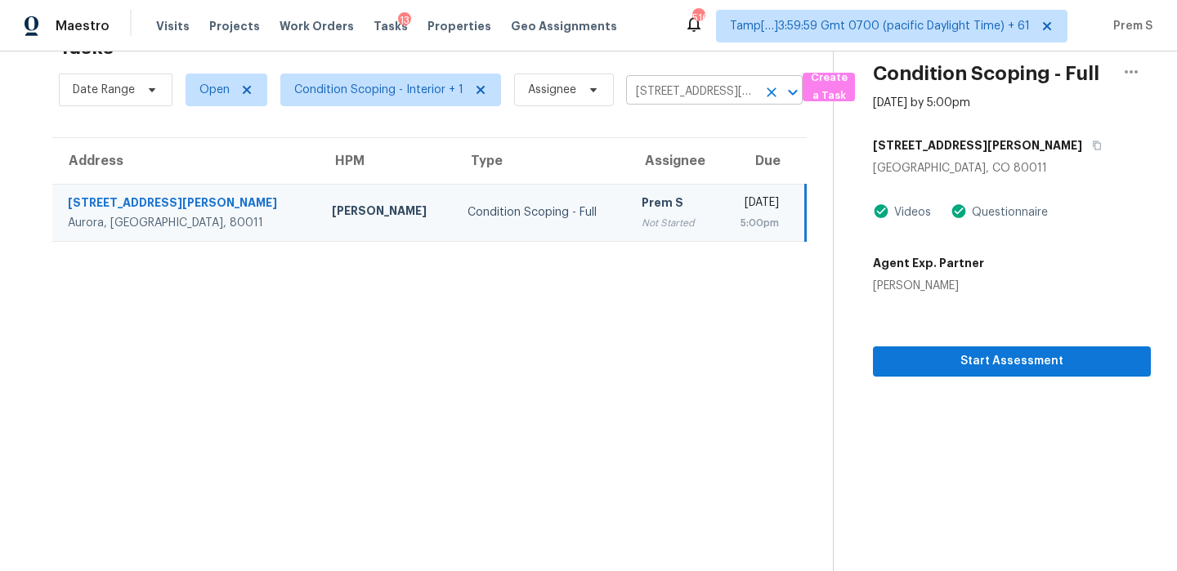
click at [765, 93] on icon "Clear" at bounding box center [771, 92] width 16 height 16
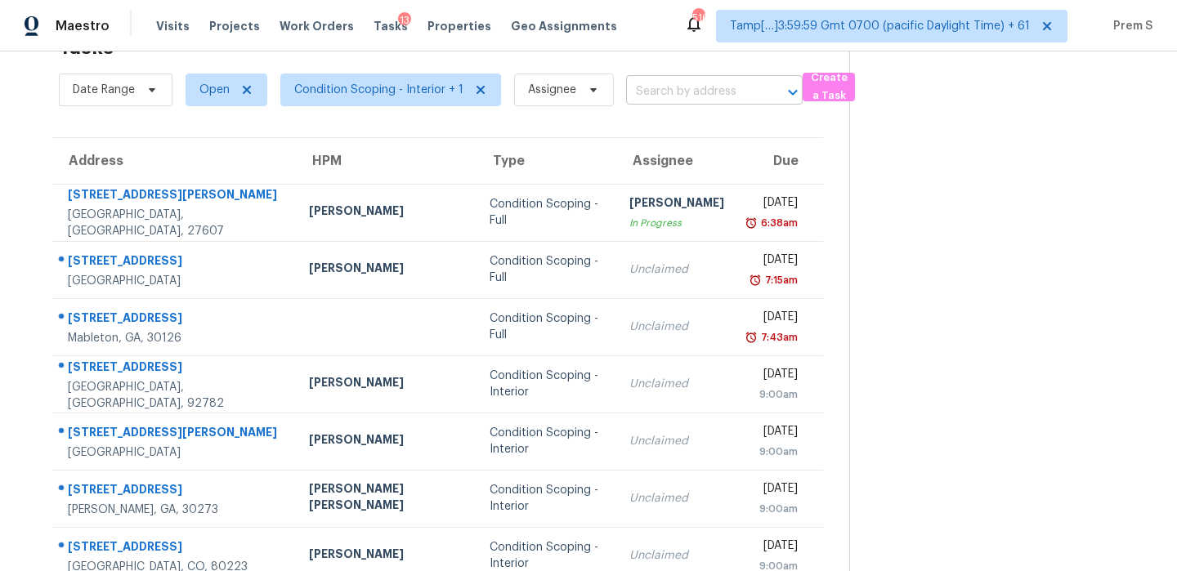
click at [740, 101] on input "text" at bounding box center [691, 91] width 131 height 25
paste input "[STREET_ADDRESS]"
type input "[STREET_ADDRESS]"
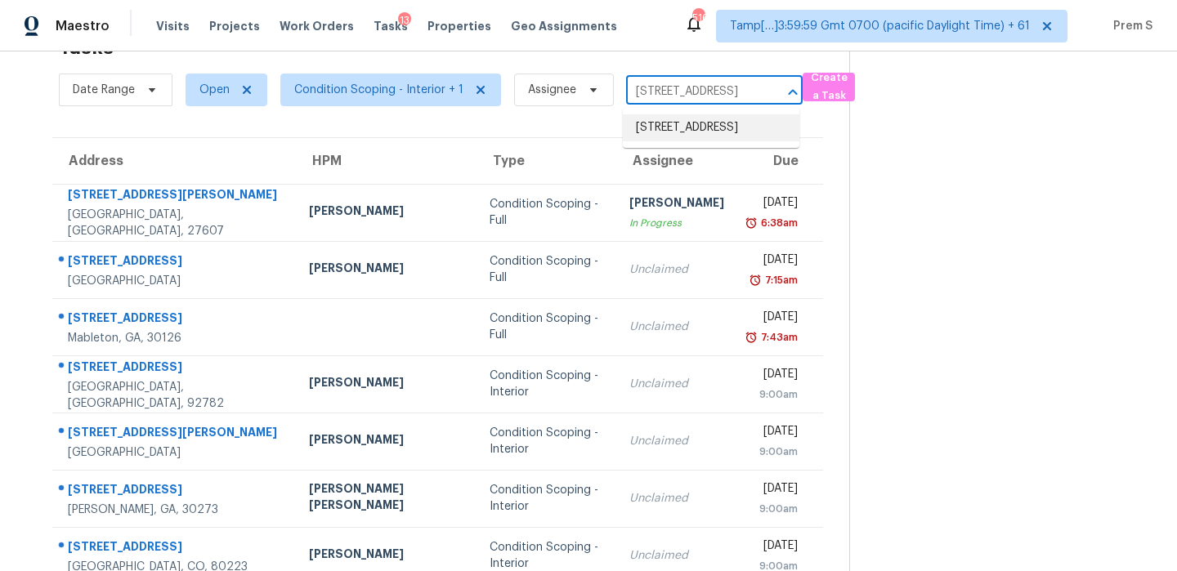
click at [720, 131] on li "[STREET_ADDRESS]" at bounding box center [711, 127] width 177 height 27
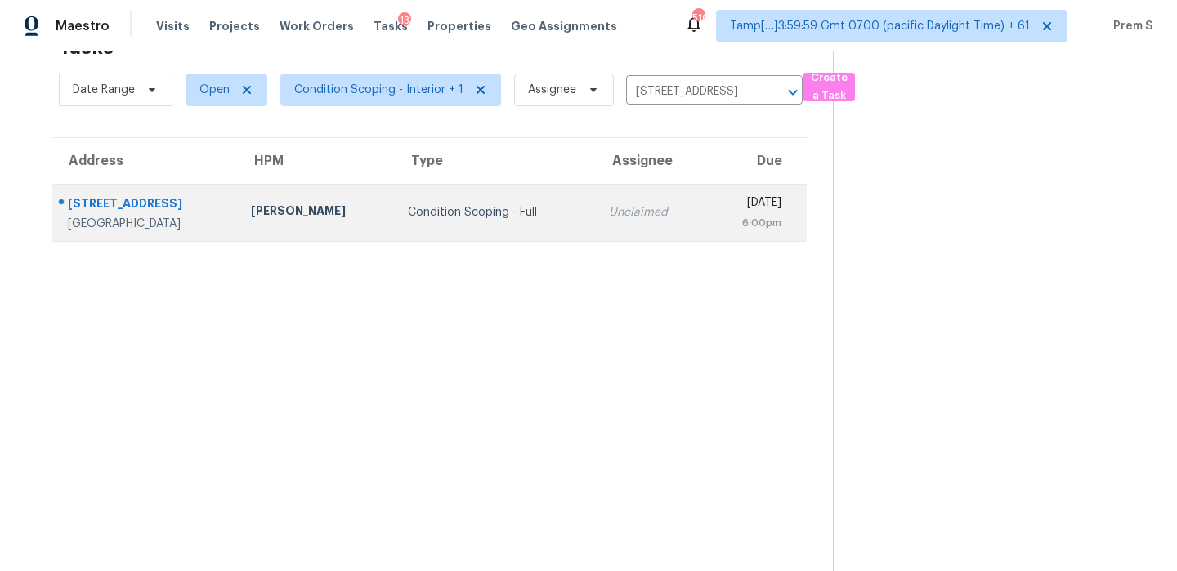
click at [633, 235] on td "Unclaimed" at bounding box center [651, 212] width 110 height 57
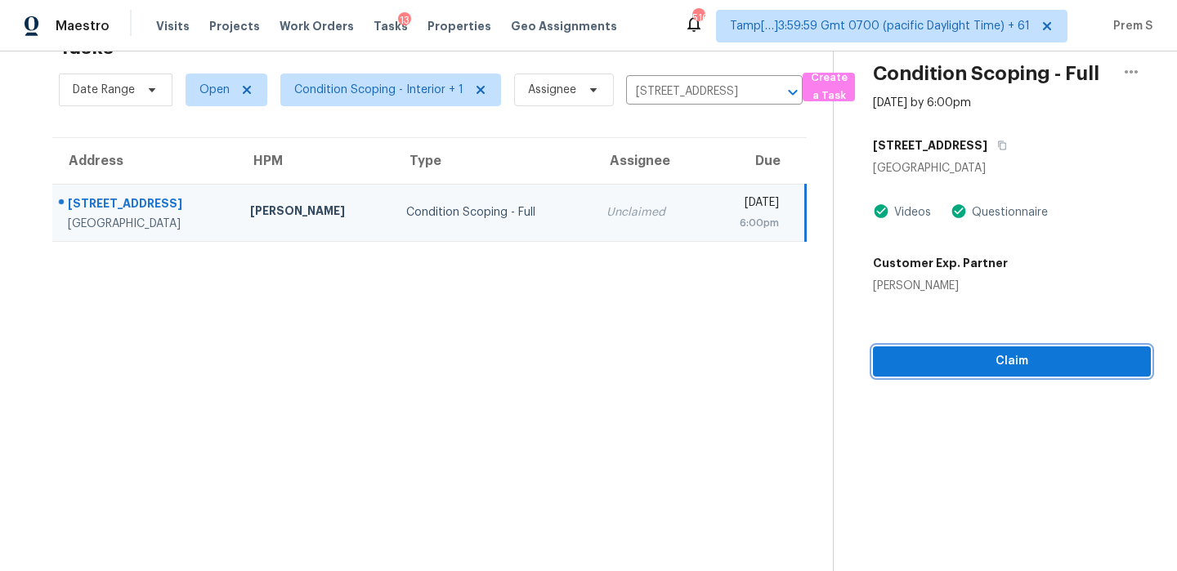
click at [990, 355] on span "Claim" at bounding box center [1012, 361] width 252 height 20
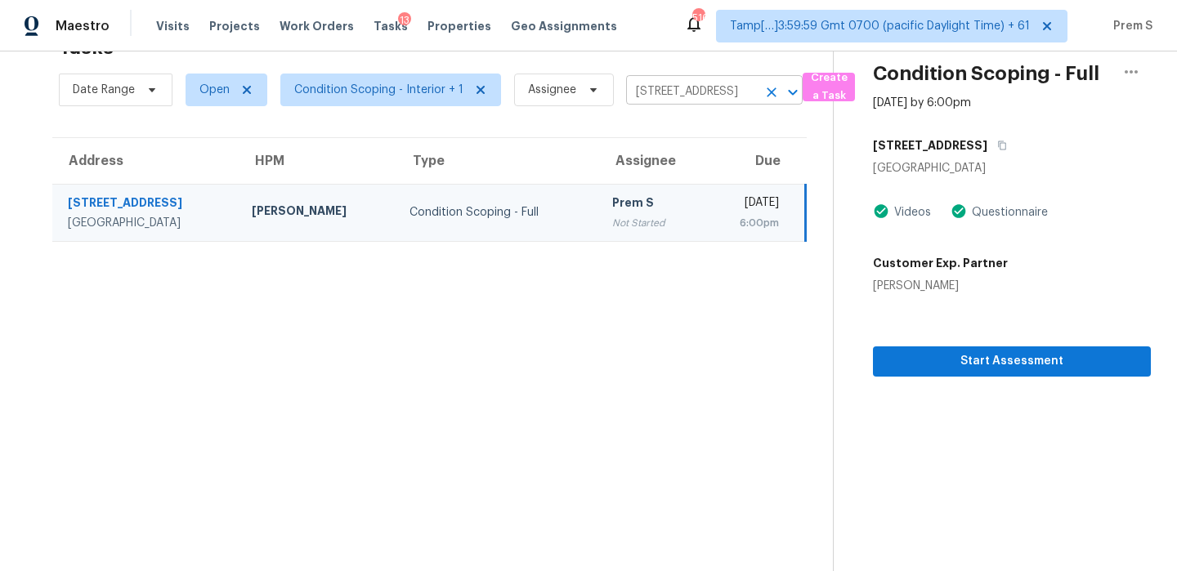
click at [765, 101] on button "Clear" at bounding box center [771, 92] width 23 height 23
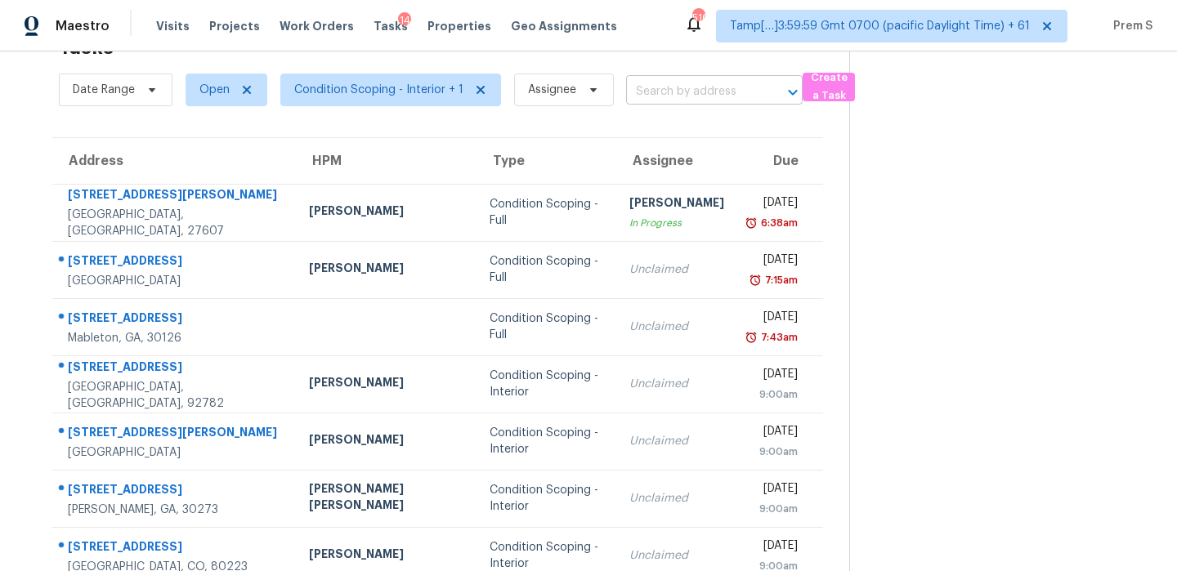
click at [736, 100] on input "text" at bounding box center [691, 91] width 131 height 25
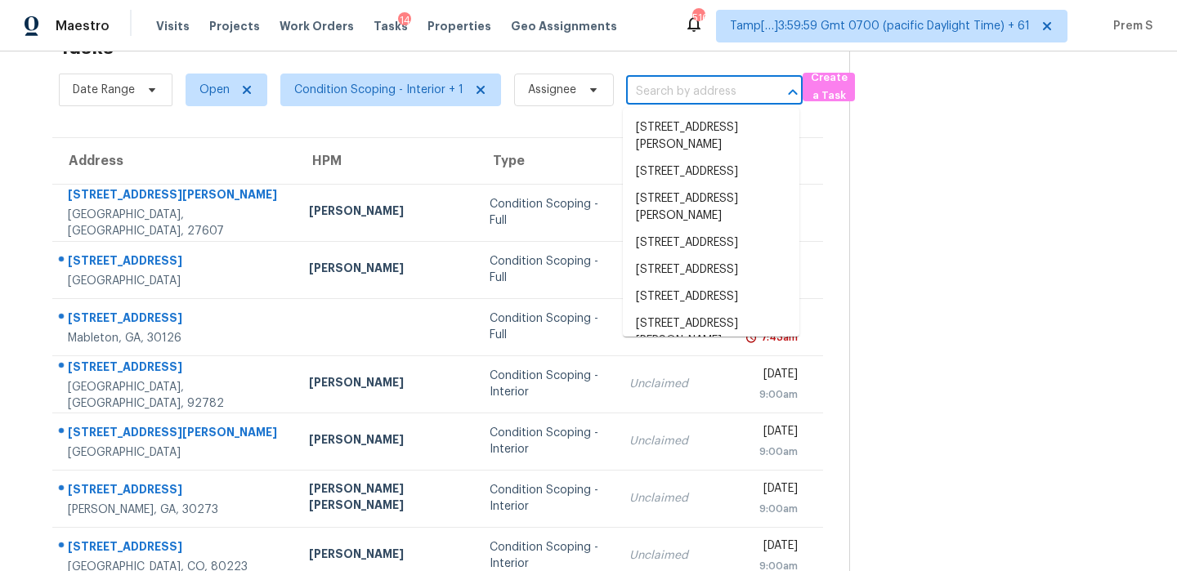
paste input "[STREET_ADDRESS][PERSON_NAME]"
type input "[STREET_ADDRESS][PERSON_NAME]"
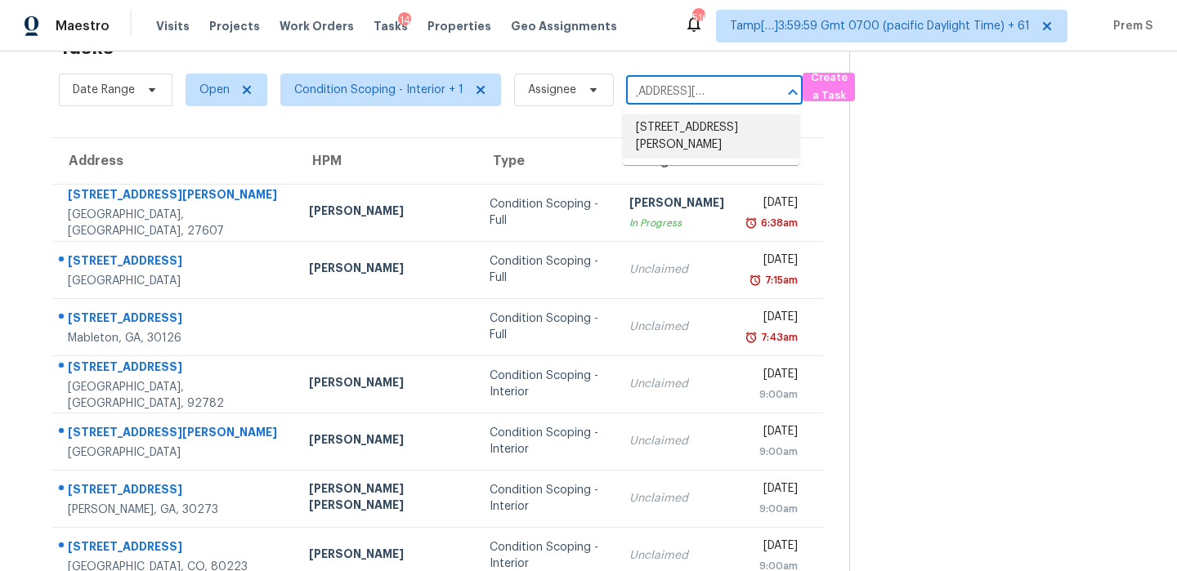
click at [691, 133] on li "[STREET_ADDRESS][PERSON_NAME]" at bounding box center [711, 136] width 177 height 44
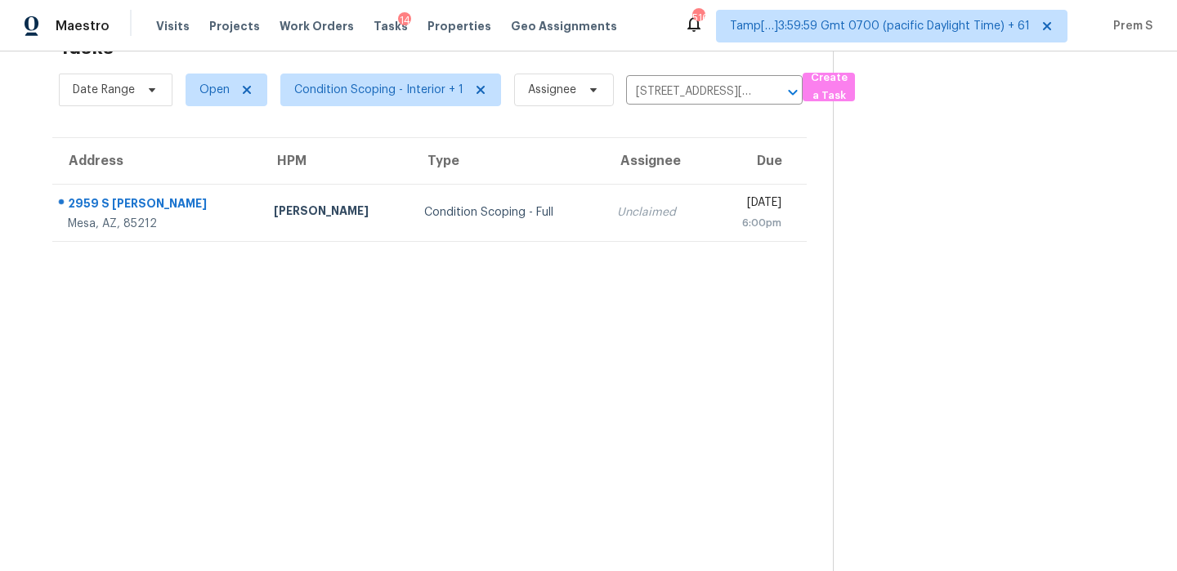
click at [710, 192] on td "[DATE] 6:00pm" at bounding box center [758, 212] width 96 height 57
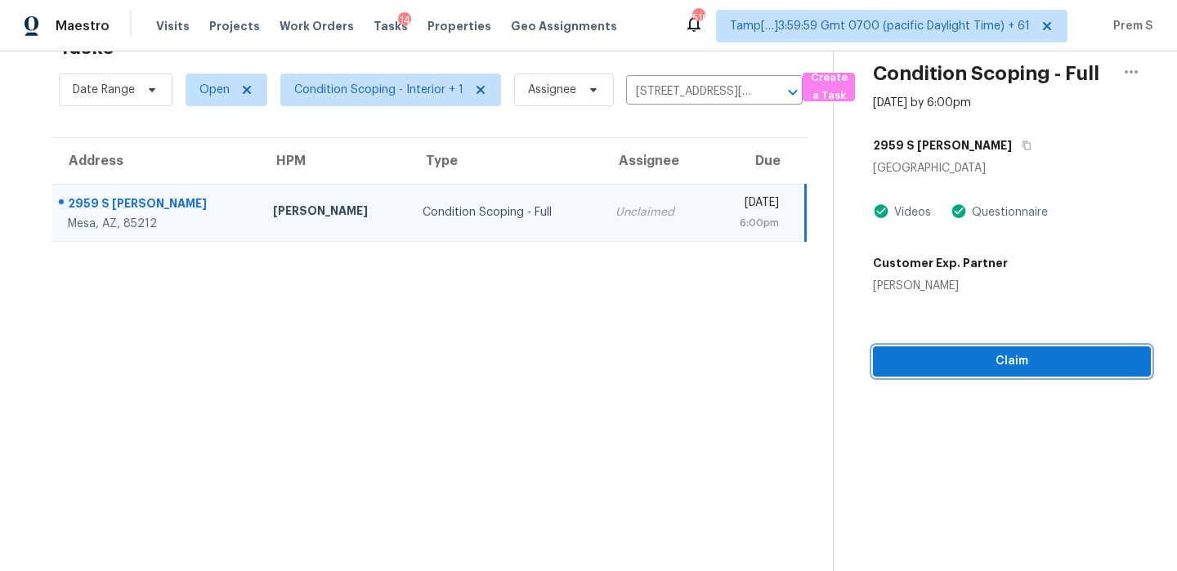
click at [1043, 370] on span "Claim" at bounding box center [1012, 361] width 252 height 20
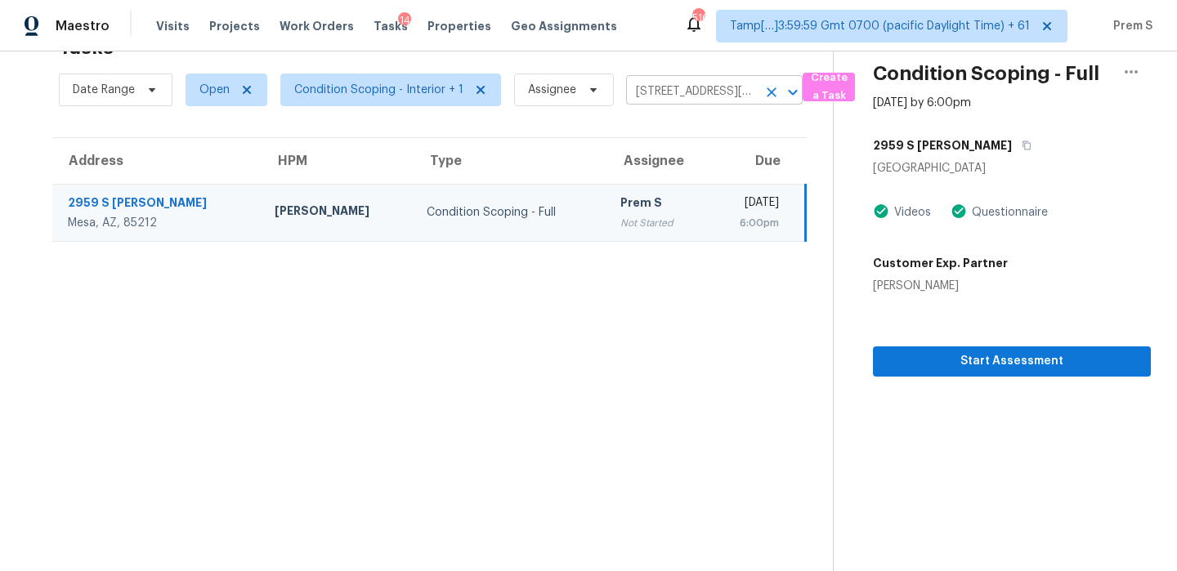
click at [768, 95] on icon "Clear" at bounding box center [771, 92] width 16 height 16
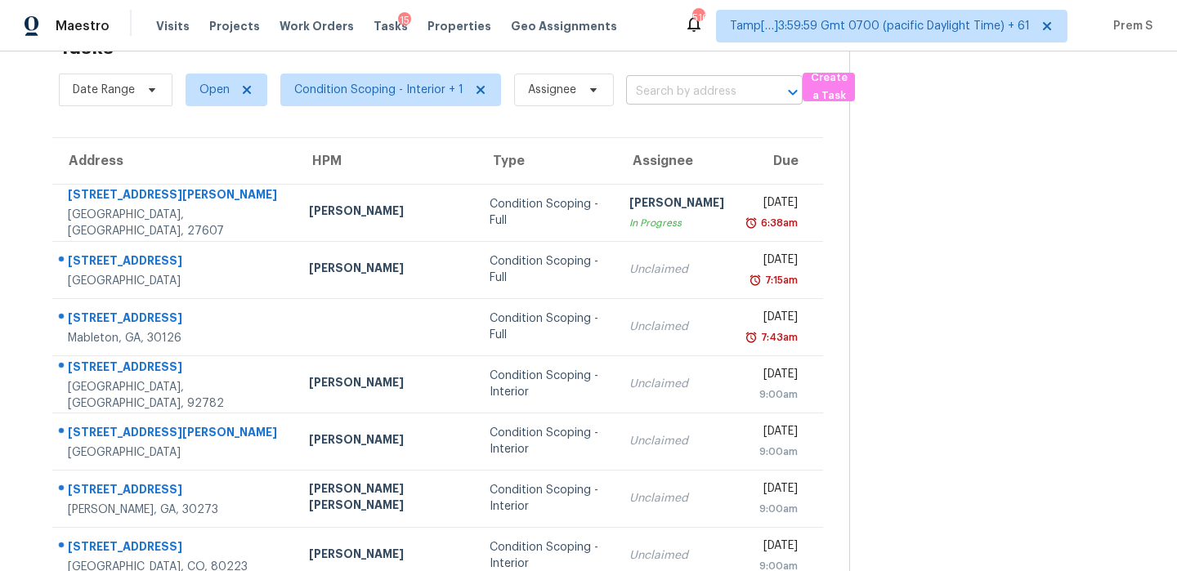
click at [722, 95] on input "text" at bounding box center [691, 91] width 131 height 25
paste input "[STREET_ADDRESS]"
type input "[STREET_ADDRESS]"
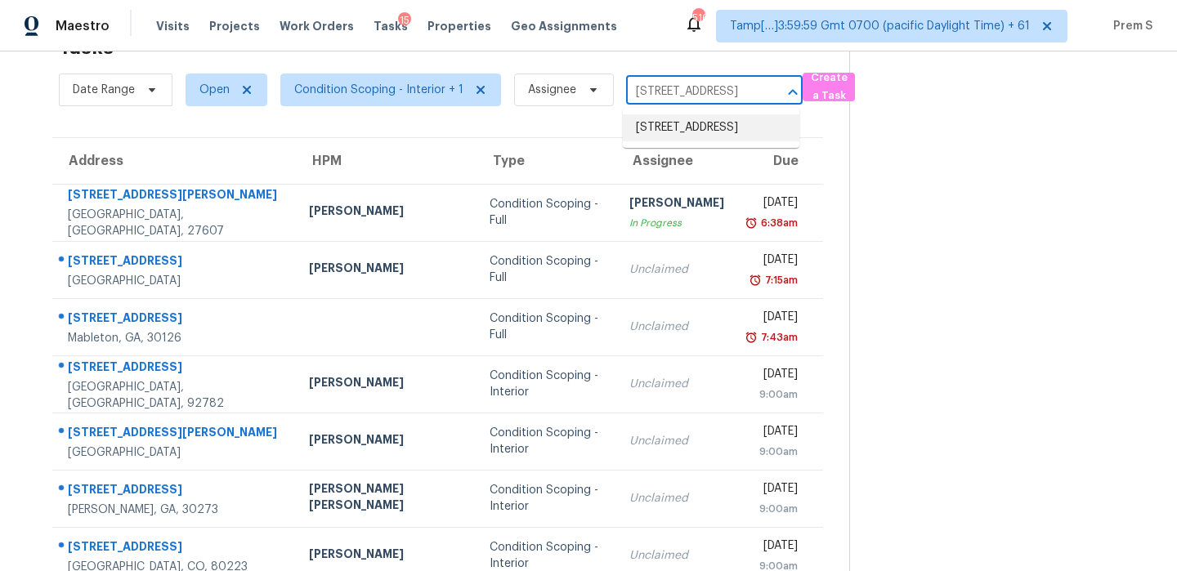
click at [686, 132] on li "[STREET_ADDRESS]" at bounding box center [711, 127] width 177 height 27
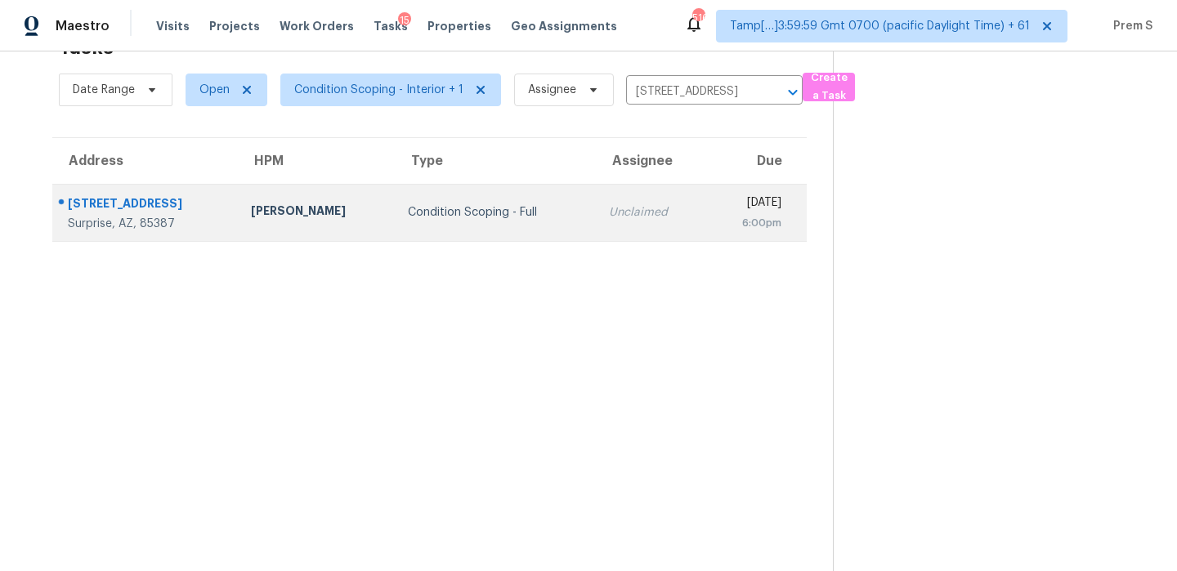
click at [706, 212] on td "[DATE] 6:00pm" at bounding box center [756, 212] width 101 height 57
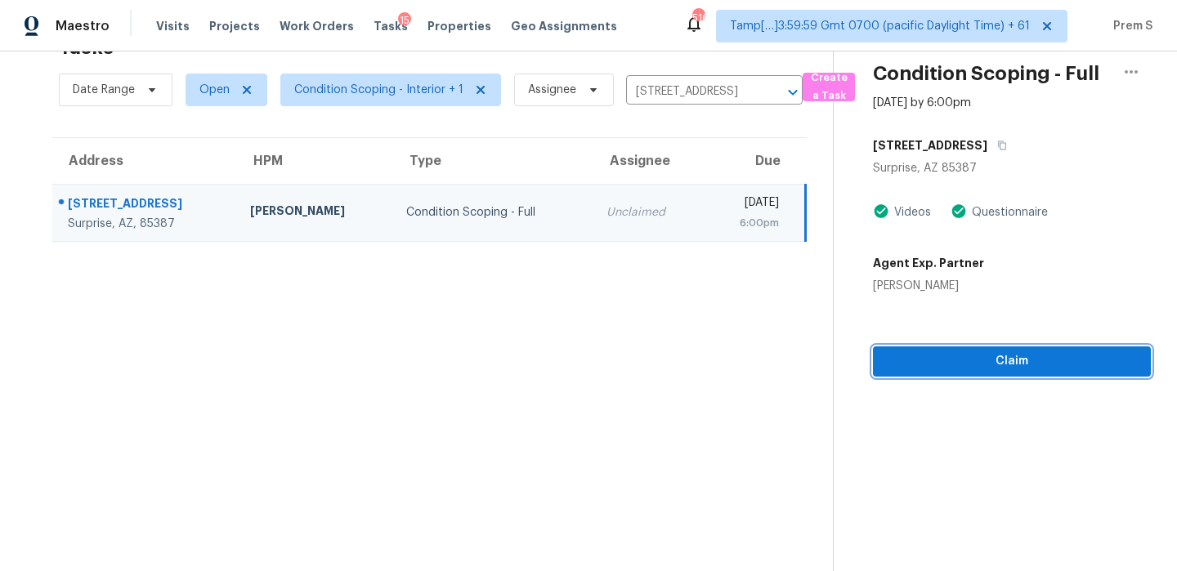
click at [977, 349] on button "Claim" at bounding box center [1012, 362] width 278 height 30
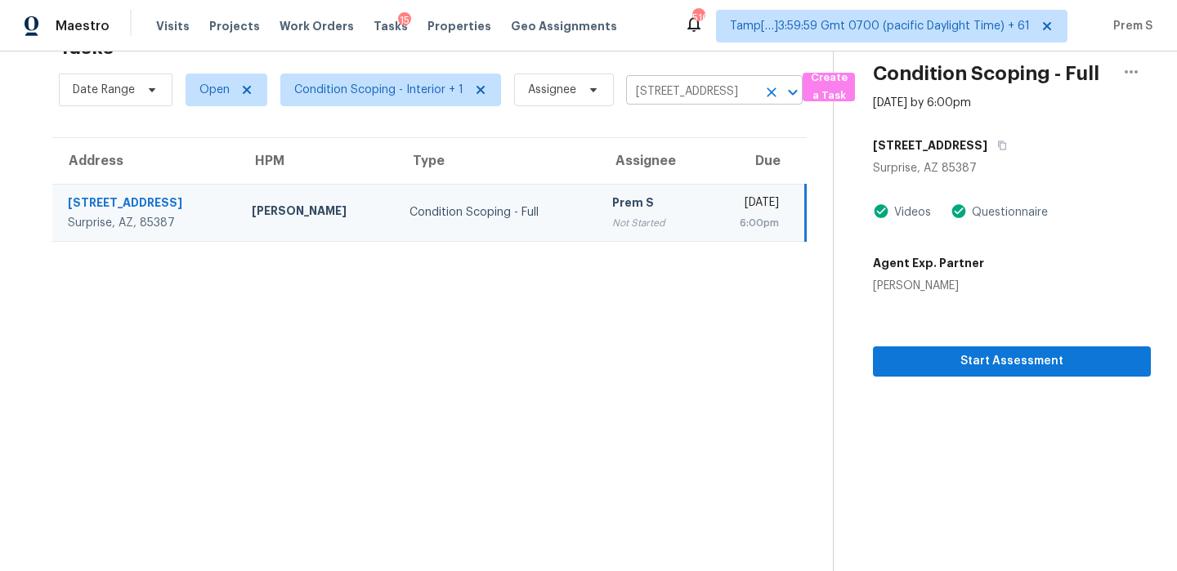
click at [770, 92] on icon "Clear" at bounding box center [771, 92] width 16 height 16
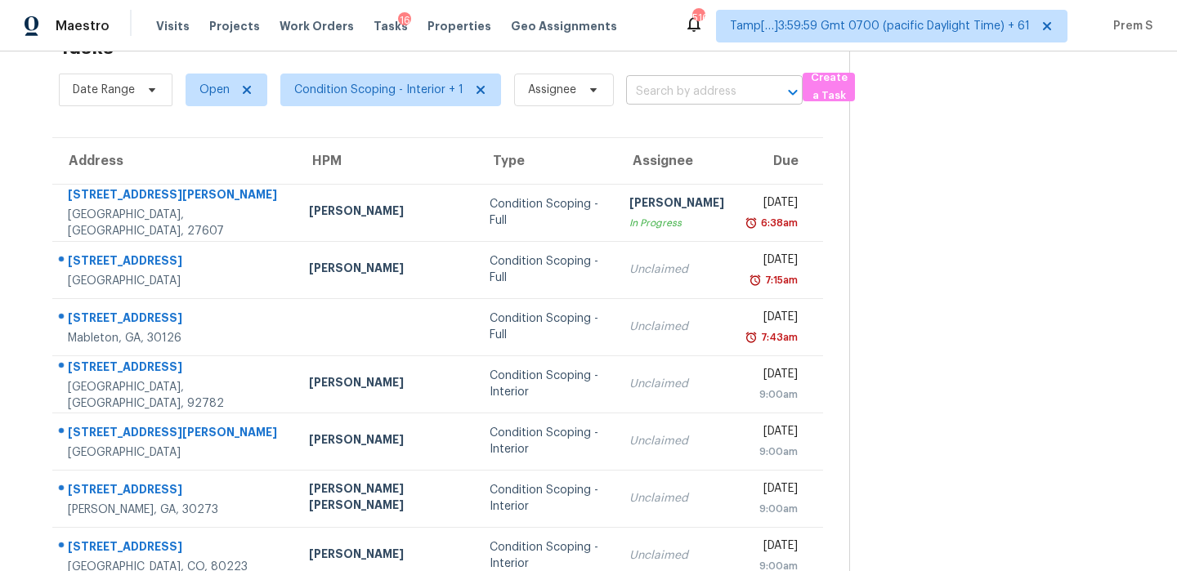
click at [738, 98] on input "text" at bounding box center [691, 91] width 131 height 25
paste input "[STREET_ADDRESS]"
type input "[STREET_ADDRESS]"
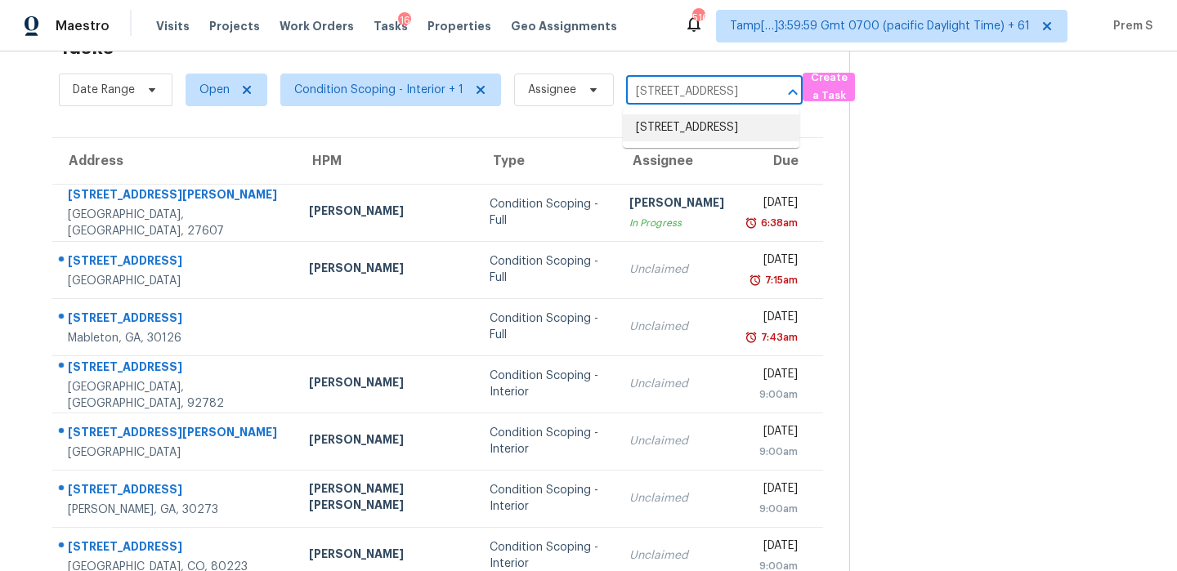
click at [708, 141] on li "[STREET_ADDRESS]" at bounding box center [711, 127] width 177 height 27
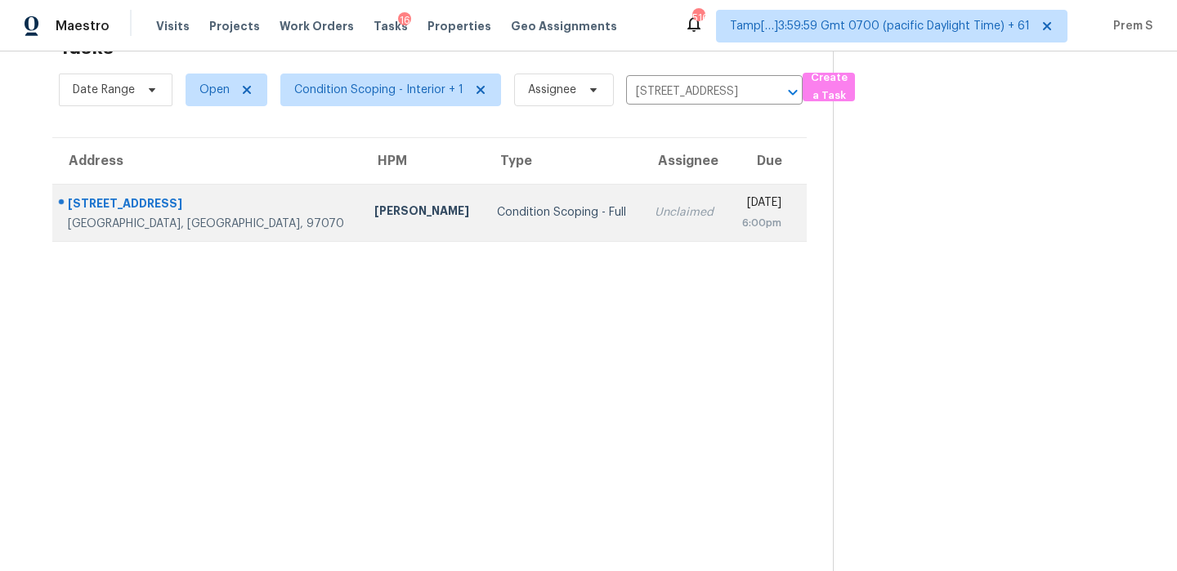
click at [727, 235] on td "[DATE] 6:00pm" at bounding box center [766, 212] width 78 height 57
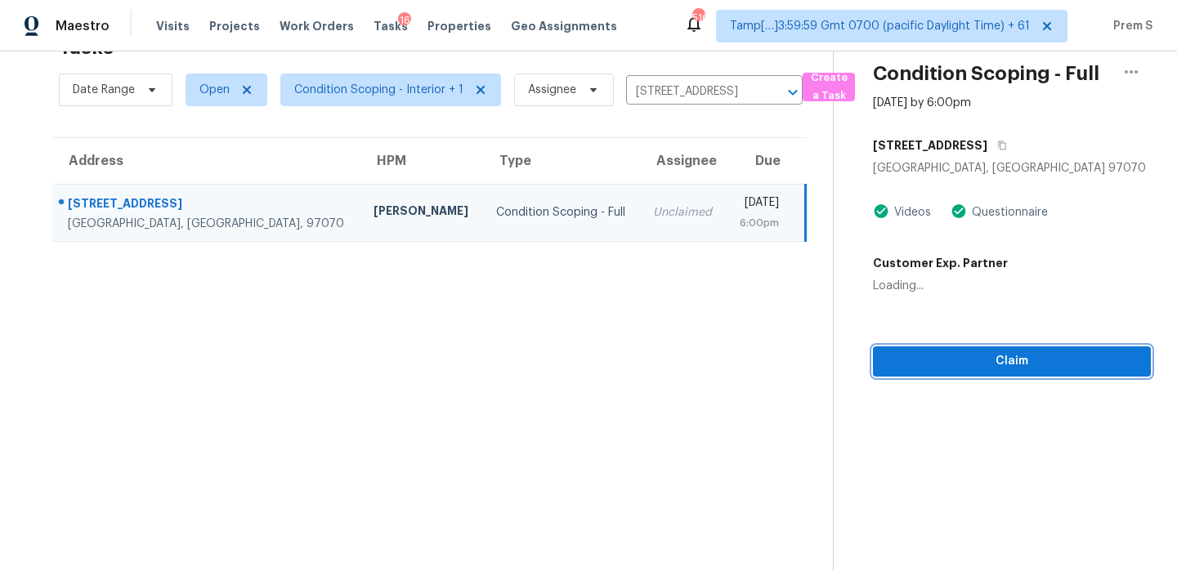
click at [1046, 355] on span "Claim" at bounding box center [1012, 361] width 252 height 20
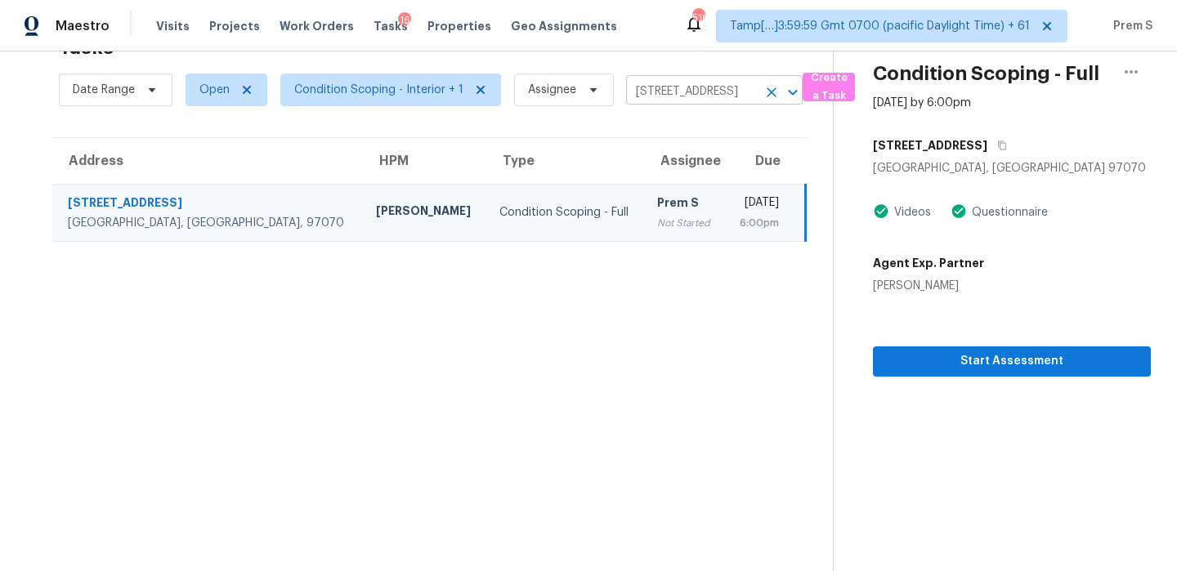
click at [764, 94] on icon "Clear" at bounding box center [771, 92] width 16 height 16
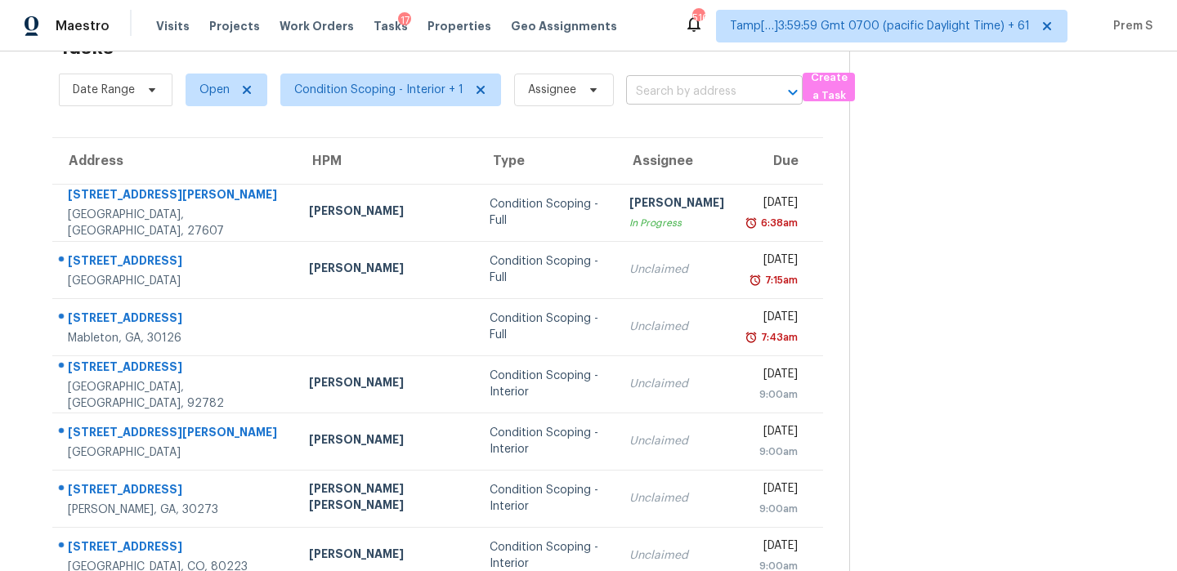
click at [731, 94] on input "text" at bounding box center [691, 91] width 131 height 25
paste input "[STREET_ADDRESS]"
type input "[STREET_ADDRESS]"
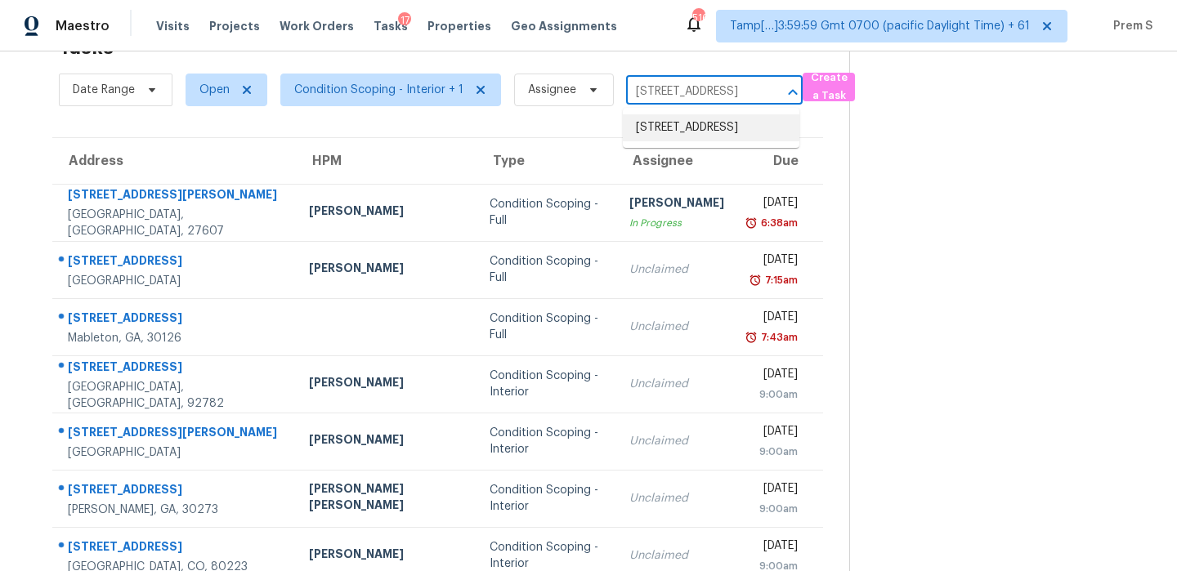
click at [696, 127] on li "[STREET_ADDRESS]" at bounding box center [711, 127] width 177 height 27
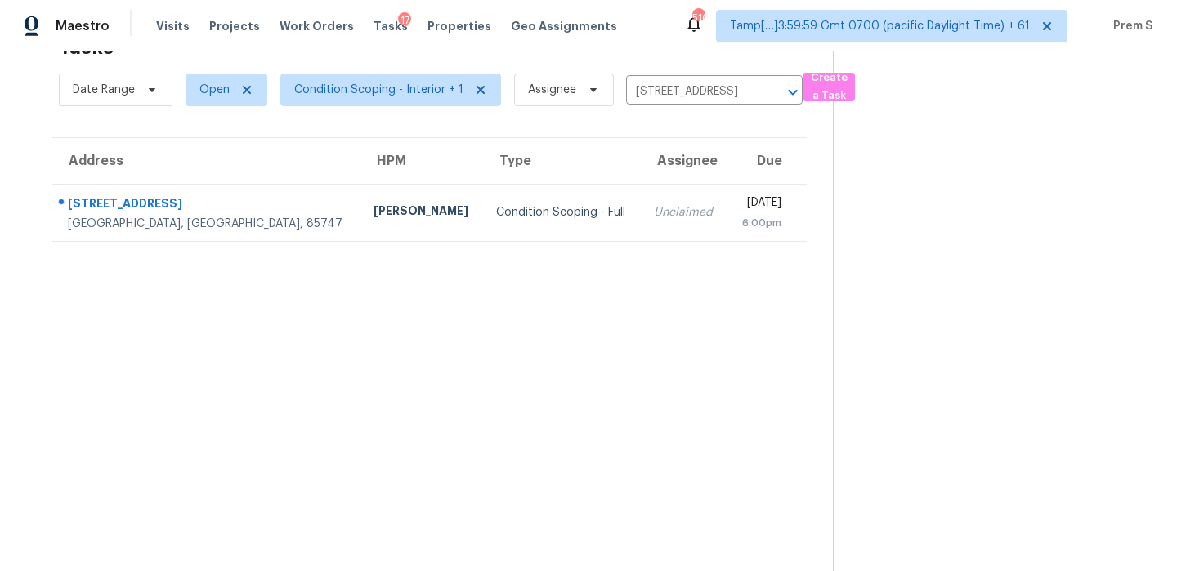
click at [740, 212] on div "[DATE]" at bounding box center [760, 205] width 41 height 20
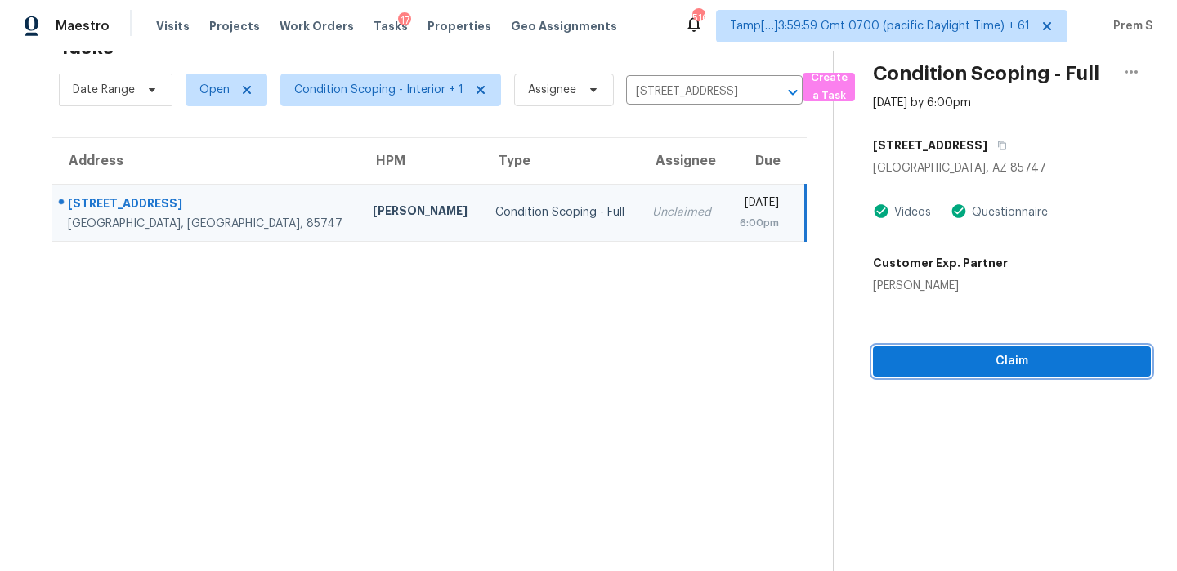
click at [997, 364] on span "Claim" at bounding box center [1012, 361] width 252 height 20
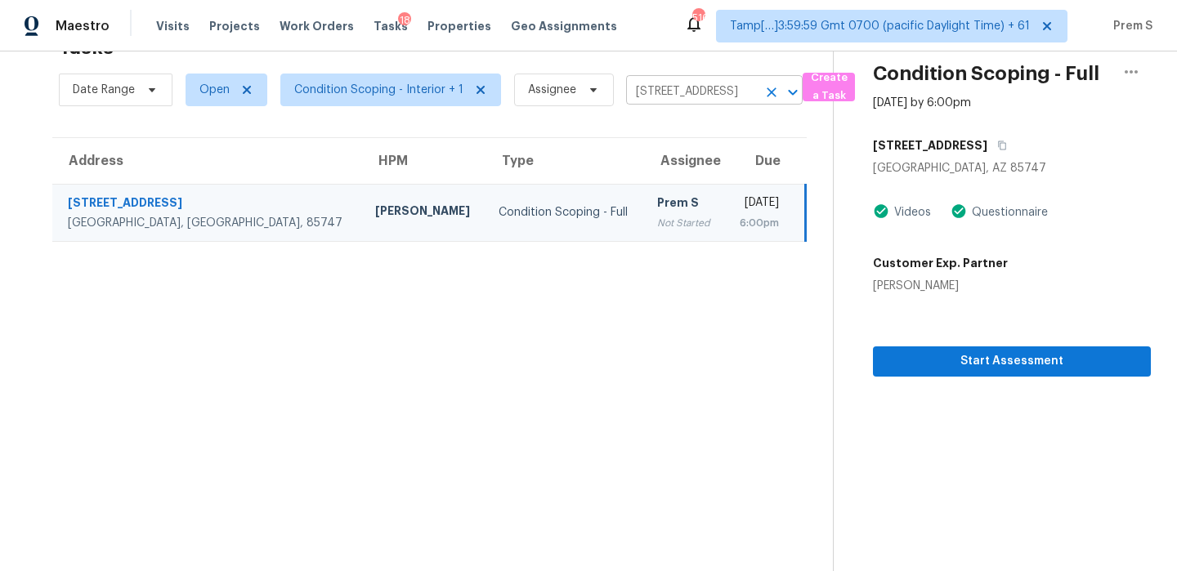
click at [769, 88] on icon "Clear" at bounding box center [771, 92] width 16 height 16
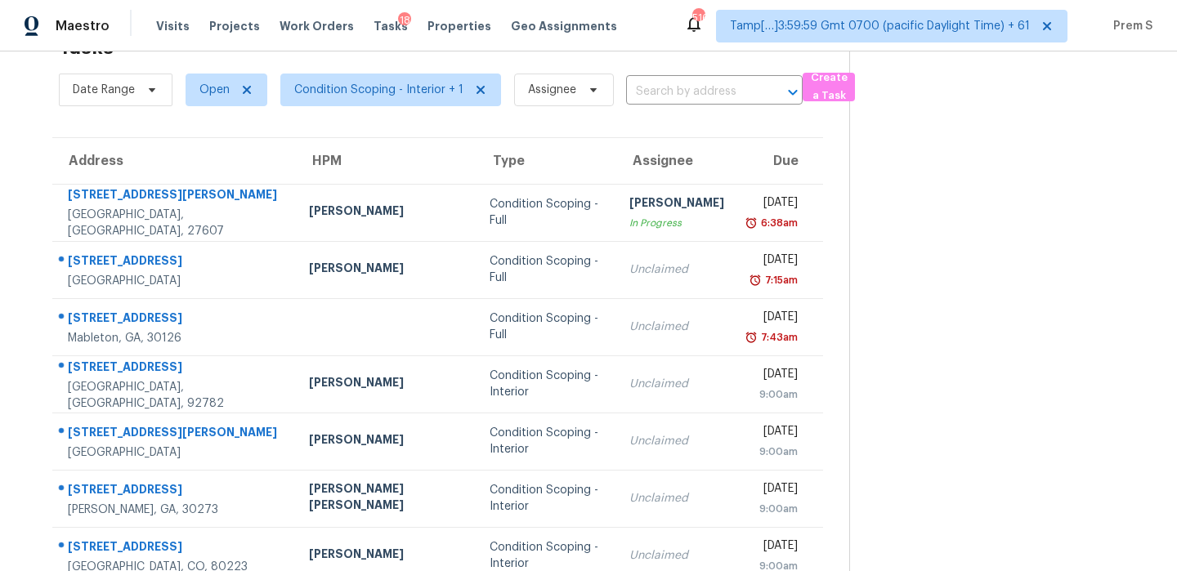
click at [666, 105] on div "Date Range Open Condition Scoping - Interior + 1 Assignee ​" at bounding box center [431, 90] width 744 height 42
click at [700, 87] on input "text" at bounding box center [691, 91] width 131 height 25
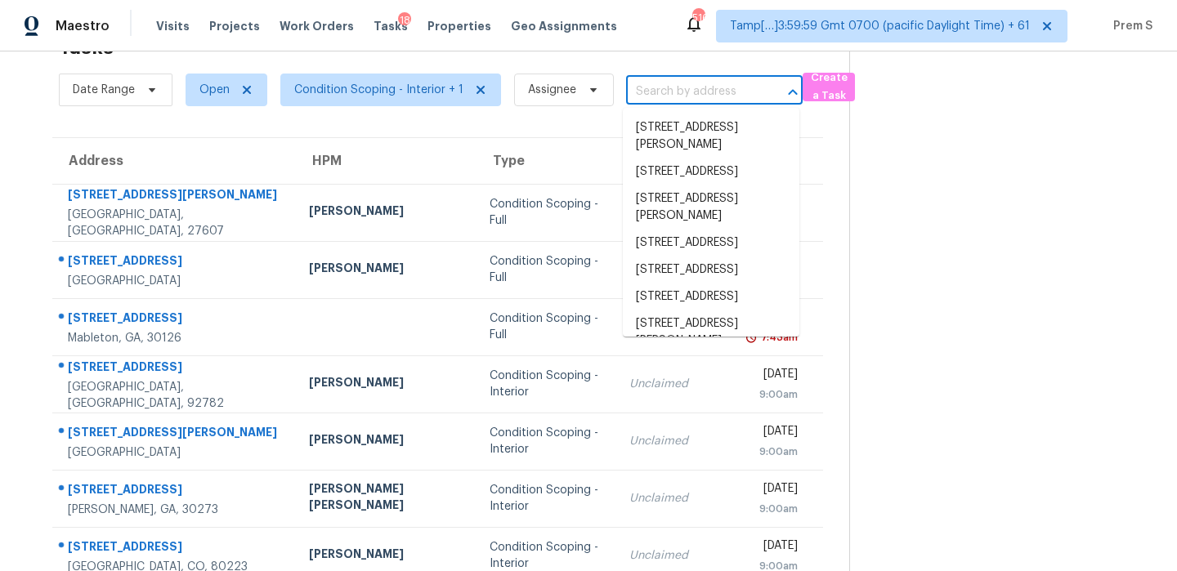
paste input "[STREET_ADDRESS][PERSON_NAME]"
type input "[STREET_ADDRESS][PERSON_NAME]"
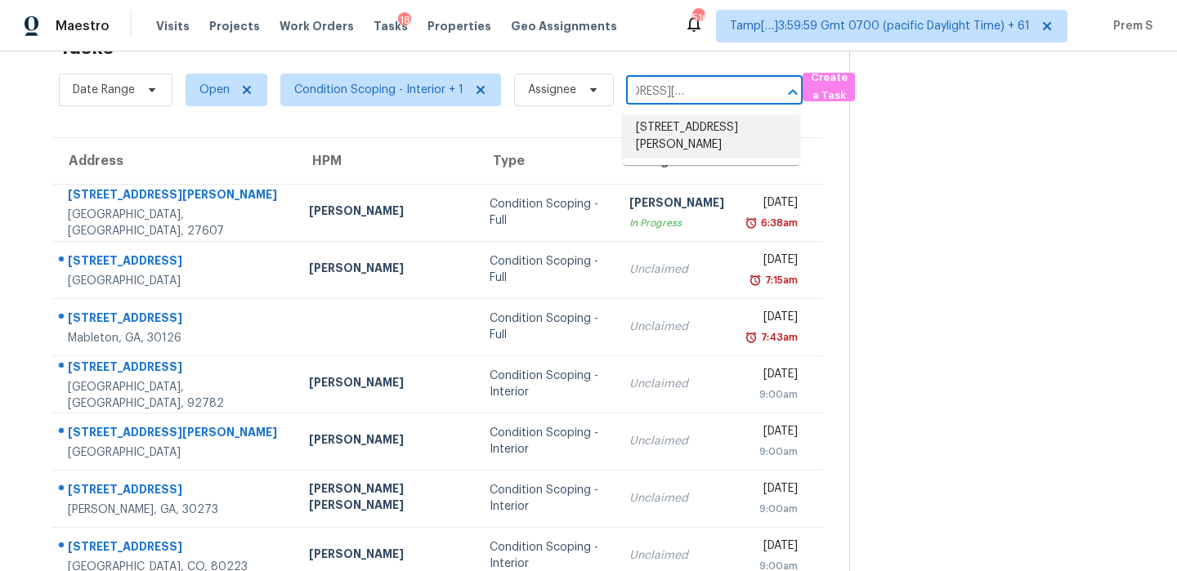
click at [674, 136] on li "[STREET_ADDRESS][PERSON_NAME]" at bounding box center [711, 136] width 177 height 44
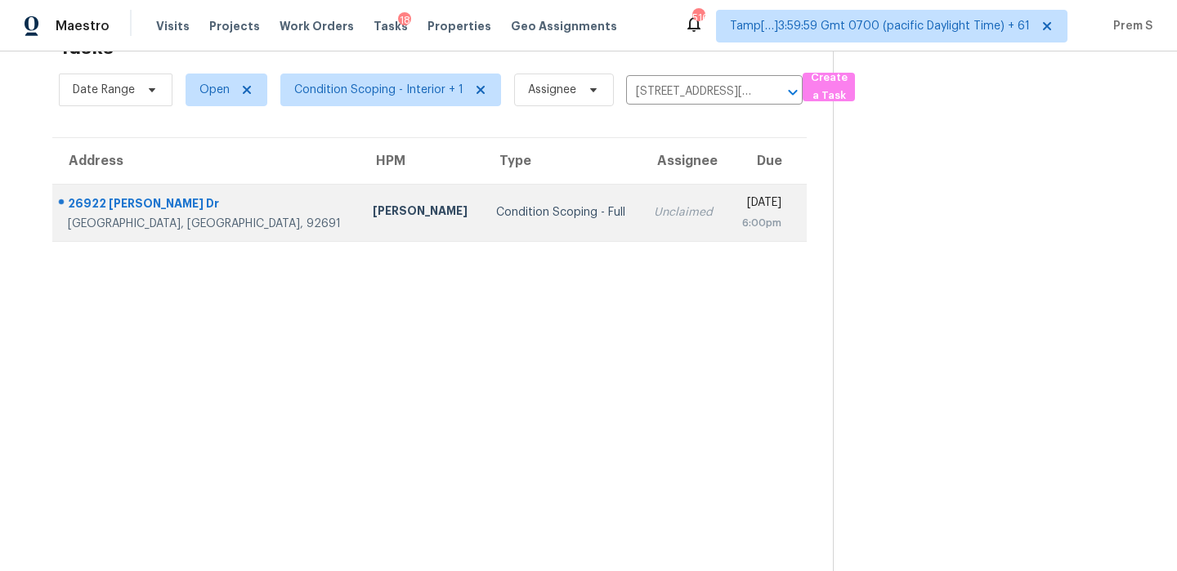
click at [740, 195] on div "[DATE]" at bounding box center [760, 205] width 41 height 20
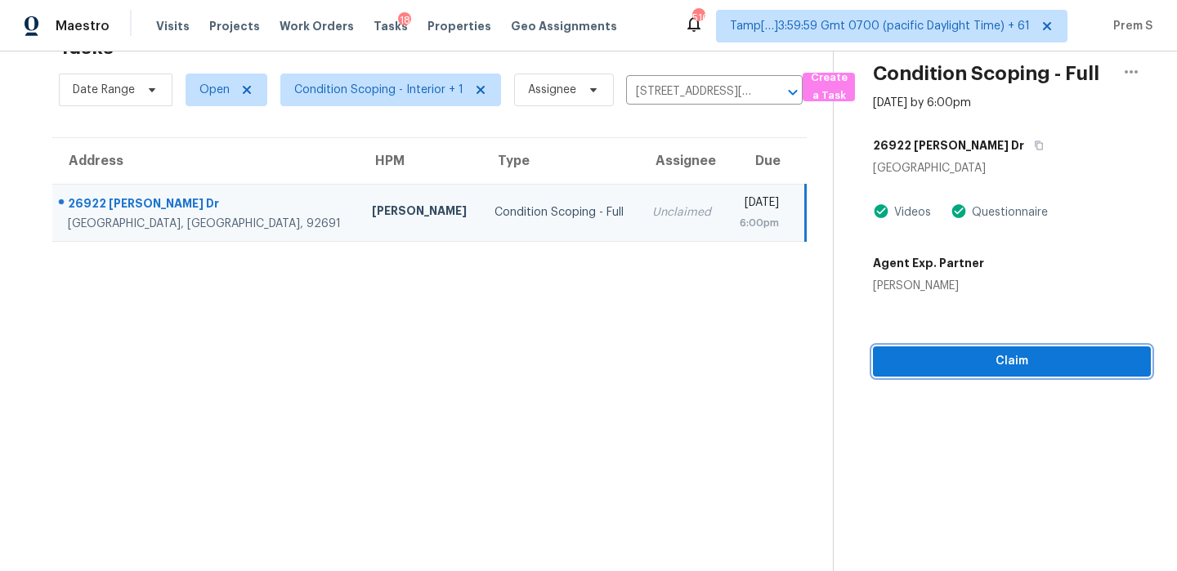
click at [933, 351] on span "Claim" at bounding box center [1012, 361] width 252 height 20
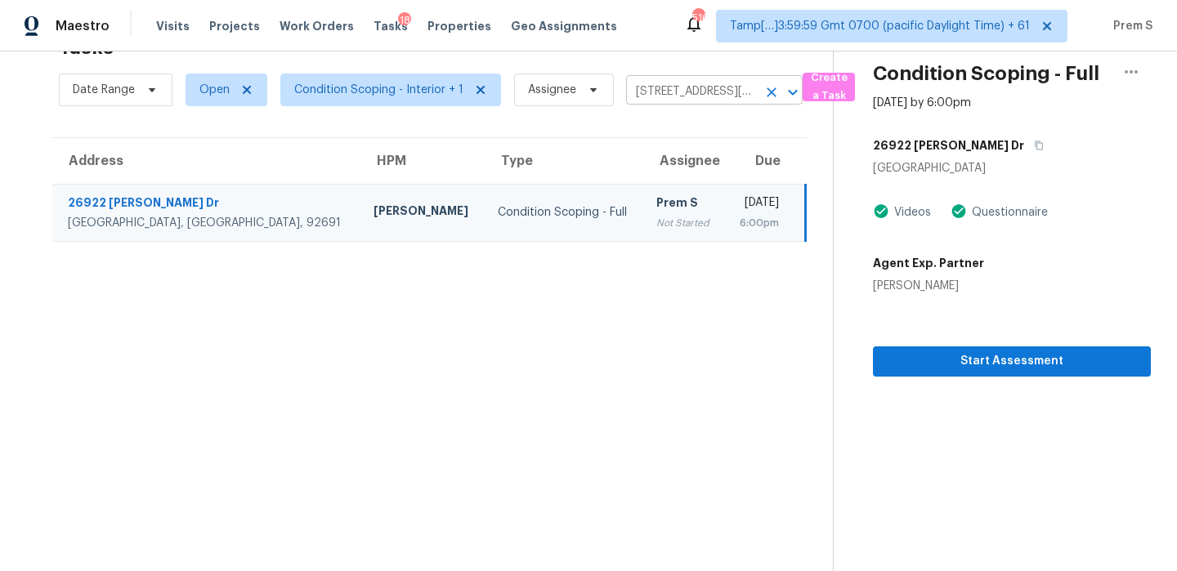
click at [769, 96] on icon "Clear" at bounding box center [771, 92] width 16 height 16
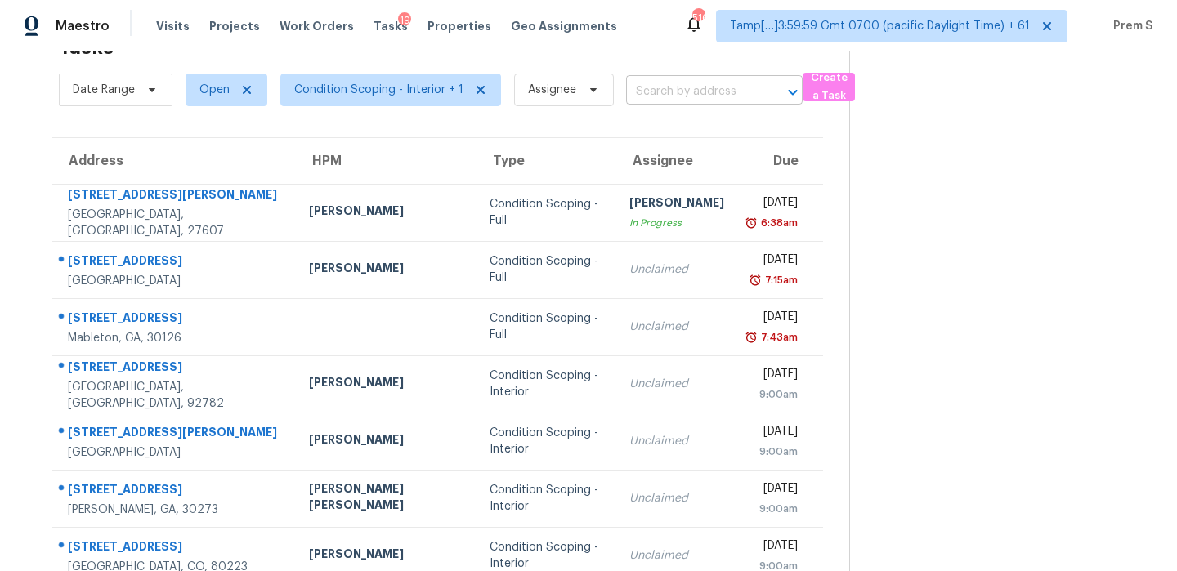
click at [689, 93] on input "text" at bounding box center [691, 91] width 131 height 25
paste input "[STREET_ADDRESS][PERSON_NAME]"
type input "[STREET_ADDRESS][PERSON_NAME]"
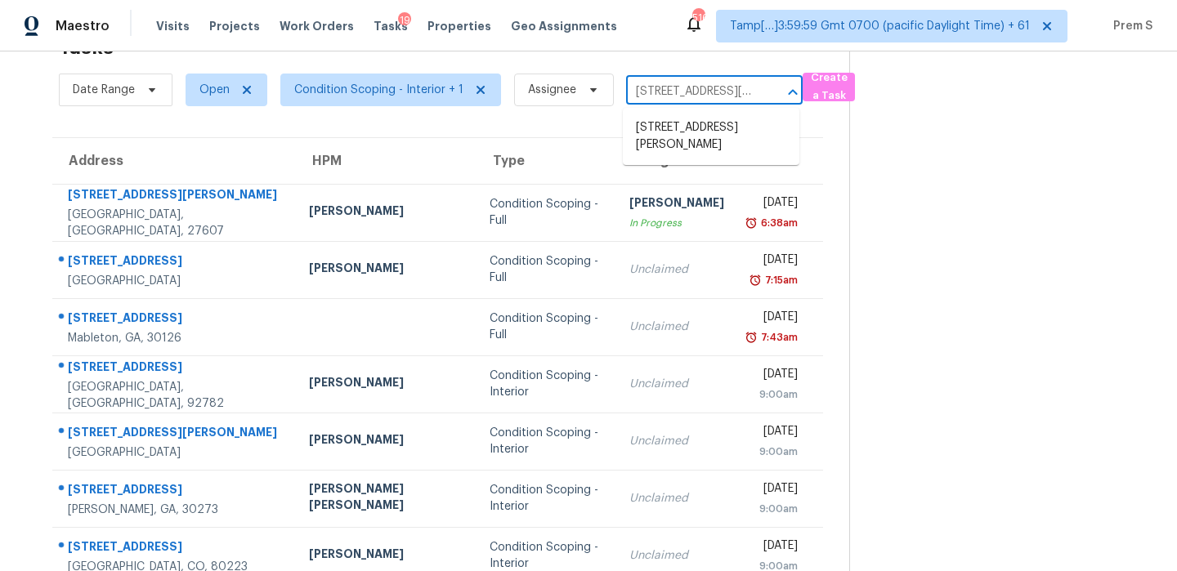
scroll to position [0, 125]
click at [706, 143] on li "[STREET_ADDRESS][PERSON_NAME]" at bounding box center [711, 136] width 177 height 44
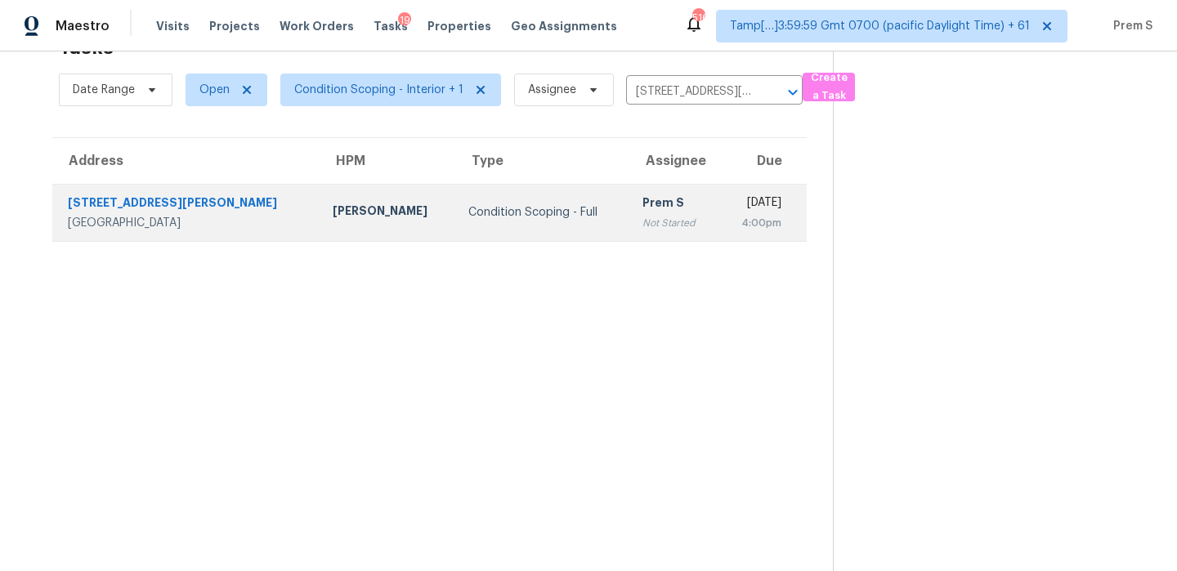
click at [642, 209] on div "Prem S" at bounding box center [673, 205] width 63 height 20
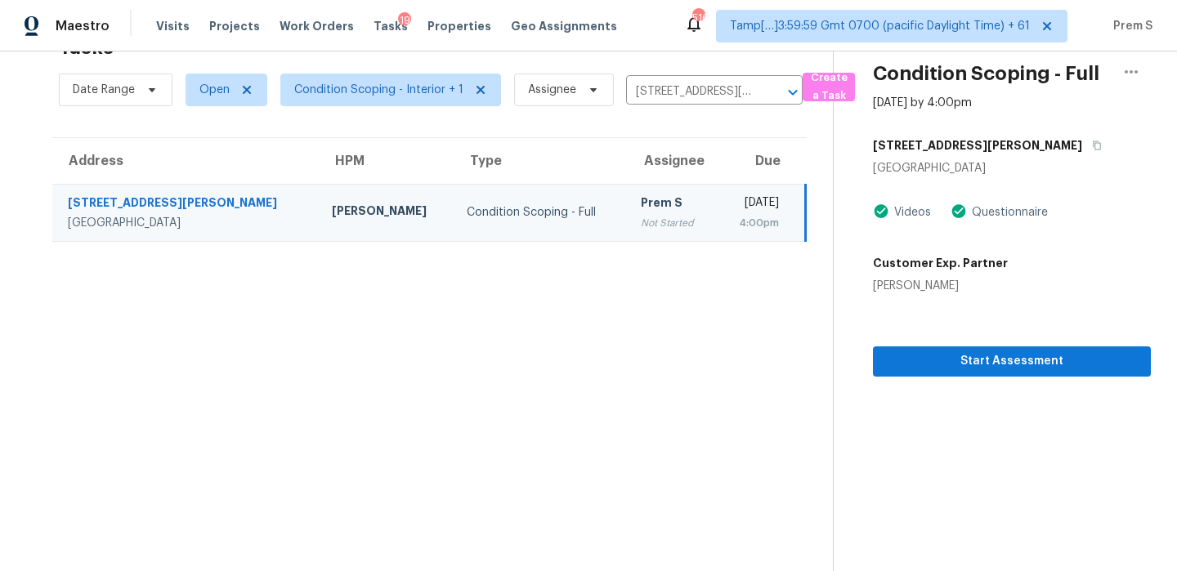
click at [628, 212] on td "Prem S Not Started" at bounding box center [672, 212] width 89 height 57
click at [962, 351] on span "Start Assessment" at bounding box center [1012, 361] width 252 height 20
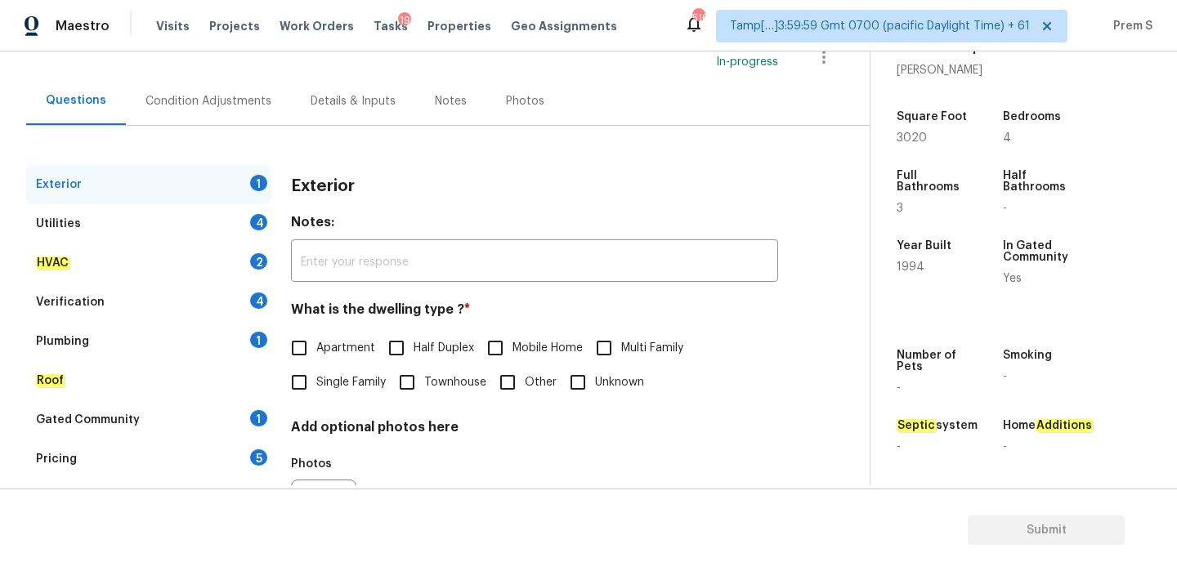
scroll to position [216, 0]
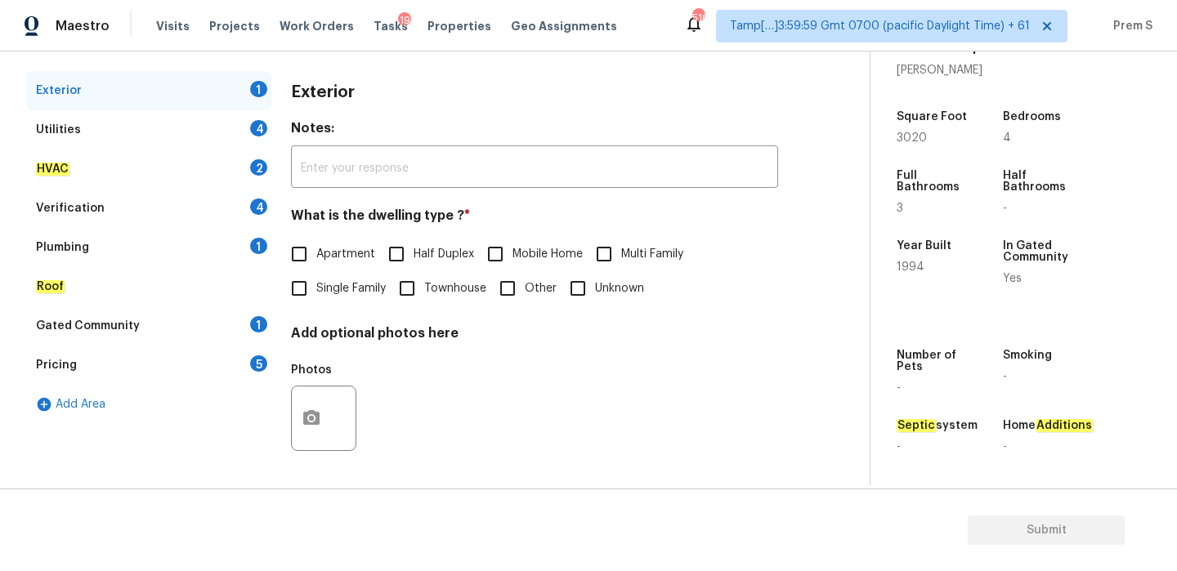
click at [311, 296] on input "Single Family" at bounding box center [299, 288] width 34 height 34
checkbox input "true"
click at [210, 127] on div "Utilities 4" at bounding box center [148, 129] width 245 height 39
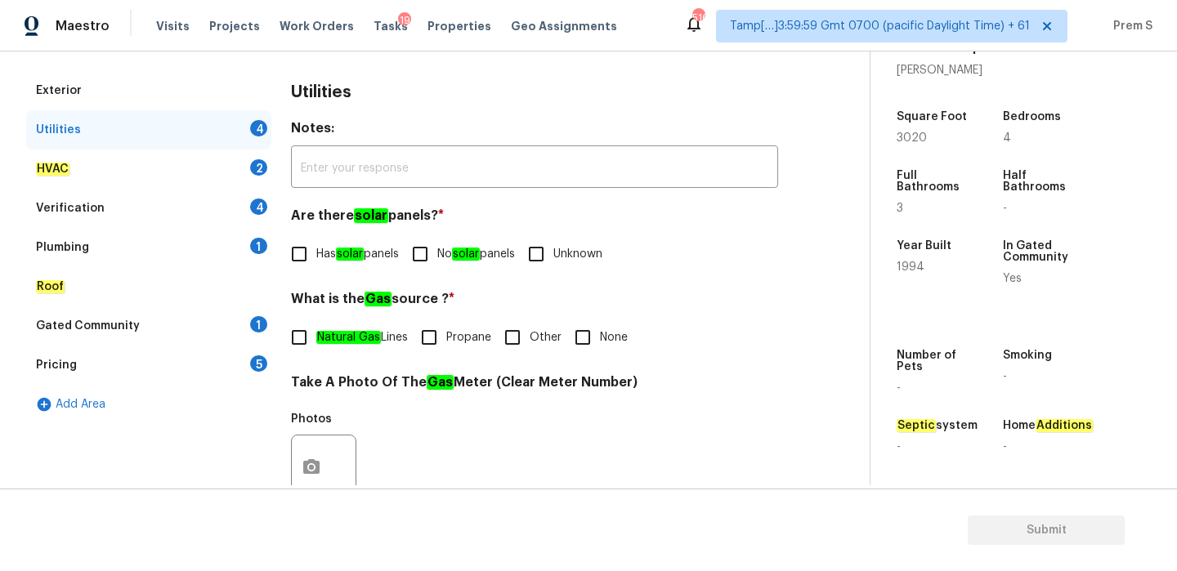
scroll to position [158, 0]
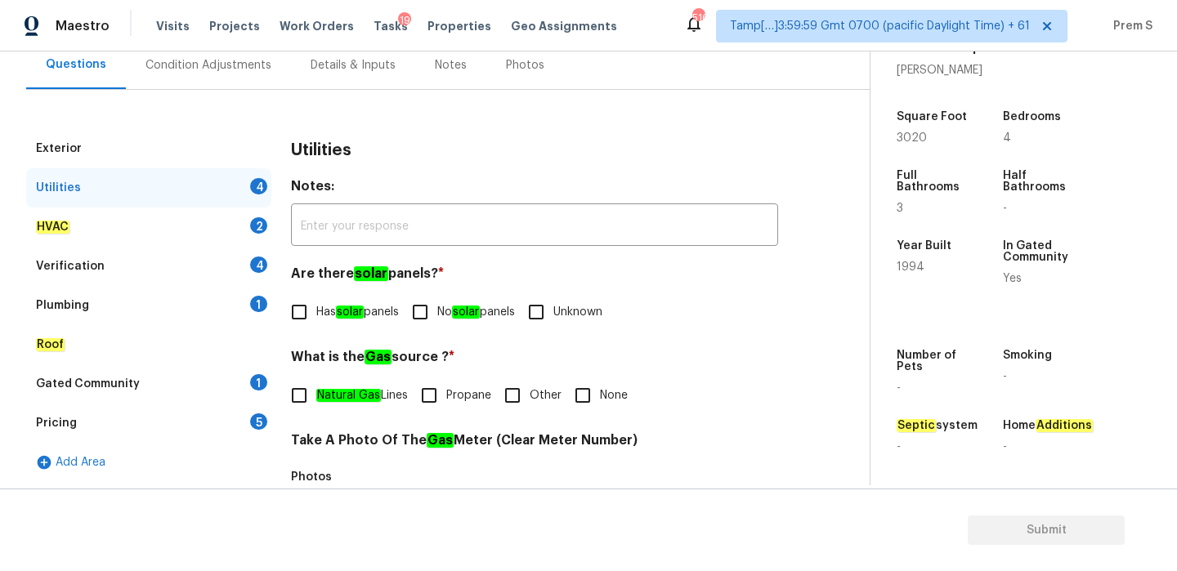
click at [422, 318] on input "No solar panels" at bounding box center [420, 312] width 34 height 34
checkbox input "true"
click at [312, 387] on input "Natural Gas Lines" at bounding box center [299, 395] width 34 height 34
checkbox input "true"
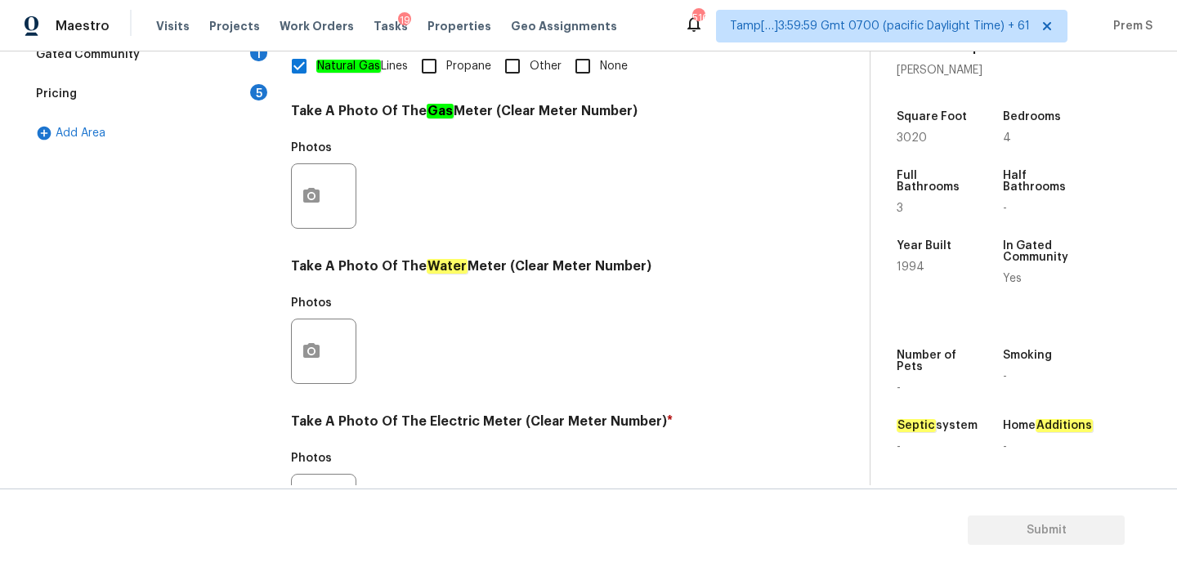
scroll to position [659, 0]
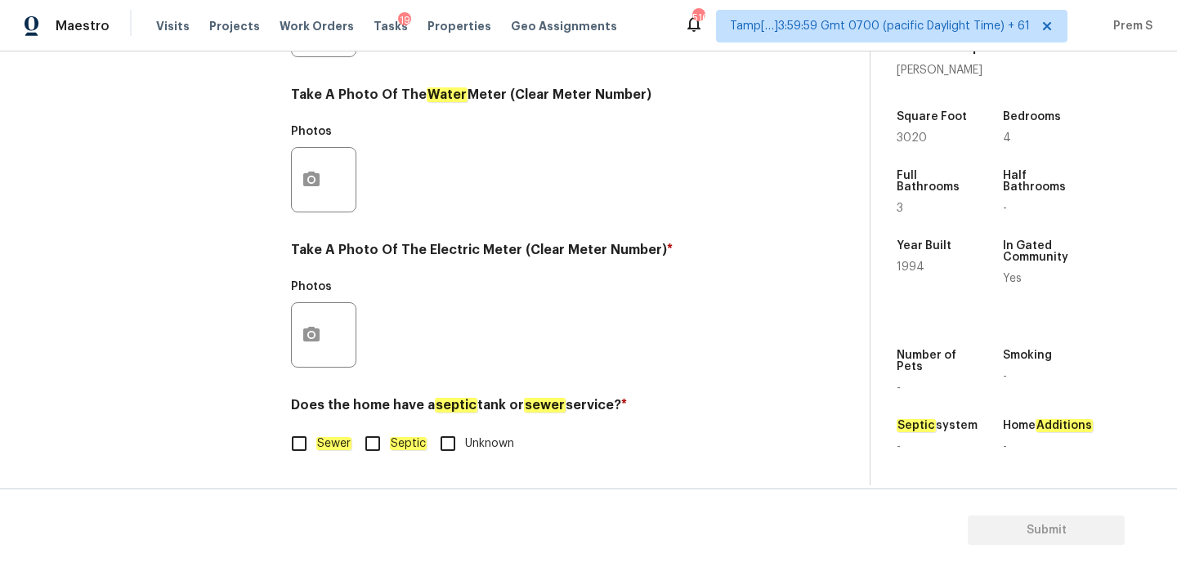
click at [299, 436] on input "Sewer" at bounding box center [299, 444] width 34 height 34
checkbox input "true"
click at [311, 327] on icon "button" at bounding box center [311, 334] width 16 height 15
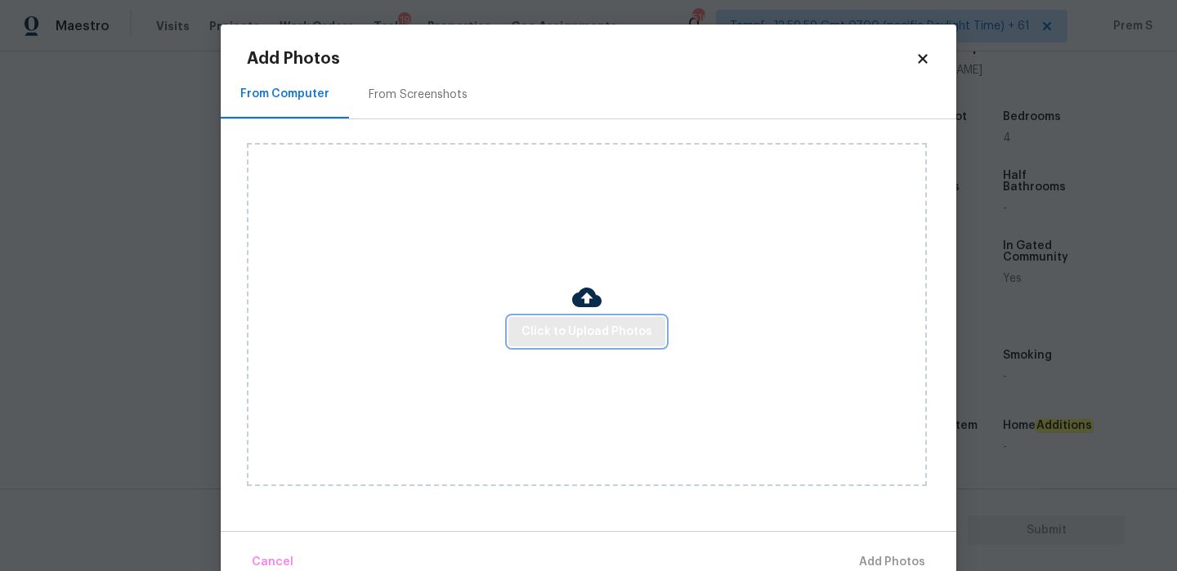
click at [531, 338] on span "Click to Upload Photos" at bounding box center [586, 332] width 131 height 20
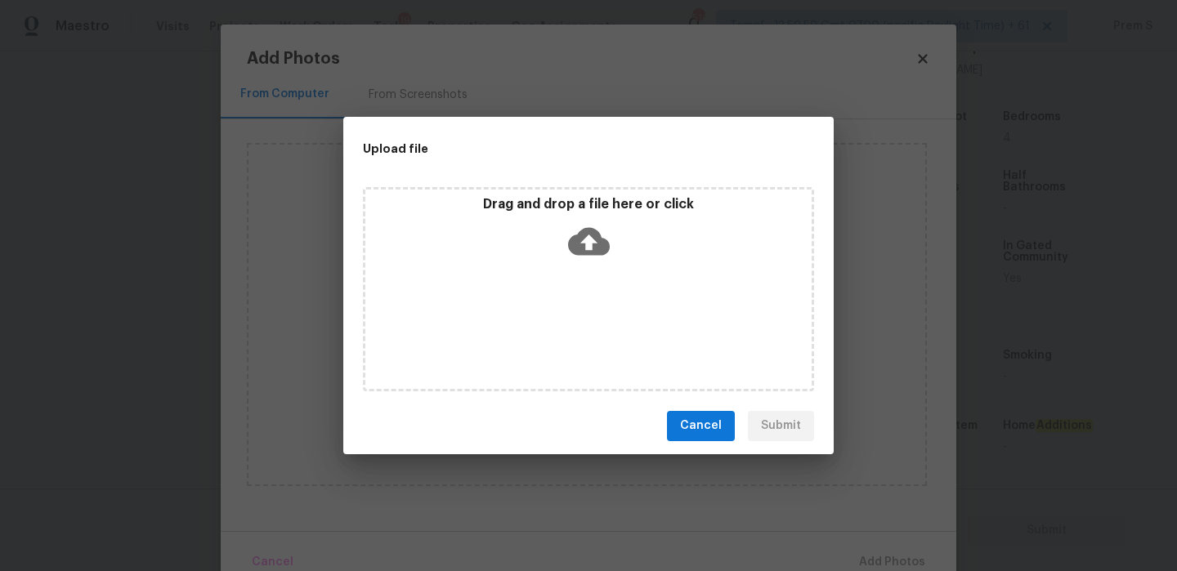
click at [592, 228] on icon at bounding box center [589, 241] width 42 height 28
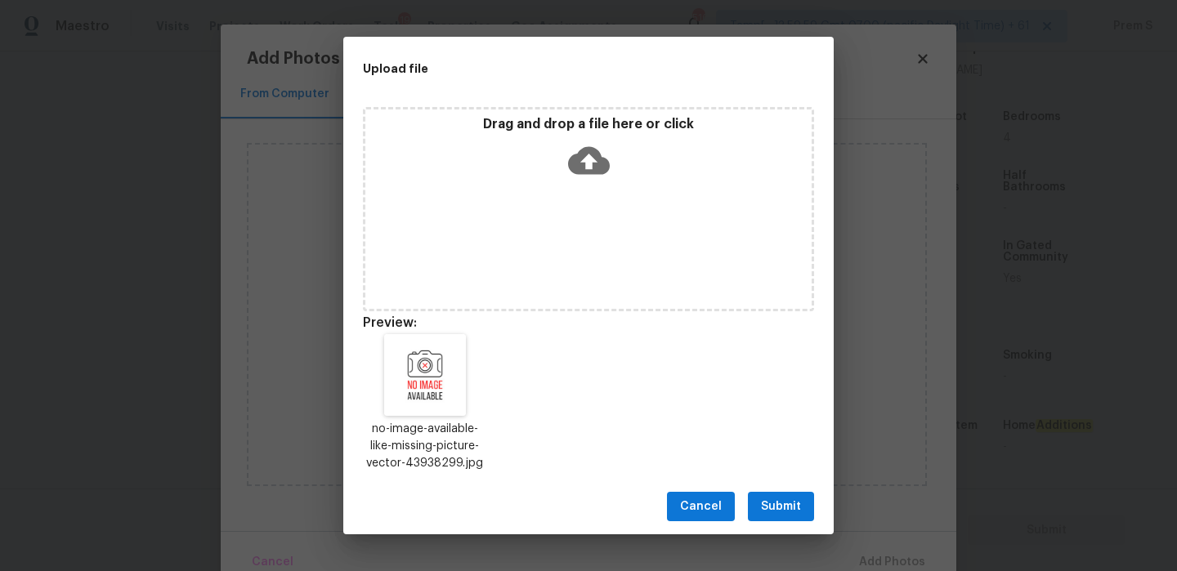
click at [797, 495] on button "Submit" at bounding box center [781, 507] width 66 height 30
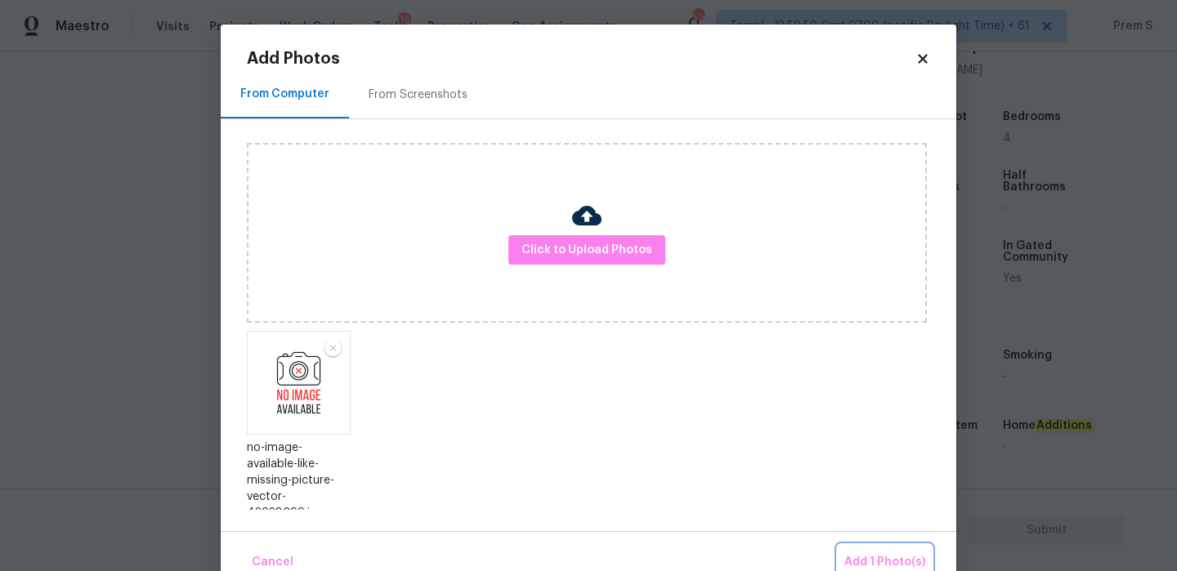
click at [874, 550] on button "Add 1 Photo(s)" at bounding box center [885, 562] width 94 height 35
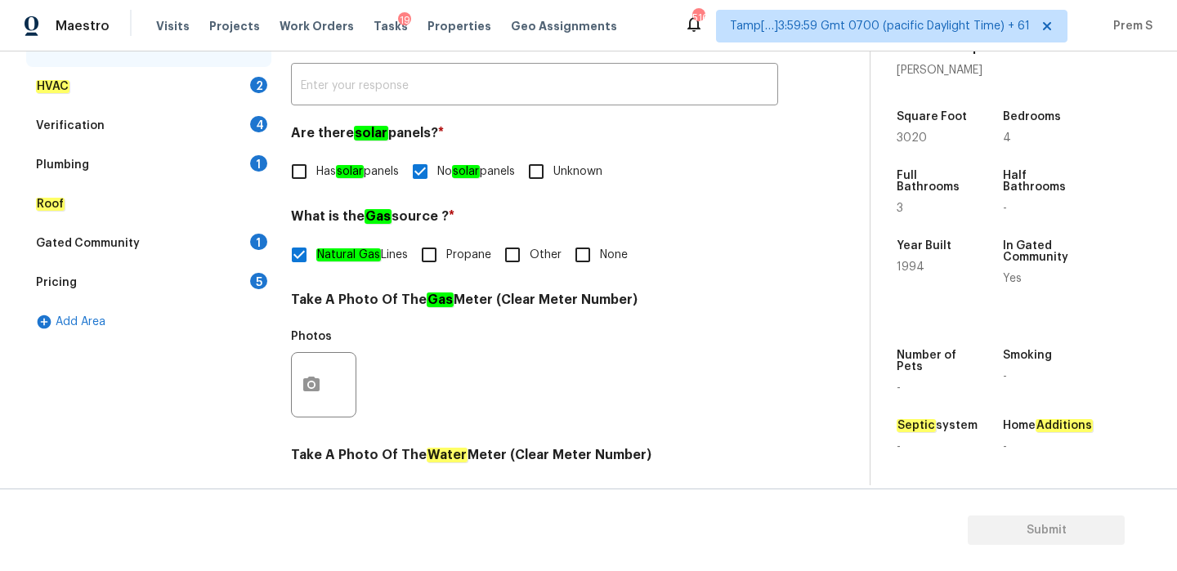
scroll to position [185, 0]
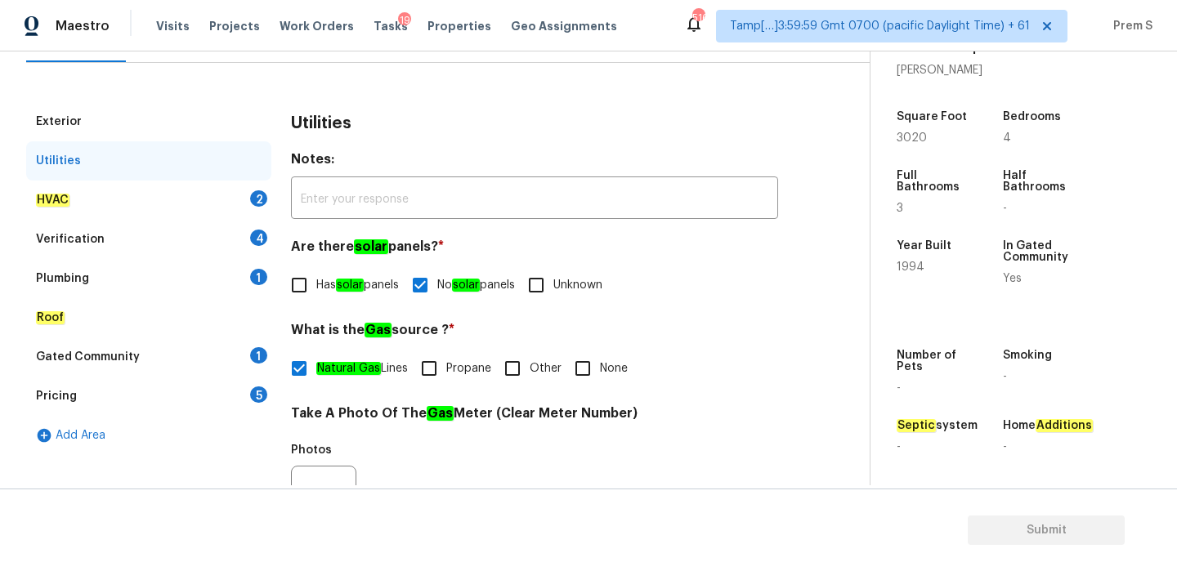
click at [256, 201] on div "2" at bounding box center [258, 198] width 17 height 16
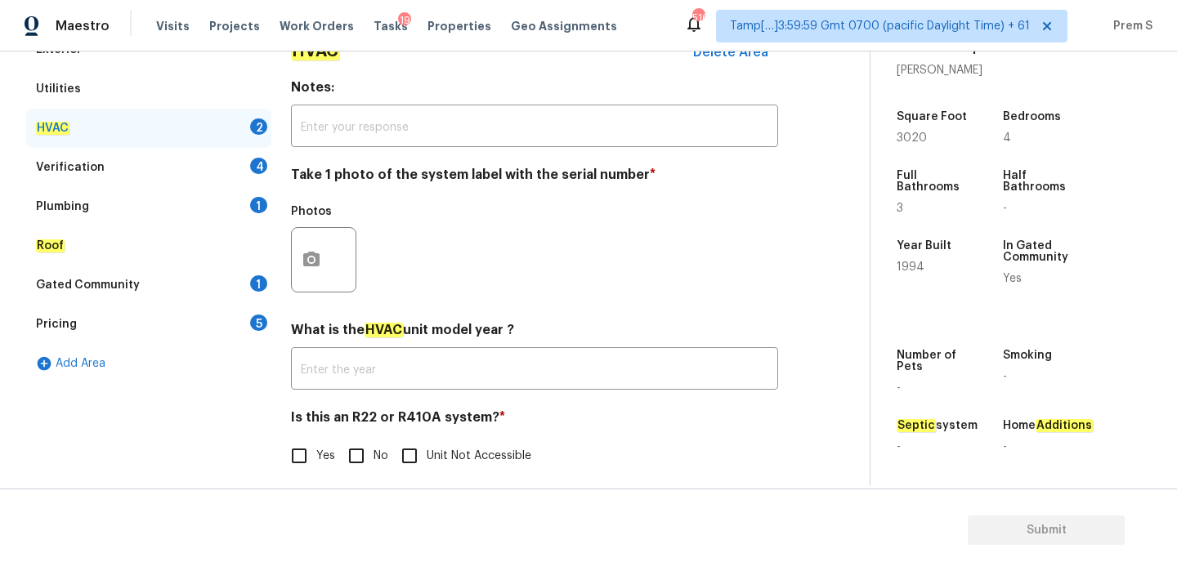
scroll to position [270, 0]
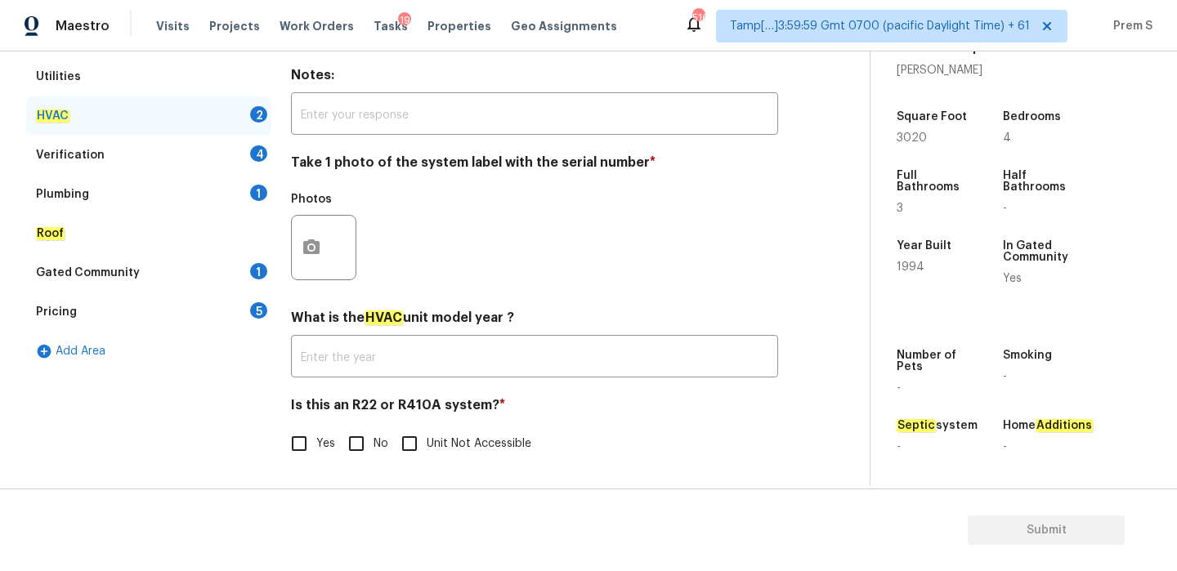
click at [354, 441] on input "No" at bounding box center [356, 444] width 34 height 34
checkbox input "true"
click at [315, 261] on button "button" at bounding box center [311, 248] width 39 height 64
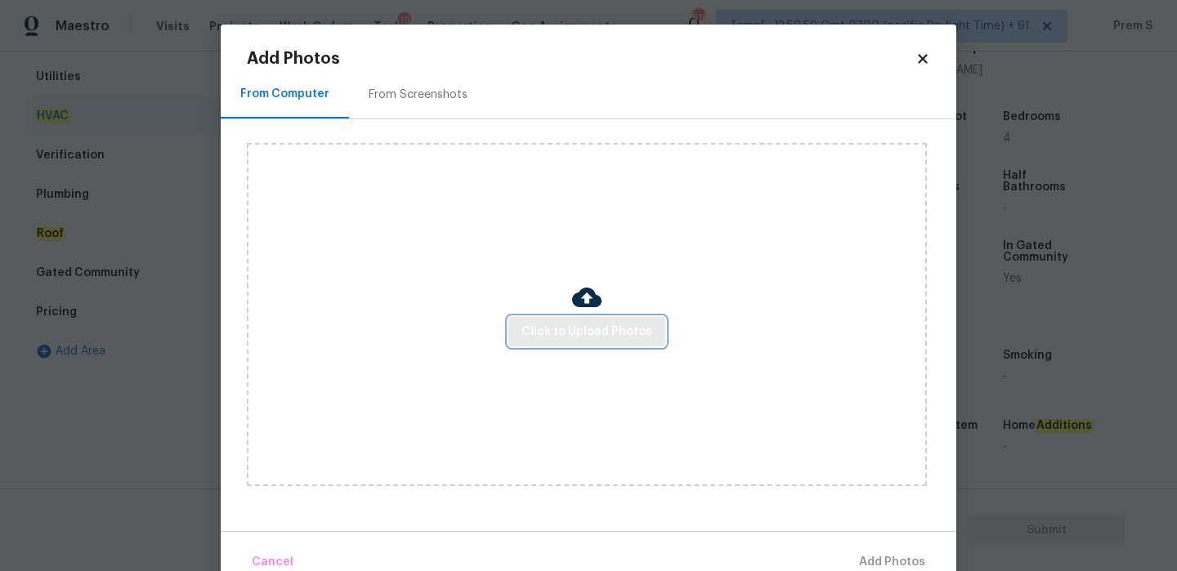
click at [518, 318] on button "Click to Upload Photos" at bounding box center [586, 332] width 157 height 30
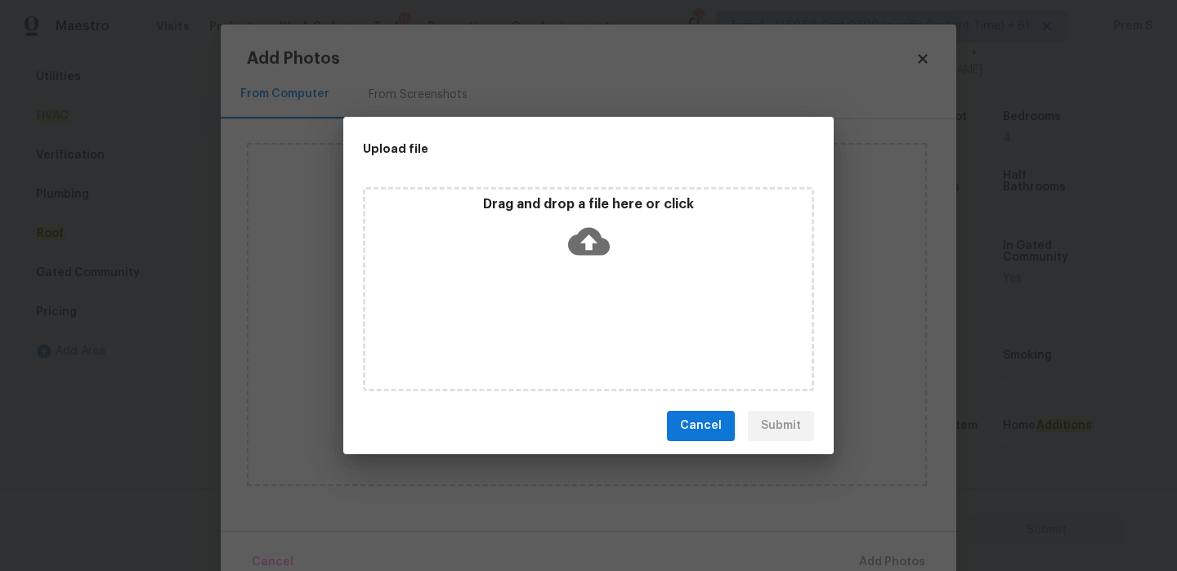
click at [569, 234] on icon at bounding box center [589, 242] width 42 height 42
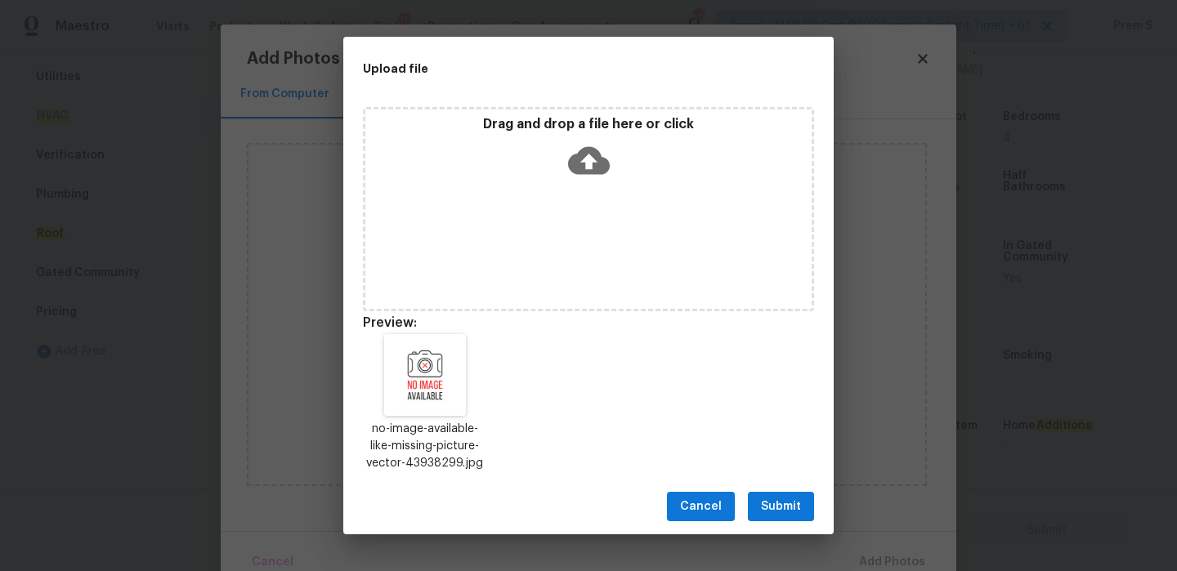
click at [807, 507] on button "Submit" at bounding box center [781, 507] width 66 height 30
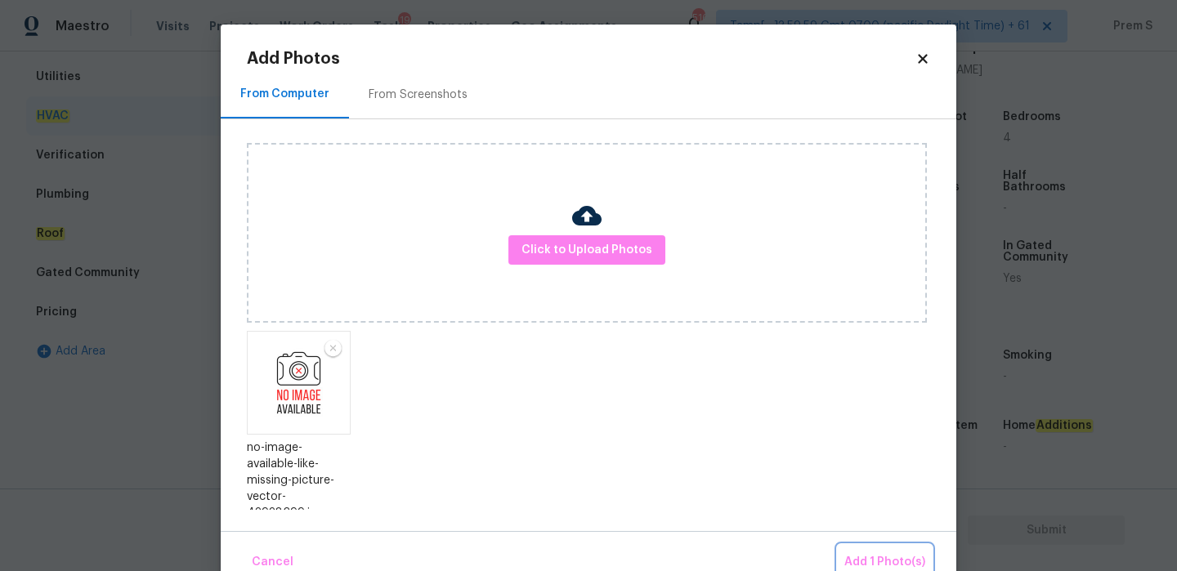
click at [870, 552] on span "Add 1 Photo(s)" at bounding box center [884, 562] width 81 height 20
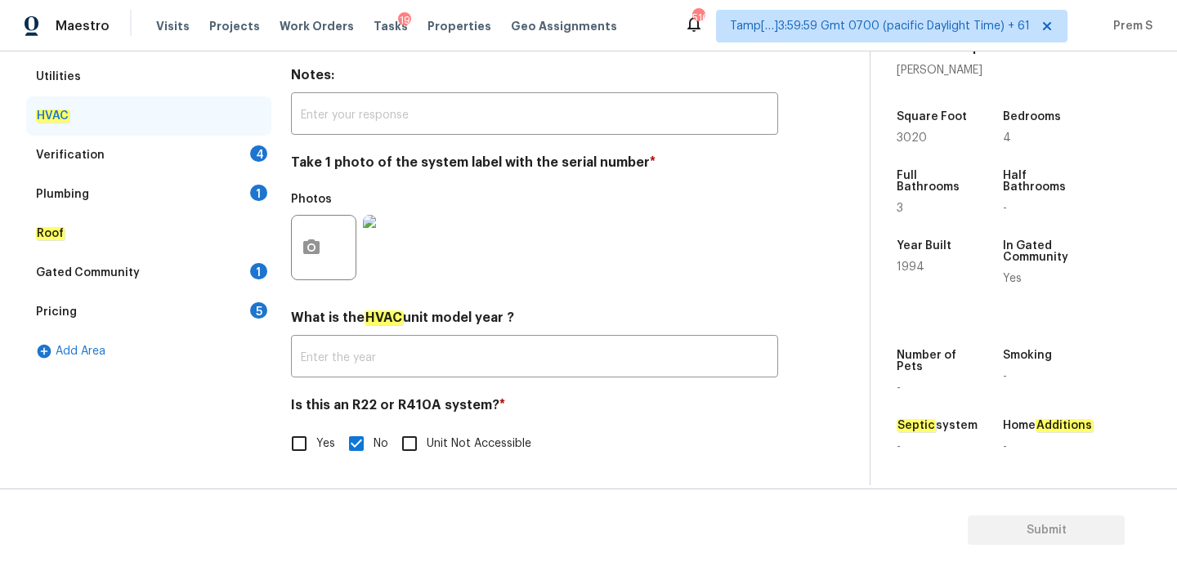
click at [240, 154] on div "Verification 4" at bounding box center [148, 155] width 245 height 39
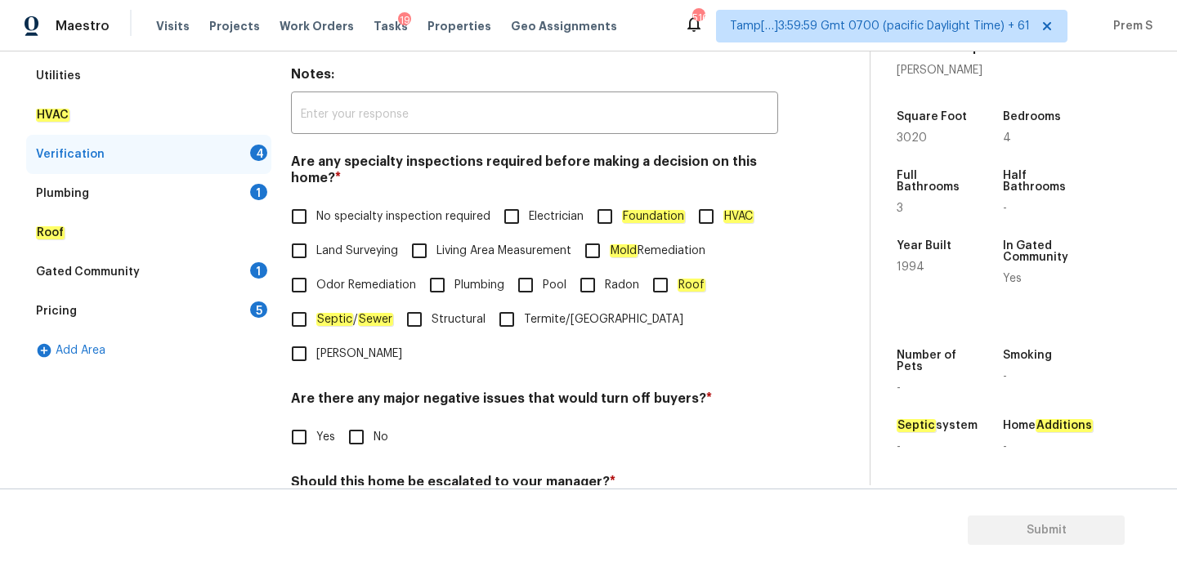
click at [329, 219] on span "No specialty inspection required" at bounding box center [403, 216] width 174 height 17
click at [316, 219] on input "No specialty inspection required" at bounding box center [299, 216] width 34 height 34
checkbox input "true"
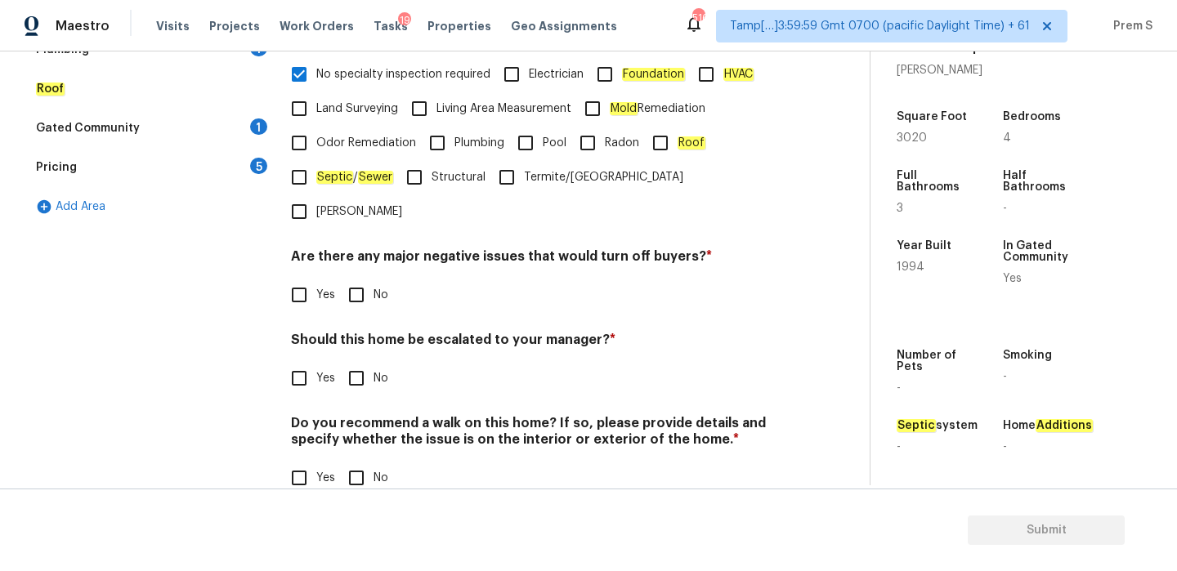
scroll to position [412, 0]
click at [357, 278] on input "No" at bounding box center [356, 295] width 34 height 34
checkbox input "true"
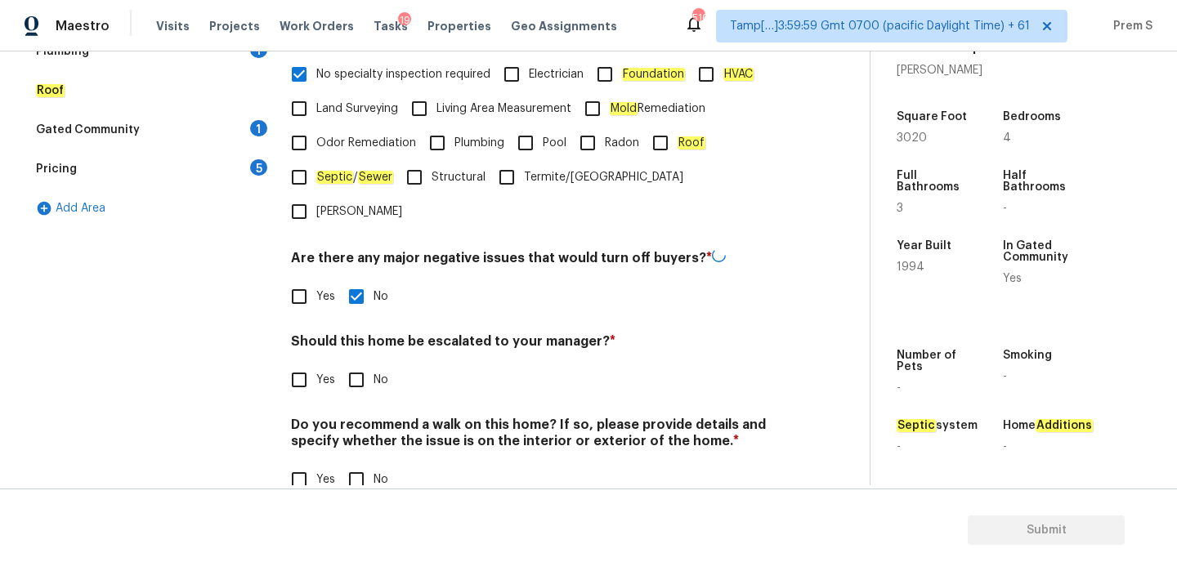
click at [365, 363] on input "No" at bounding box center [356, 380] width 34 height 34
checkbox input "true"
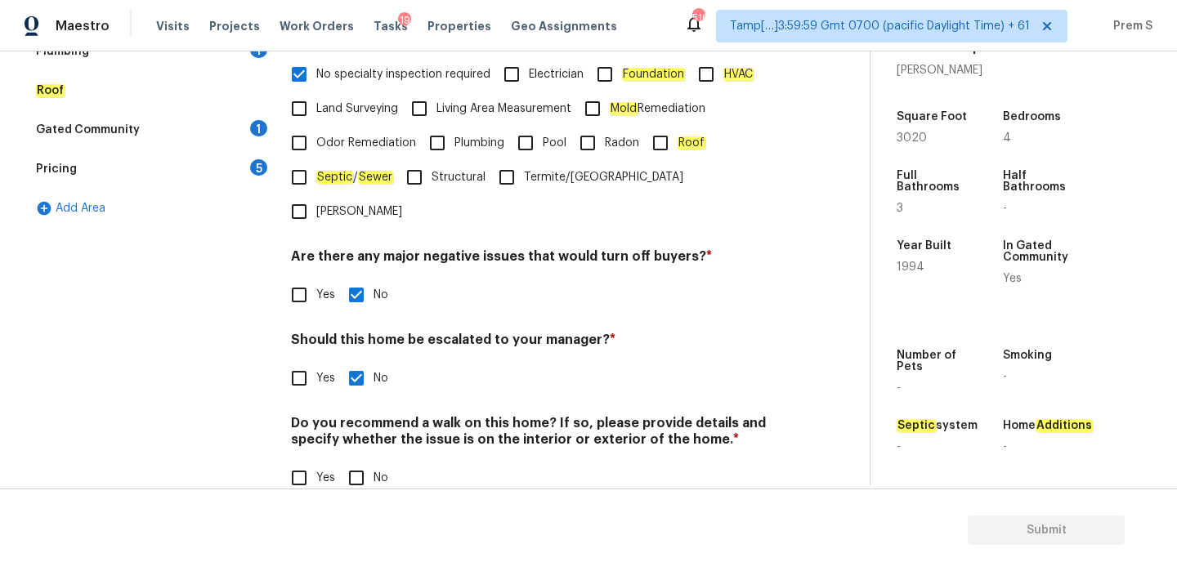
click at [354, 461] on input "No" at bounding box center [356, 478] width 34 height 34
checkbox input "true"
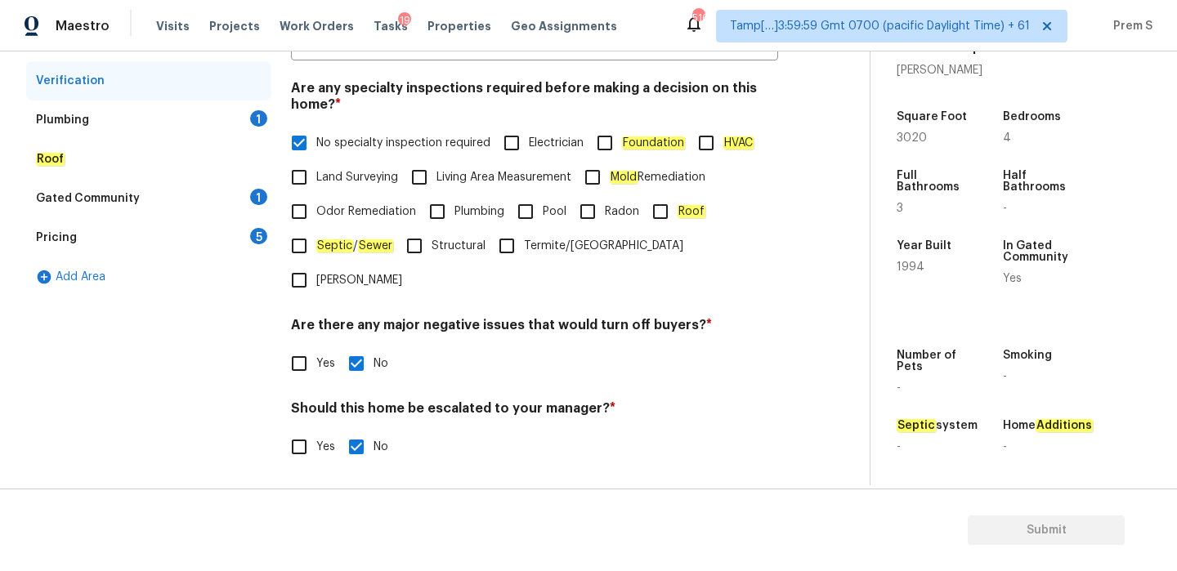
click at [265, 110] on div "Plumbing 1" at bounding box center [148, 120] width 245 height 39
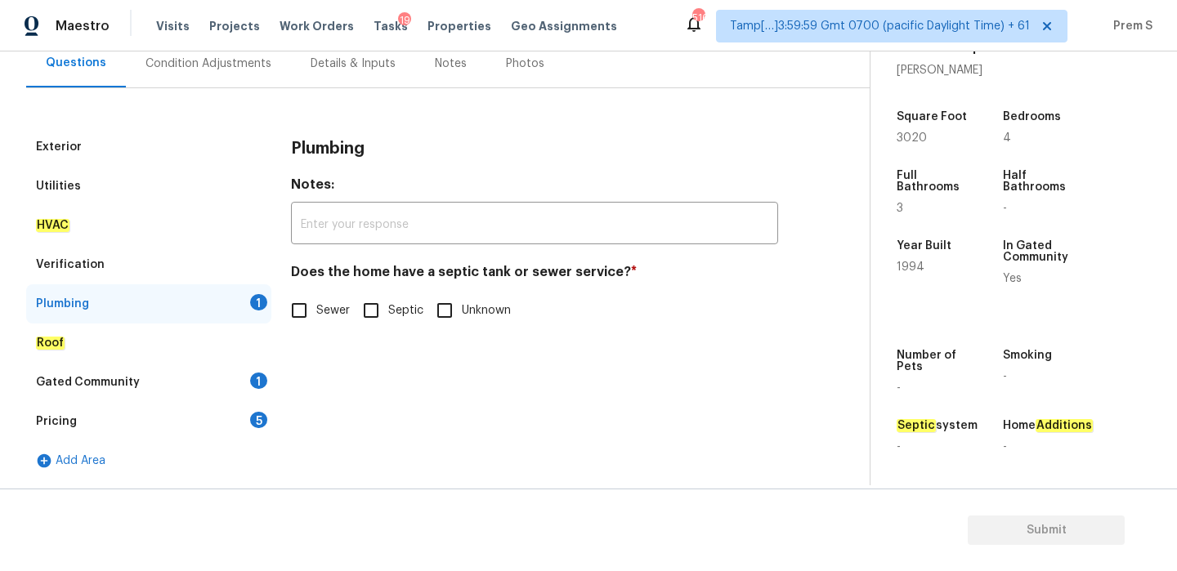
scroll to position [159, 0]
click at [285, 315] on input "Sewer" at bounding box center [299, 310] width 34 height 34
checkbox input "true"
click at [242, 385] on div "Gated Community 1" at bounding box center [148, 382] width 245 height 39
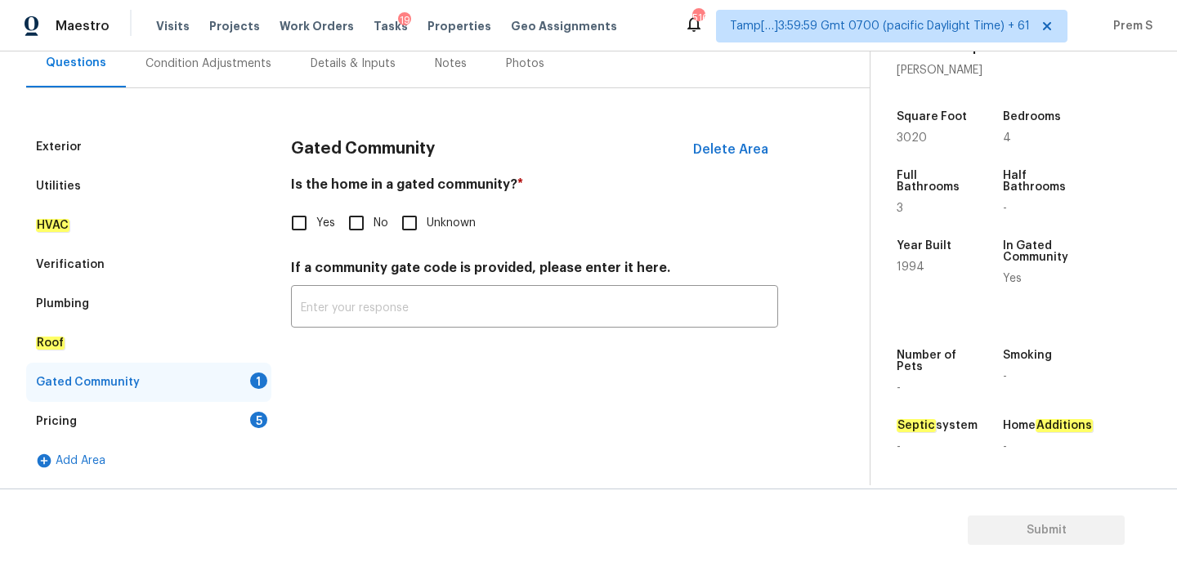
click at [353, 221] on input "No" at bounding box center [356, 223] width 34 height 34
checkbox input "true"
click at [258, 418] on div "5" at bounding box center [258, 420] width 17 height 16
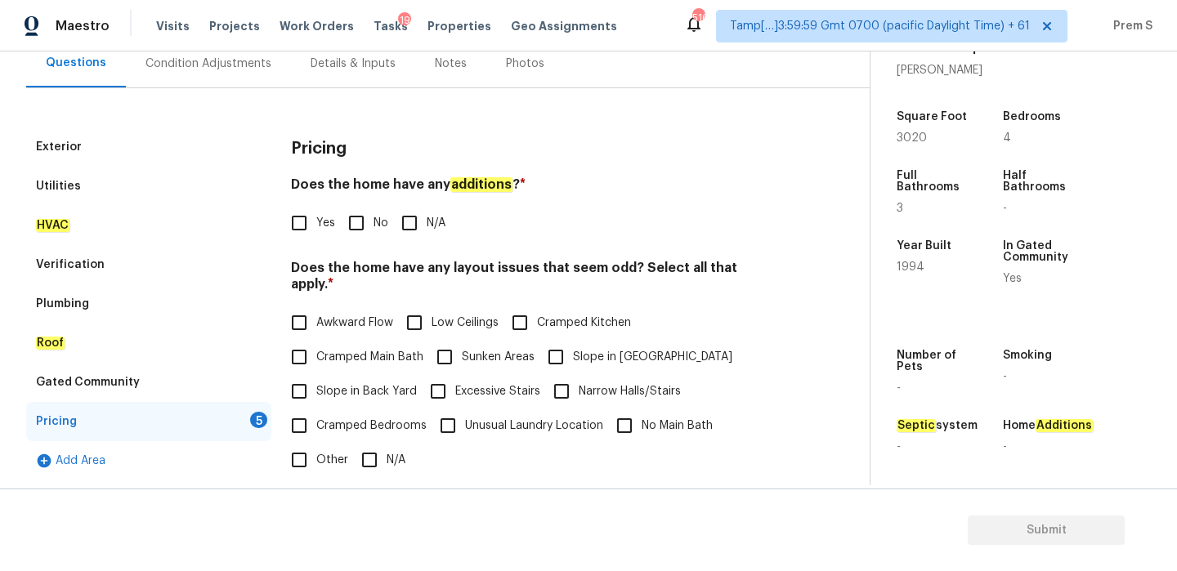
click at [347, 226] on input "No" at bounding box center [356, 223] width 34 height 34
checkbox input "true"
click at [397, 452] on span "N/A" at bounding box center [396, 460] width 19 height 17
click at [387, 449] on input "N/A" at bounding box center [369, 460] width 34 height 34
checkbox input "true"
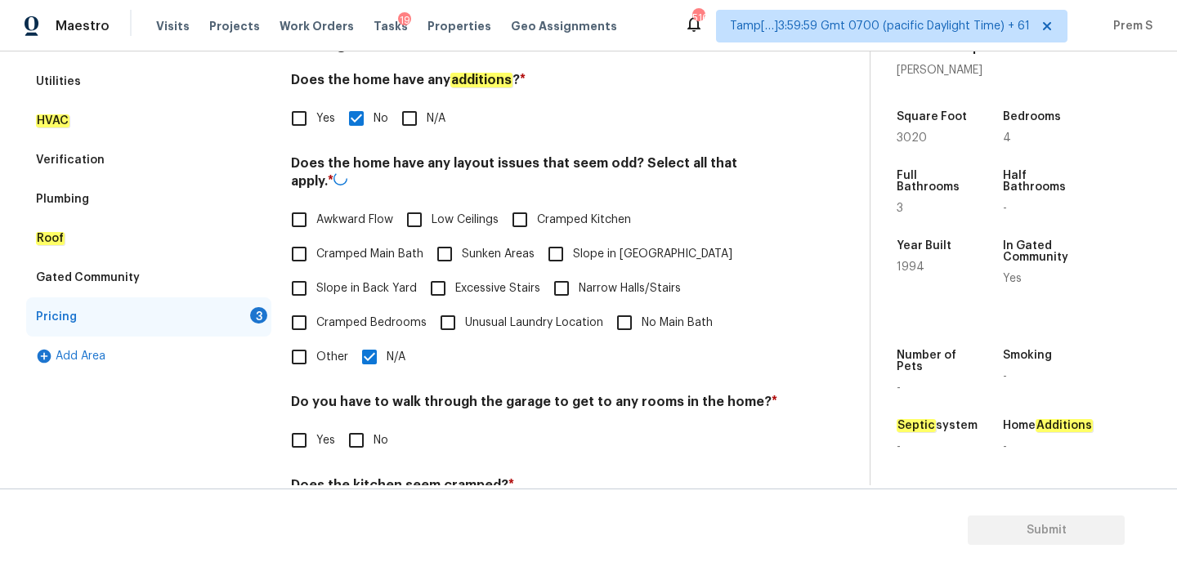
scroll to position [391, 0]
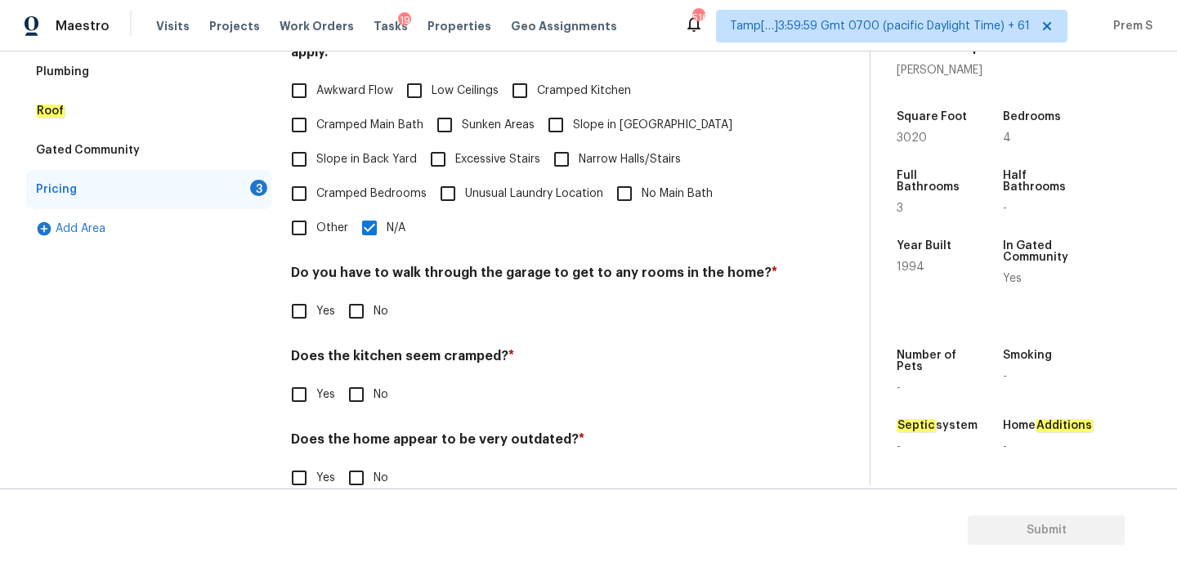
click at [370, 315] on div "Pricing Does the home have any additions ? * Yes No N/A Does the home have any …" at bounding box center [534, 204] width 487 height 619
click at [369, 296] on input "No" at bounding box center [356, 311] width 34 height 34
checkbox input "true"
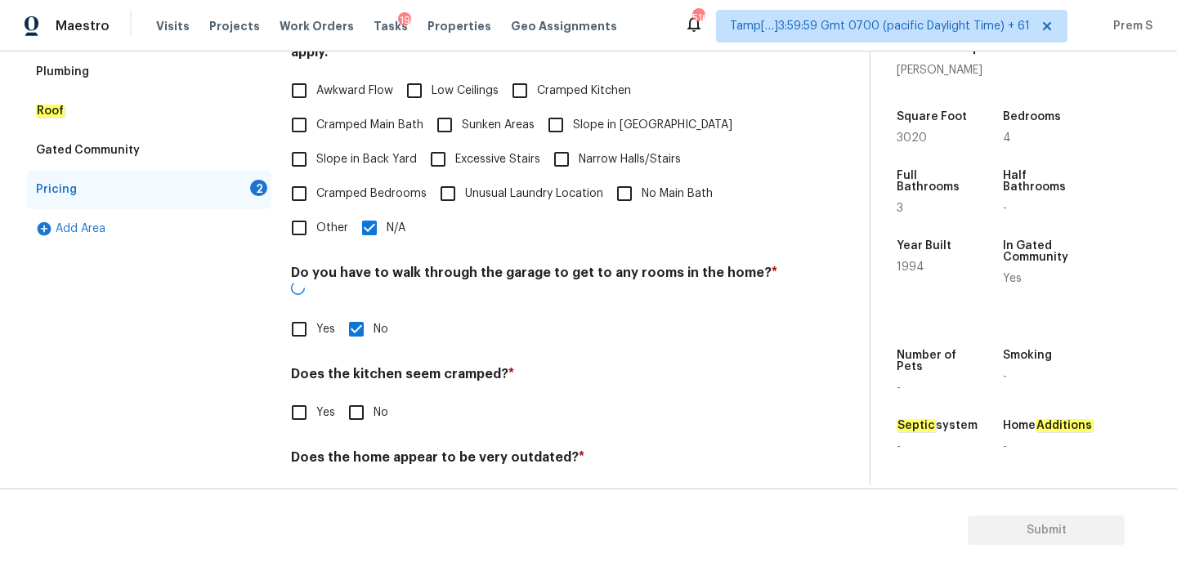
click at [363, 396] on input "No" at bounding box center [356, 413] width 34 height 34
checkbox input "true"
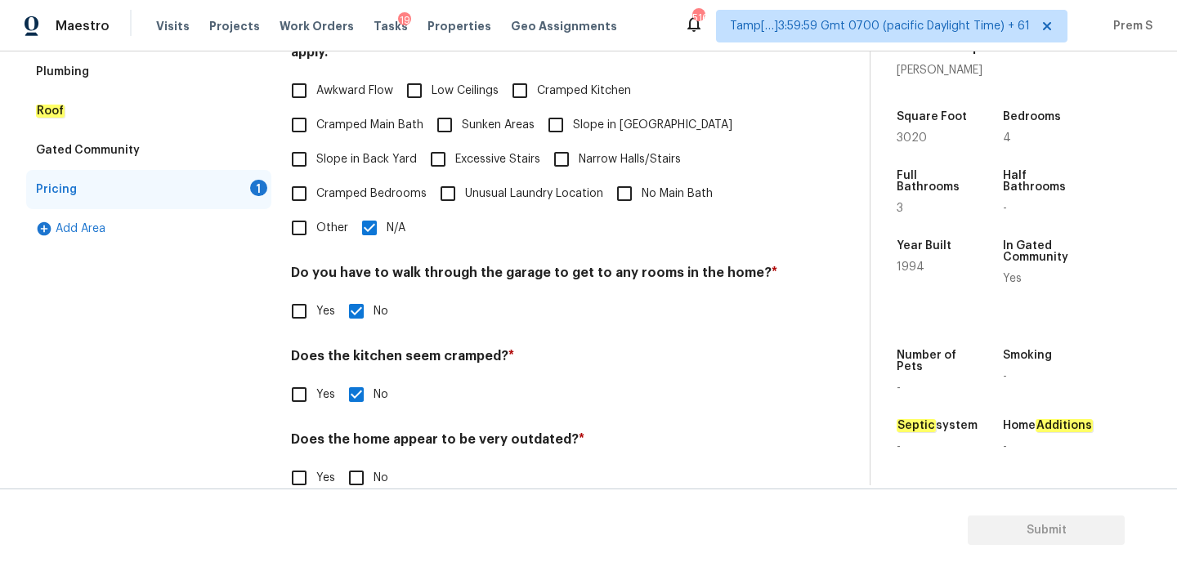
click at [366, 461] on input "No" at bounding box center [356, 478] width 34 height 34
checkbox input "true"
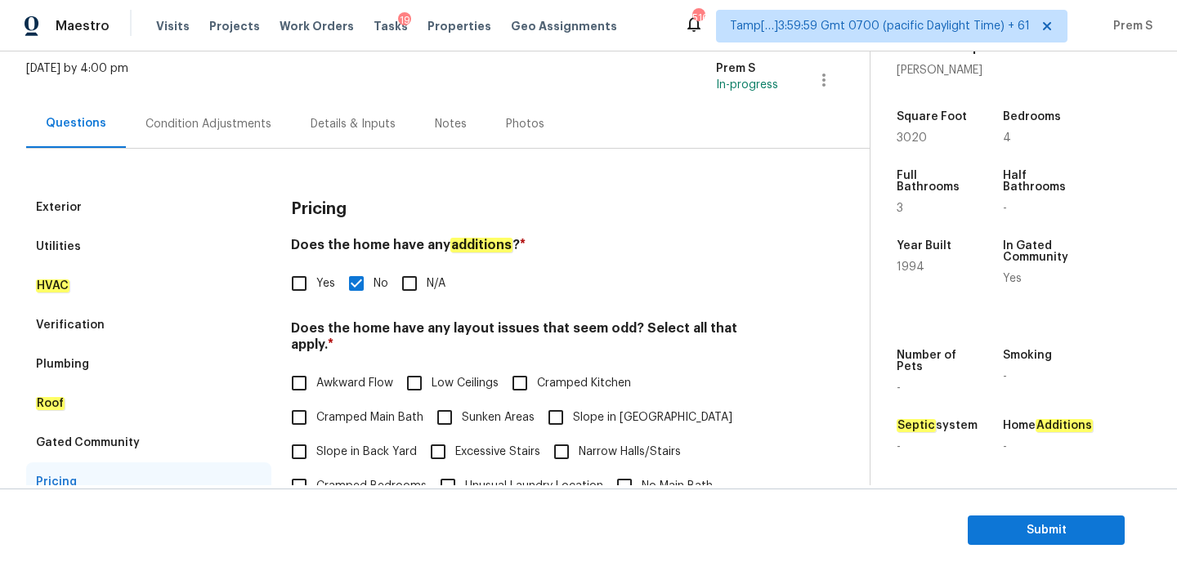
scroll to position [61, 0]
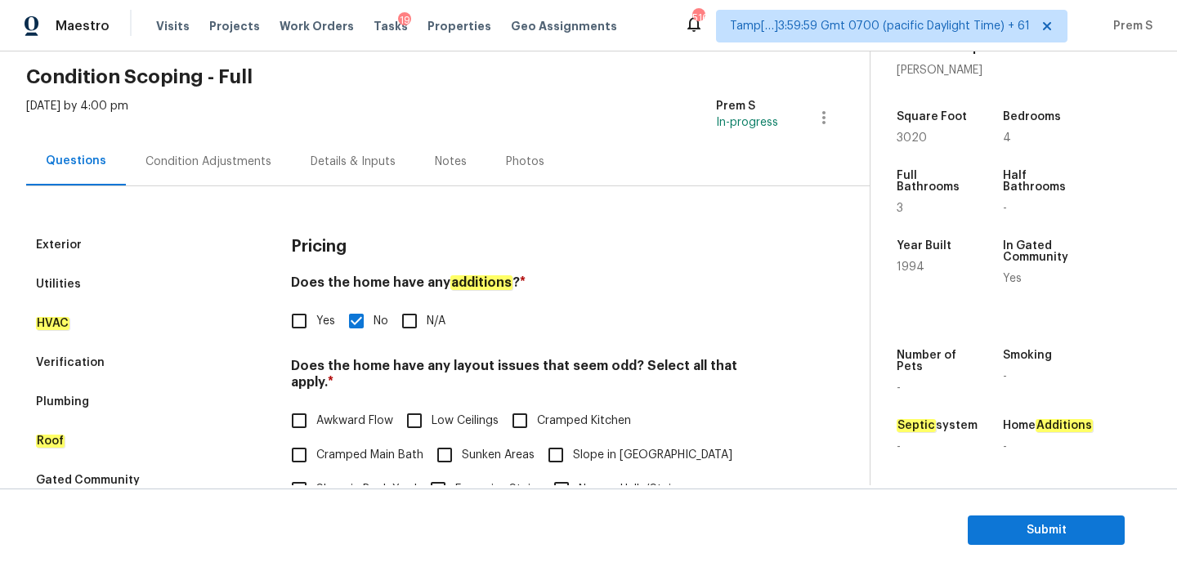
click at [246, 169] on div "Condition Adjustments" at bounding box center [208, 161] width 165 height 48
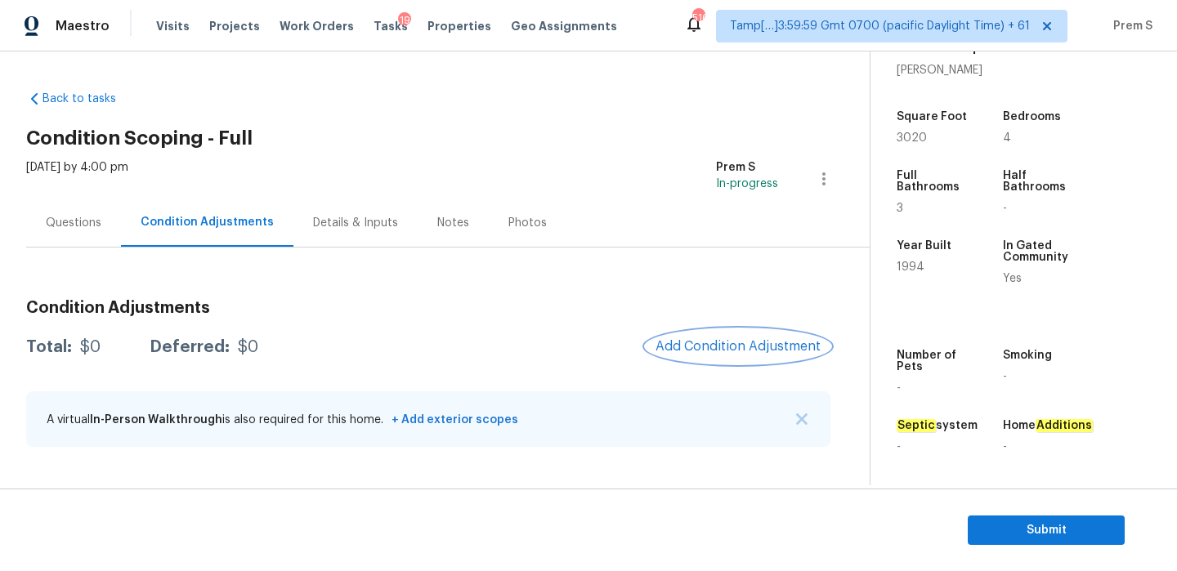
click at [709, 339] on span "Add Condition Adjustment" at bounding box center [737, 346] width 165 height 15
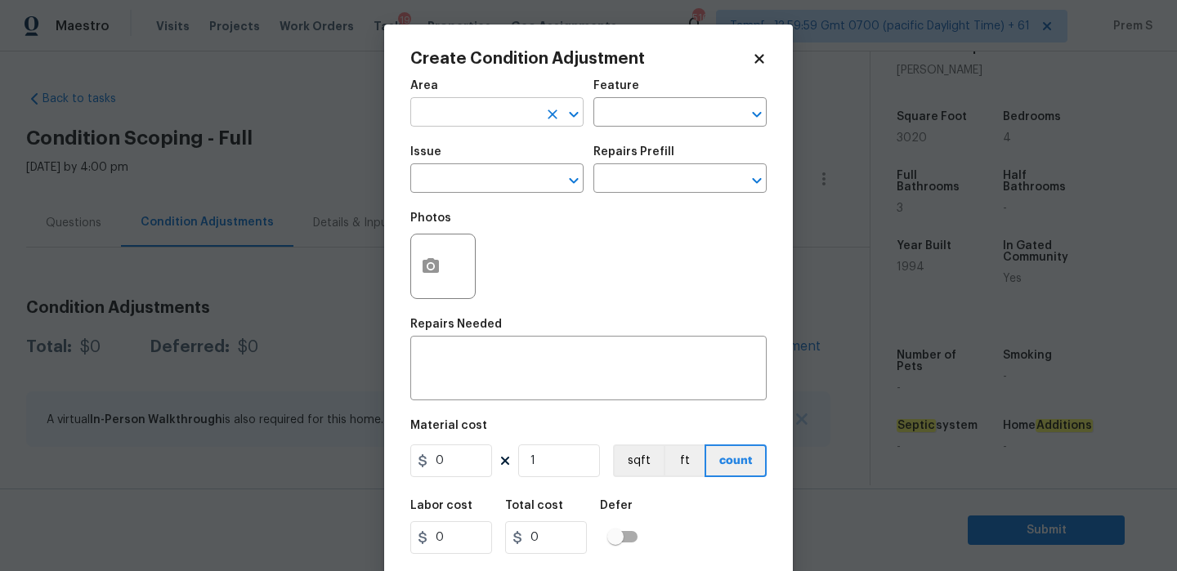
click at [463, 119] on input "text" at bounding box center [473, 113] width 127 height 25
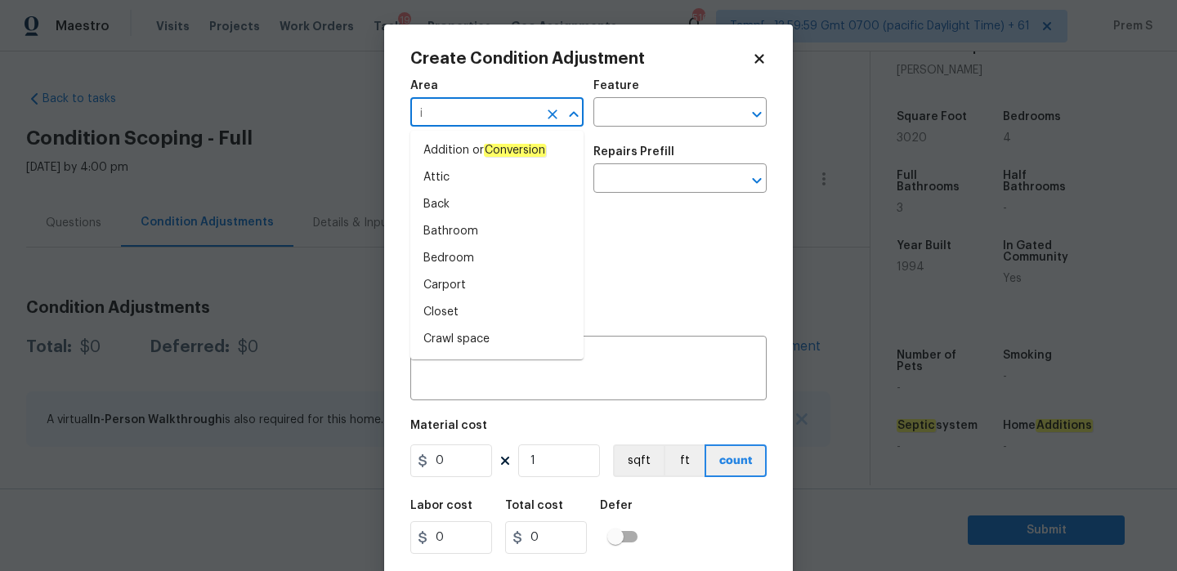
type input "in"
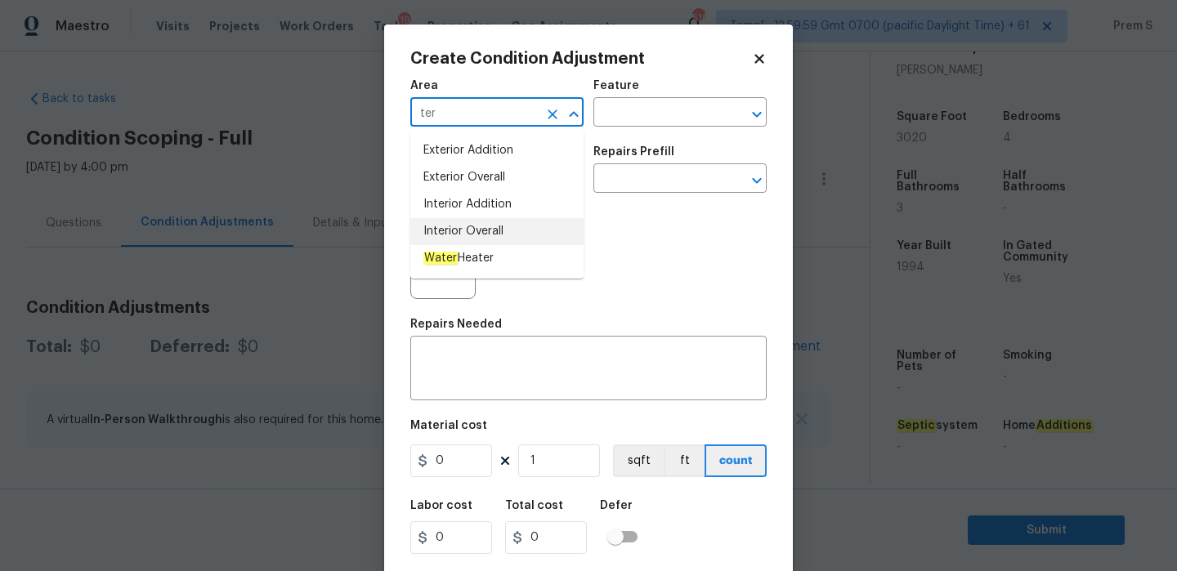
click at [534, 226] on li "Interior Overall" at bounding box center [496, 231] width 173 height 27
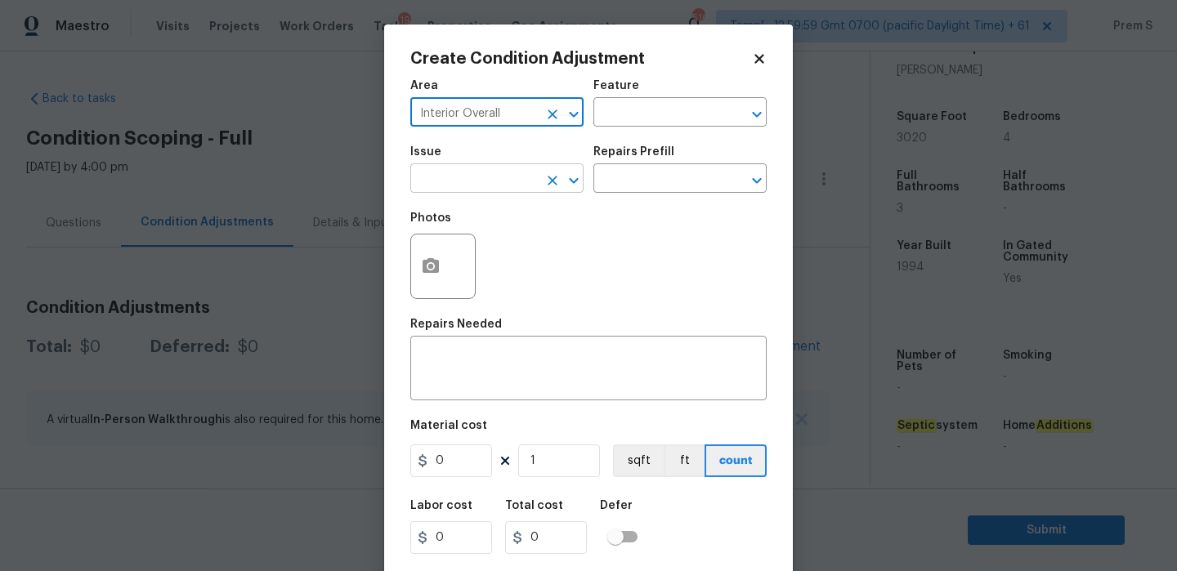
type input "Interior Overall"
click at [517, 186] on input "text" at bounding box center [473, 180] width 127 height 25
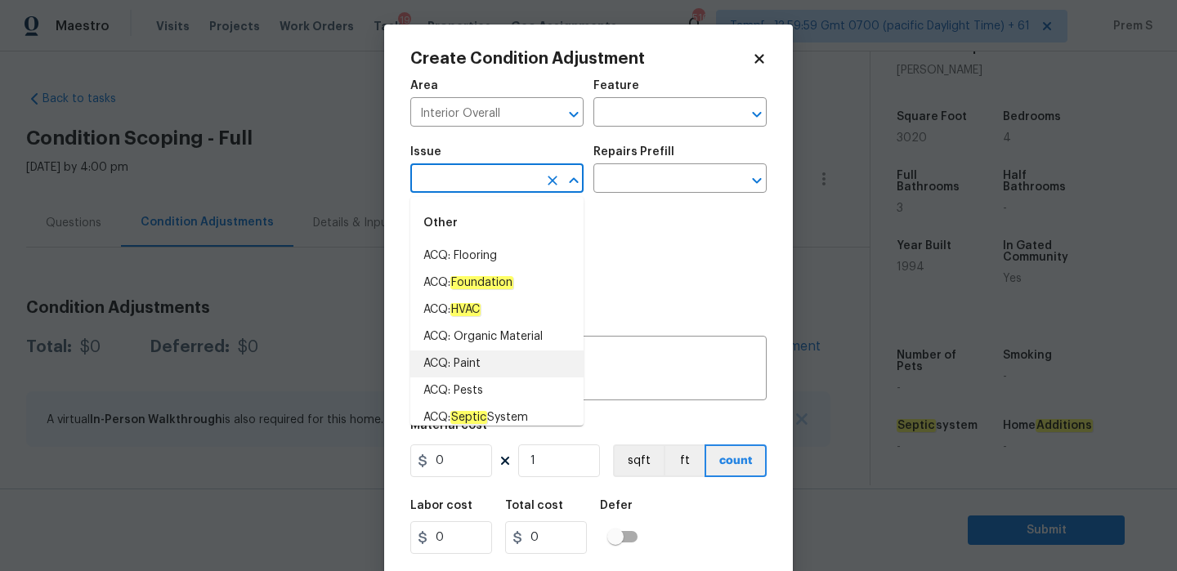
click at [458, 369] on li "ACQ: Paint" at bounding box center [496, 364] width 173 height 27
type input "ACQ: Paint"
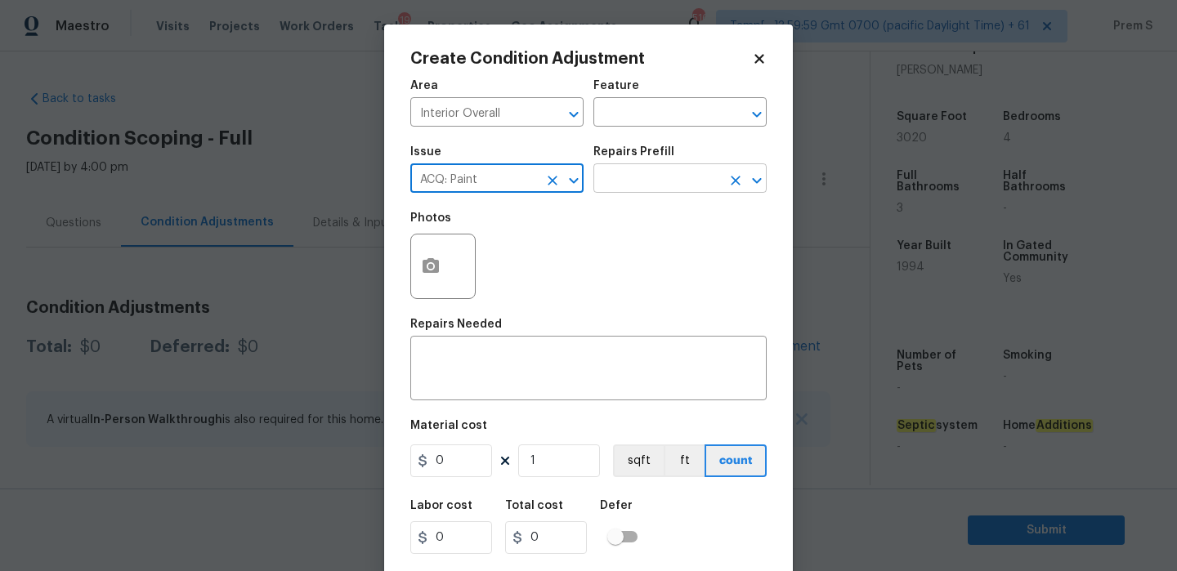
click at [695, 188] on input "text" at bounding box center [656, 180] width 127 height 25
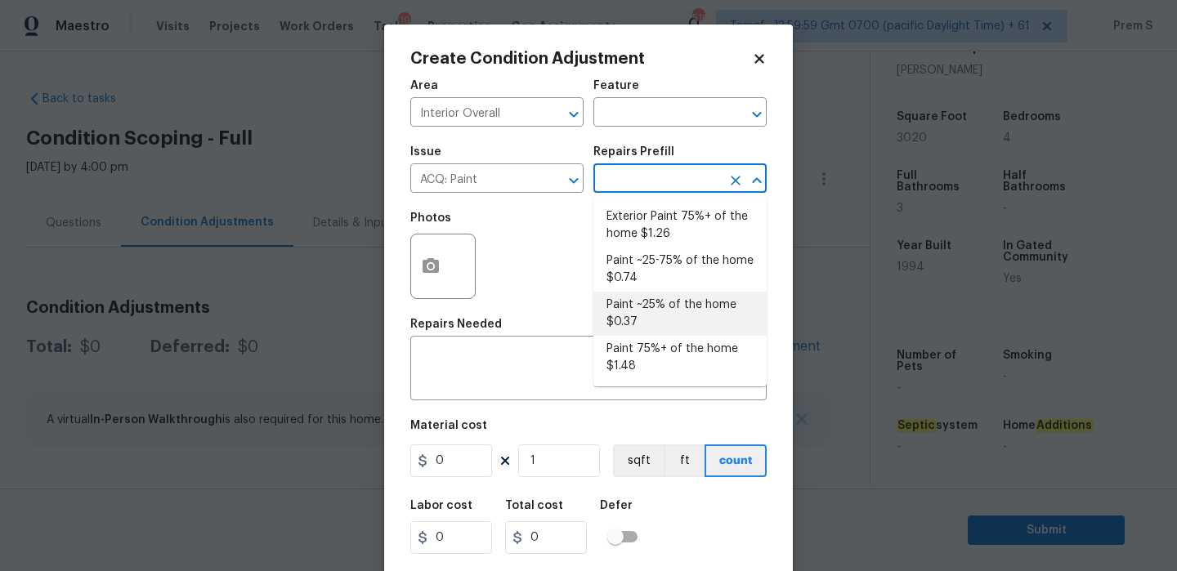
click at [658, 301] on li "Paint ~25% of the home $0.37" at bounding box center [679, 314] width 173 height 44
type input "Acquisition"
type textarea "Acquisition Scope: ~25% of the home needs interior paint"
type input "0.37"
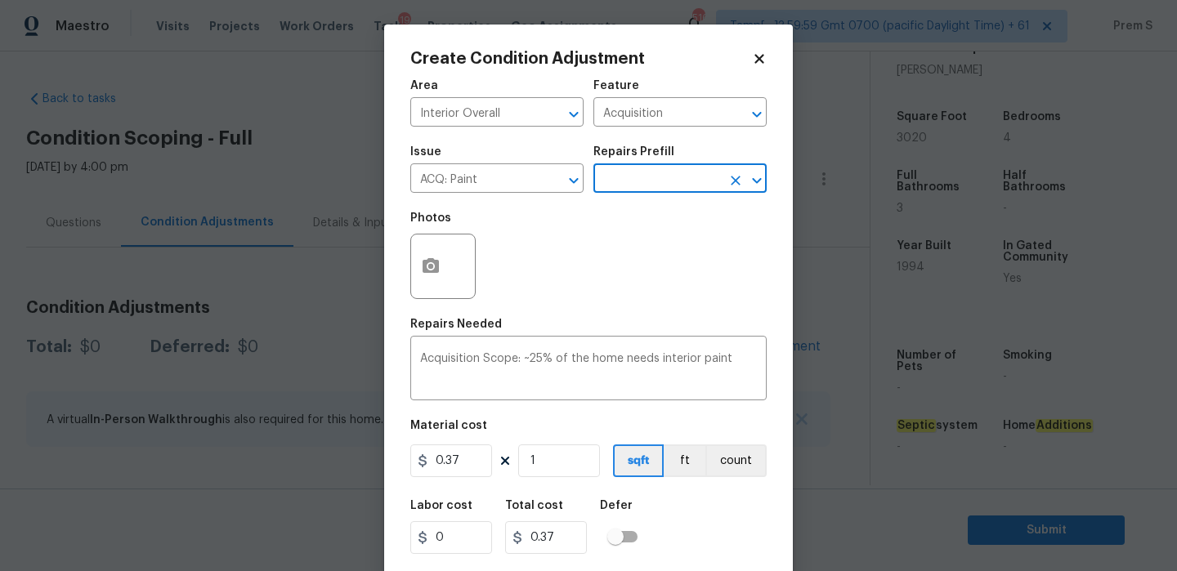
click at [757, 183] on icon "Open" at bounding box center [756, 180] width 9 height 6
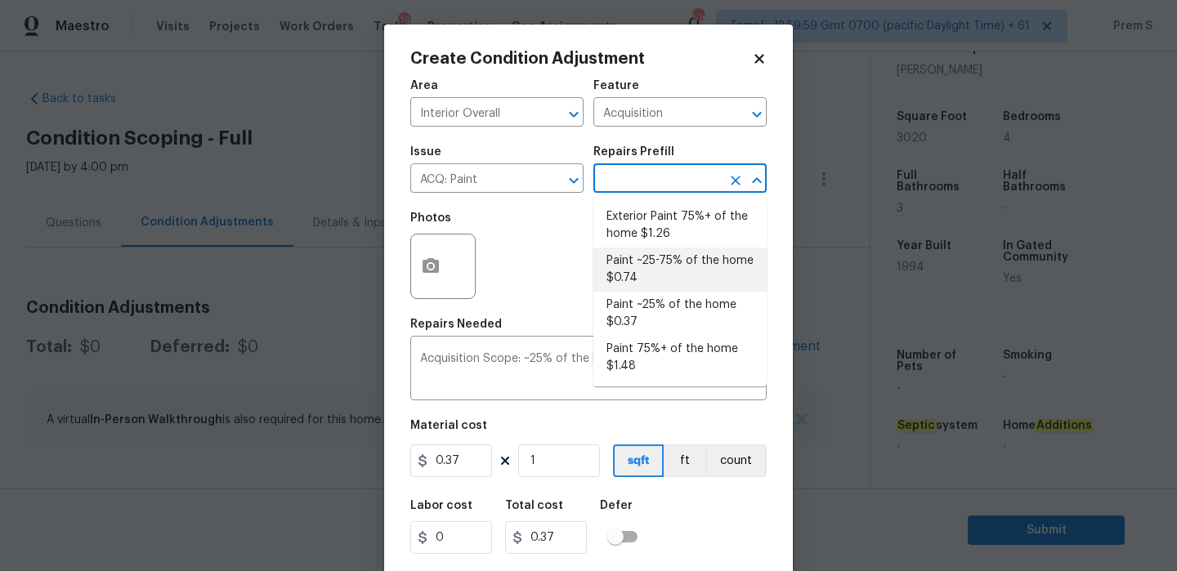
click at [705, 265] on li "Paint ~25-75% of the home $0.74" at bounding box center [679, 270] width 173 height 44
type textarea "Acquisition Scope: ~25 - 75% of the home needs interior paint"
type input "0.74"
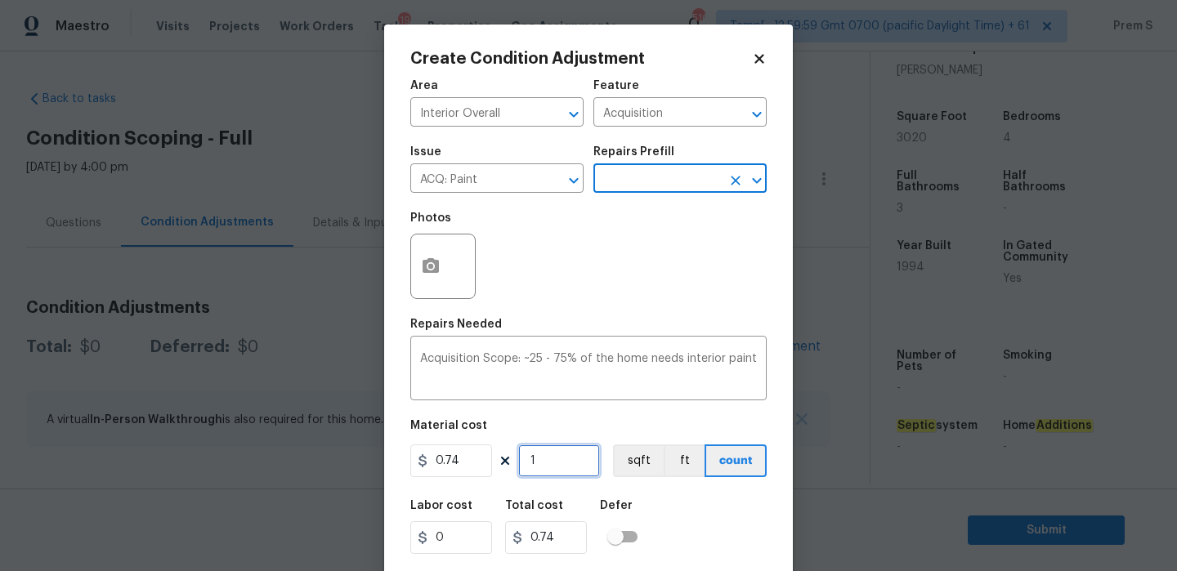
click at [566, 459] on input "1" at bounding box center [559, 461] width 82 height 33
type input "3"
type input "2.22"
type input "32"
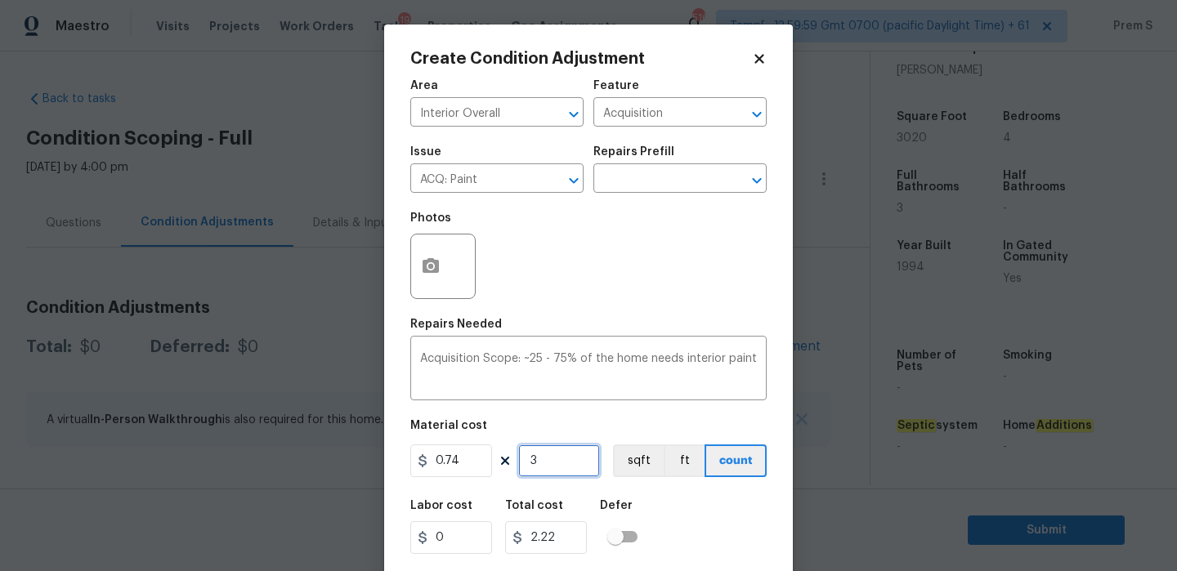
type input "23.68"
type input "320"
type input "236.8"
type input "32"
type input "23.68"
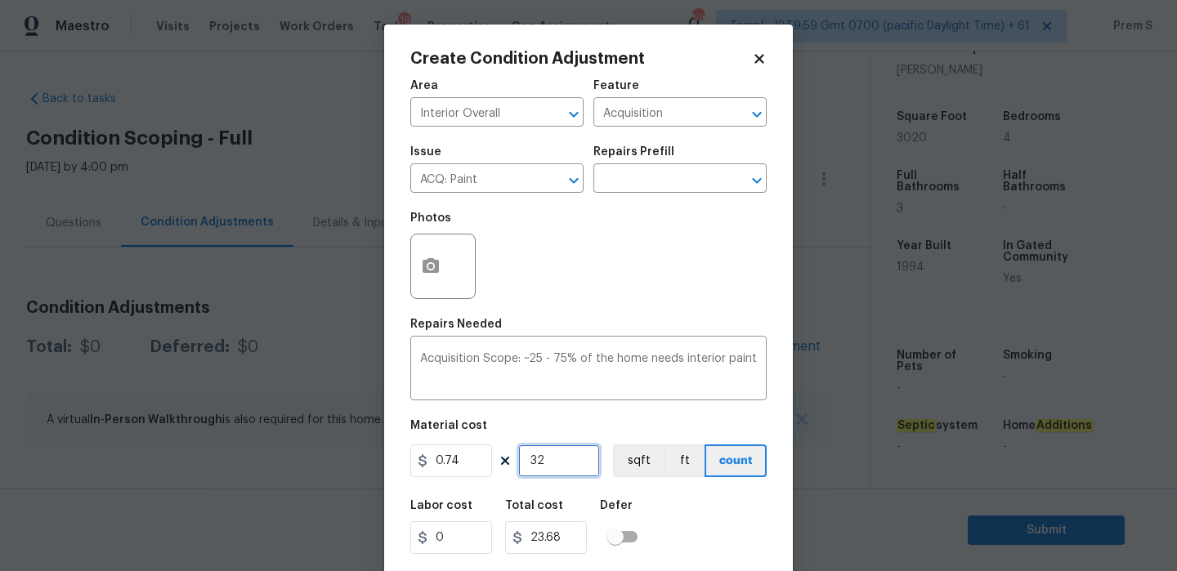
type input "3"
type input "2.22"
type input "30"
type input "22.2"
type input "302"
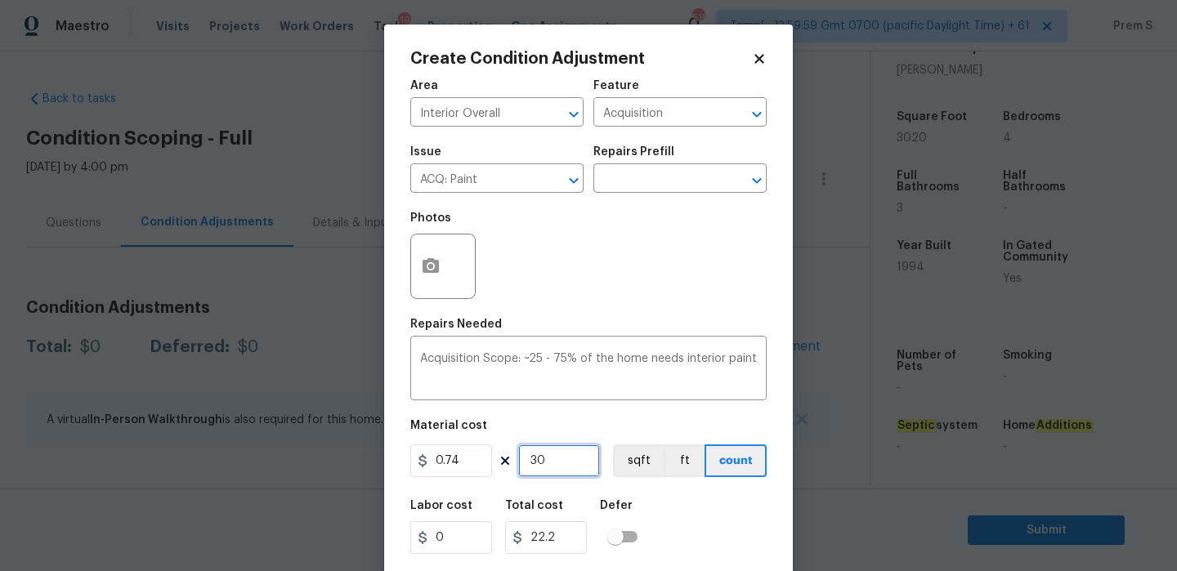
type input "223.48"
type input "3020"
type input "2234.8"
type input "3020"
click at [438, 261] on icon "button" at bounding box center [431, 265] width 16 height 15
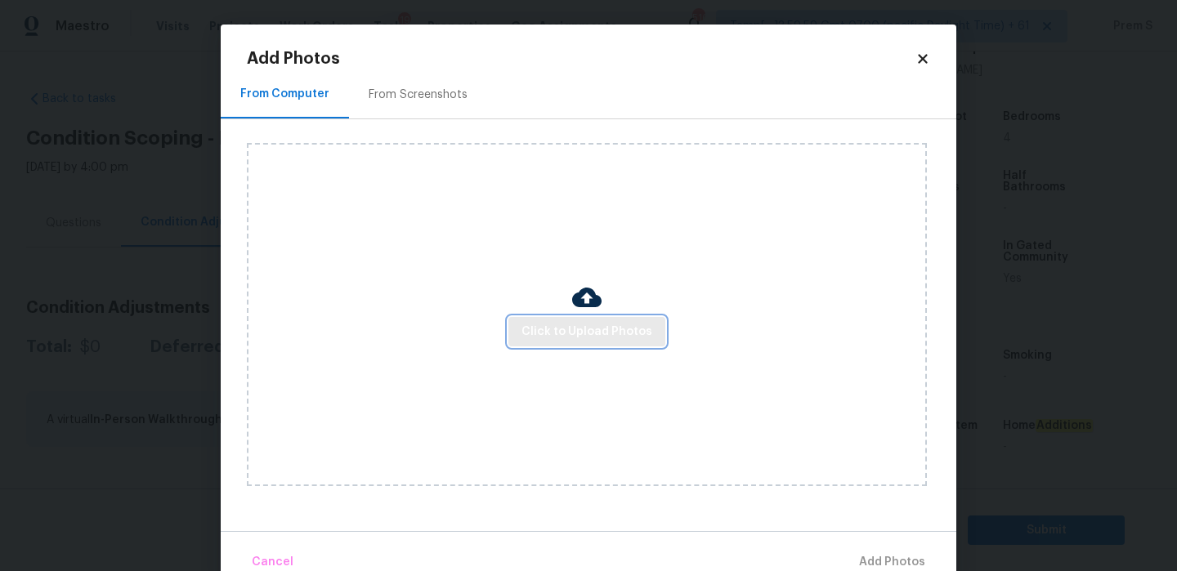
click at [633, 324] on span "Click to Upload Photos" at bounding box center [586, 332] width 131 height 20
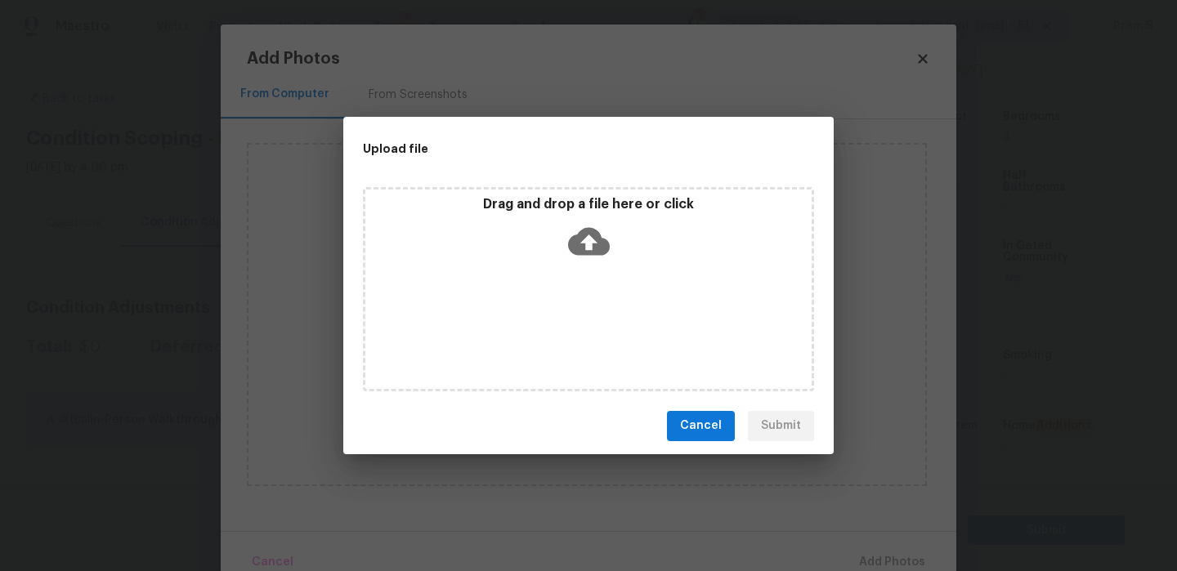
click at [584, 242] on icon at bounding box center [589, 241] width 42 height 28
